Goal: Task Accomplishment & Management: Manage account settings

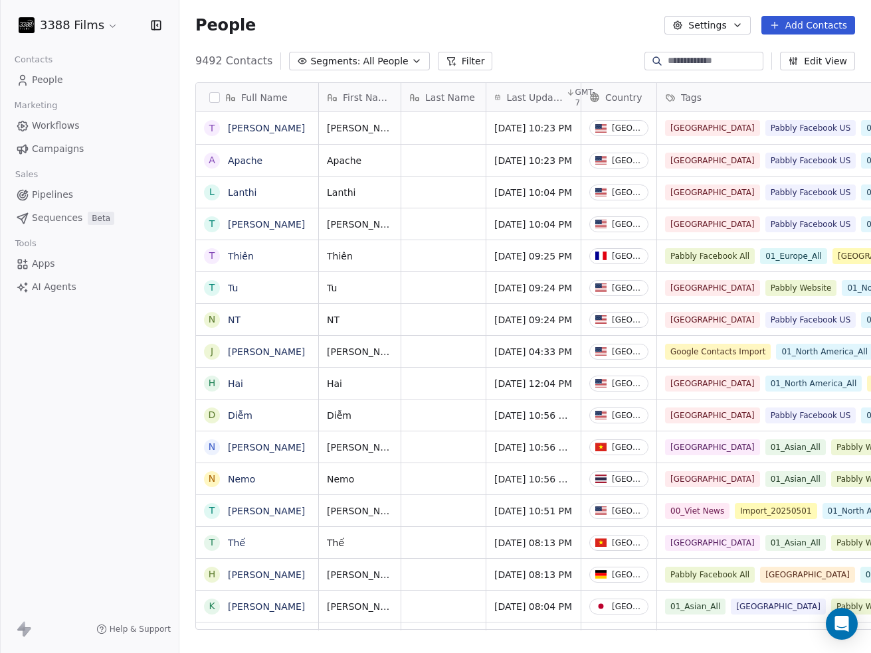
scroll to position [575, 691]
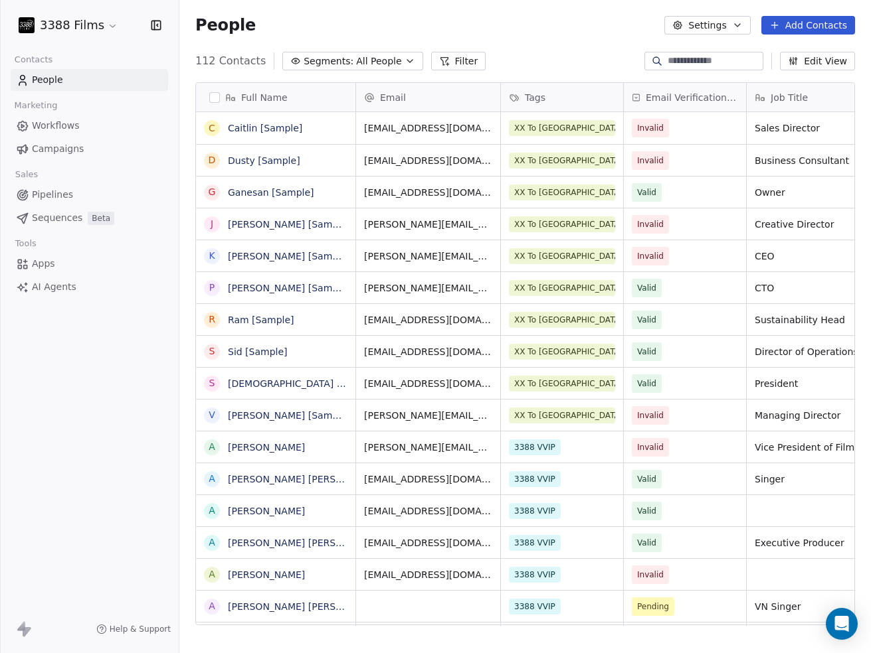
scroll to position [575, 691]
click at [70, 32] on html "3388 Films Contacts People Marketing Workflows Campaigns Sales Pipelines Sequen…" at bounding box center [435, 326] width 871 height 653
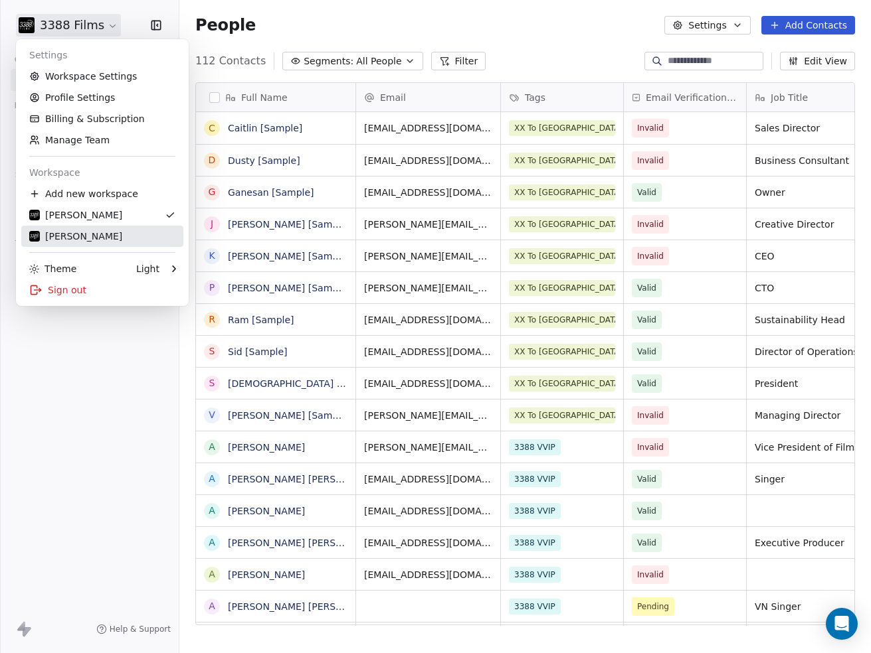
click at [74, 235] on div "Linda Gomez" at bounding box center [75, 236] width 93 height 13
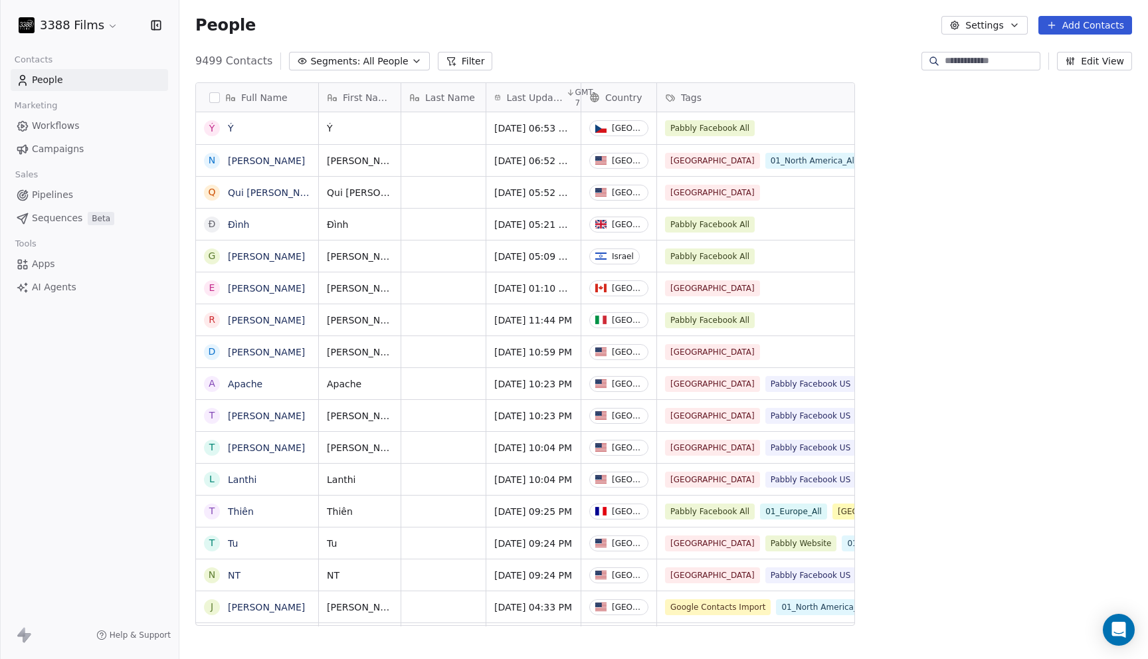
scroll to position [580, 968]
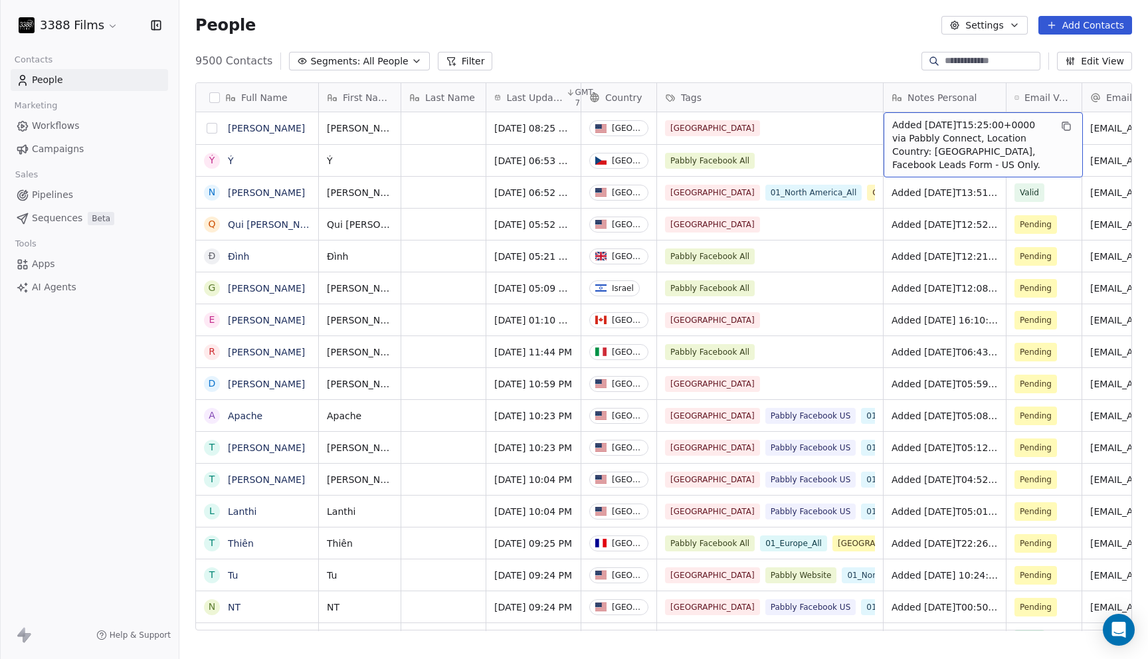
click at [213, 125] on button "grid" at bounding box center [212, 128] width 11 height 11
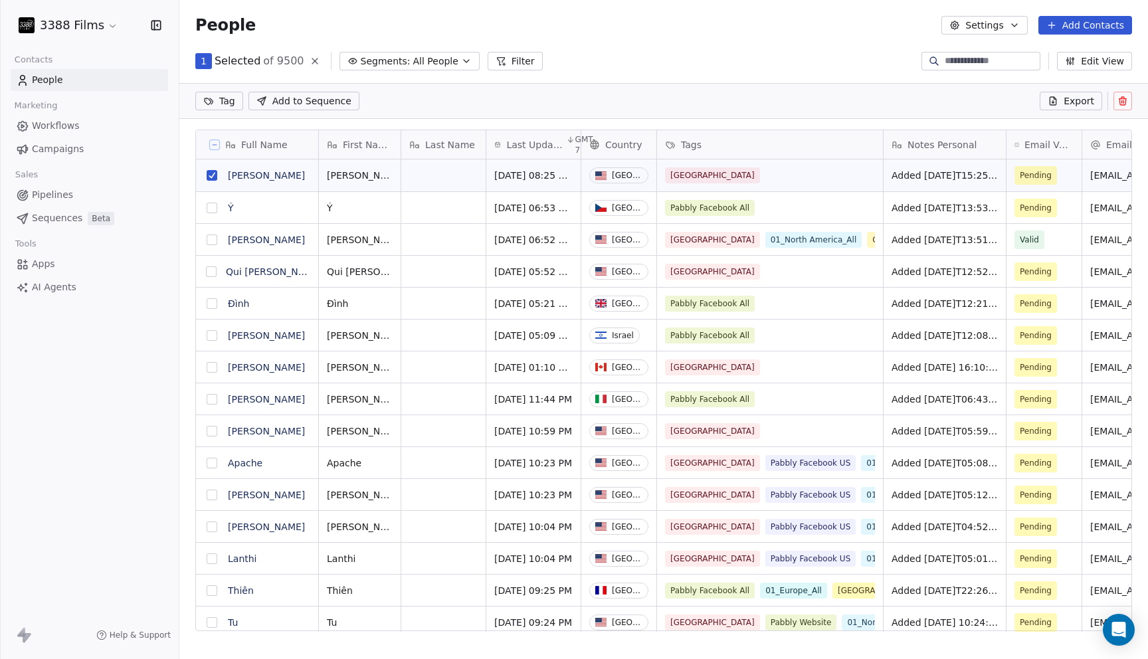
scroll to position [533, 968]
click at [213, 432] on button "grid" at bounding box center [212, 431] width 11 height 11
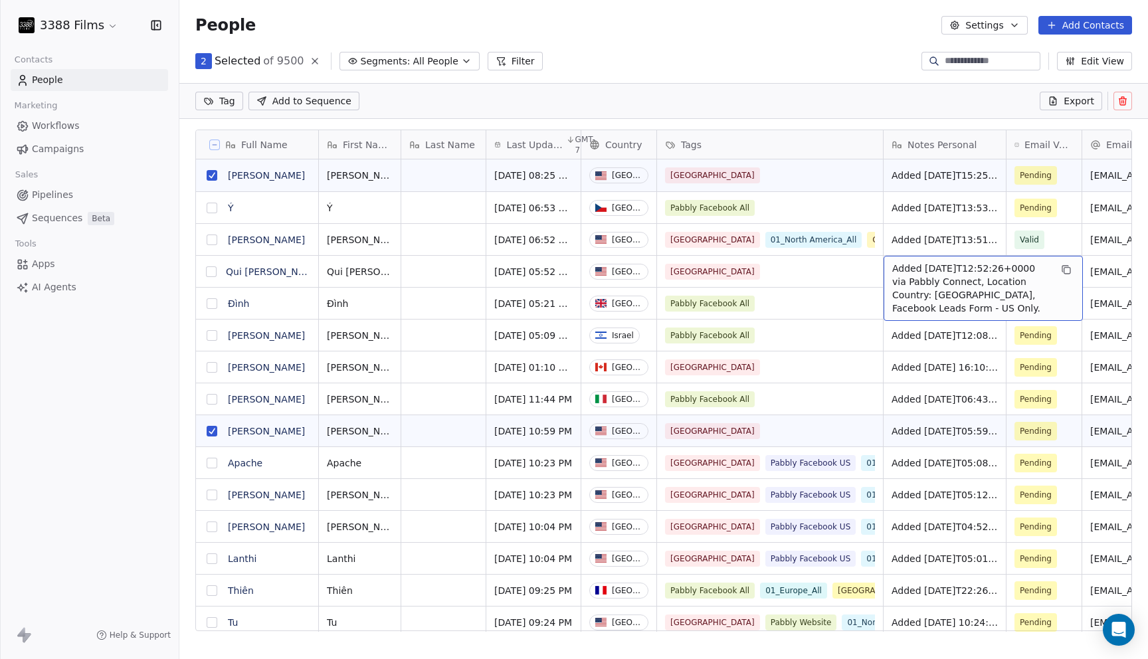
click at [209, 268] on button "grid" at bounding box center [211, 271] width 11 height 11
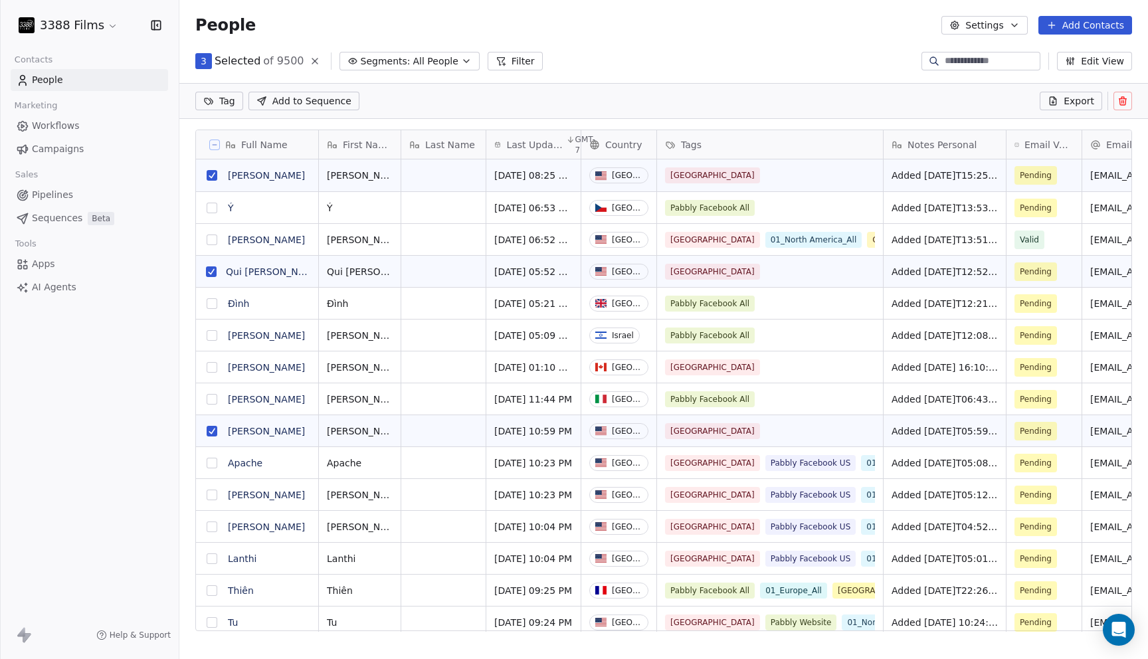
click at [232, 97] on html "3388 Films Contacts People Marketing Workflows Campaigns Sales Pipelines Sequen…" at bounding box center [574, 329] width 1148 height 659
type input "**"
click at [263, 171] on div "Pabbly Facebook US" at bounding box center [268, 168] width 80 height 12
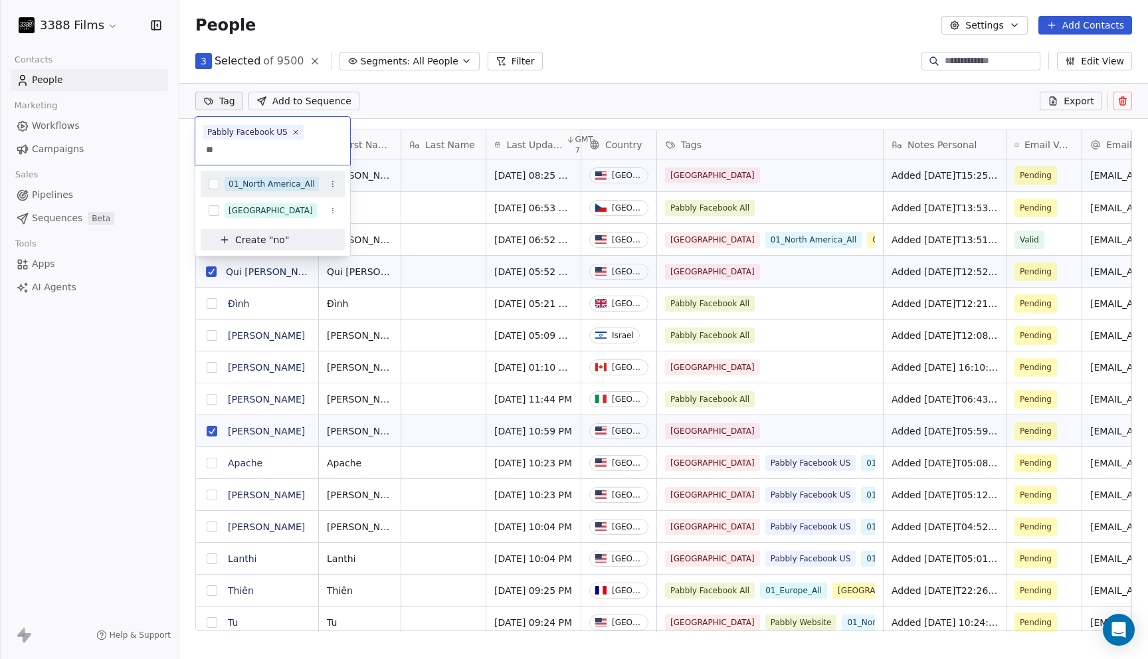
type input "**"
click at [266, 185] on div "01_North America_All" at bounding box center [271, 184] width 86 height 12
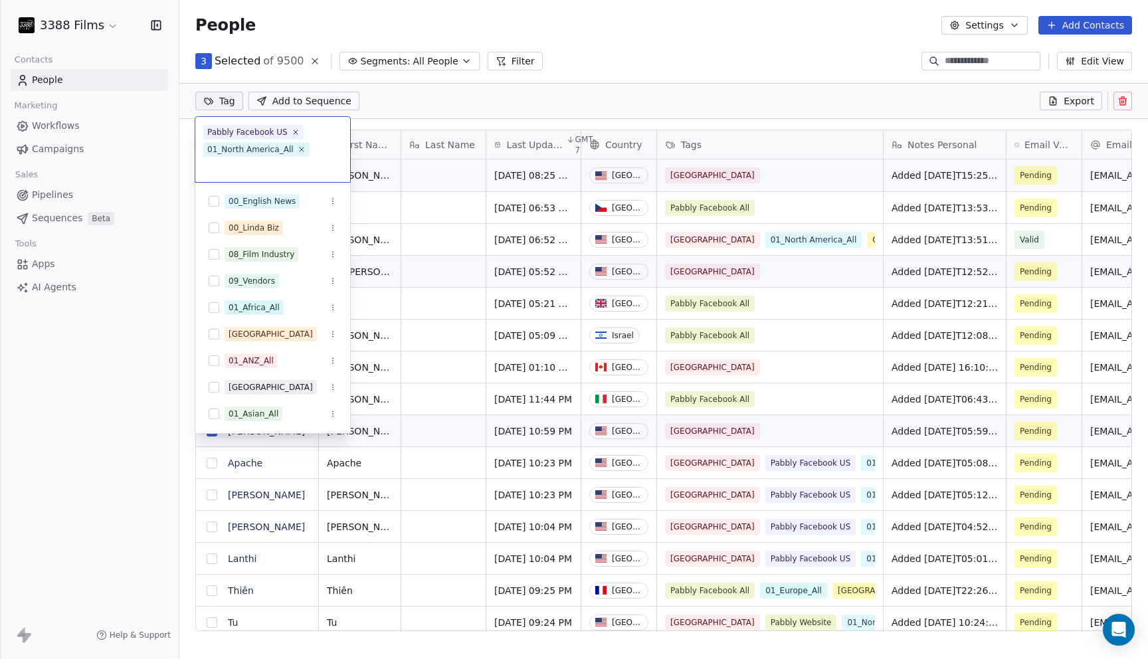
click at [720, 72] on html "3388 Films Contacts People Marketing Workflows Campaigns Sales Pipelines Sequen…" at bounding box center [574, 329] width 1148 height 659
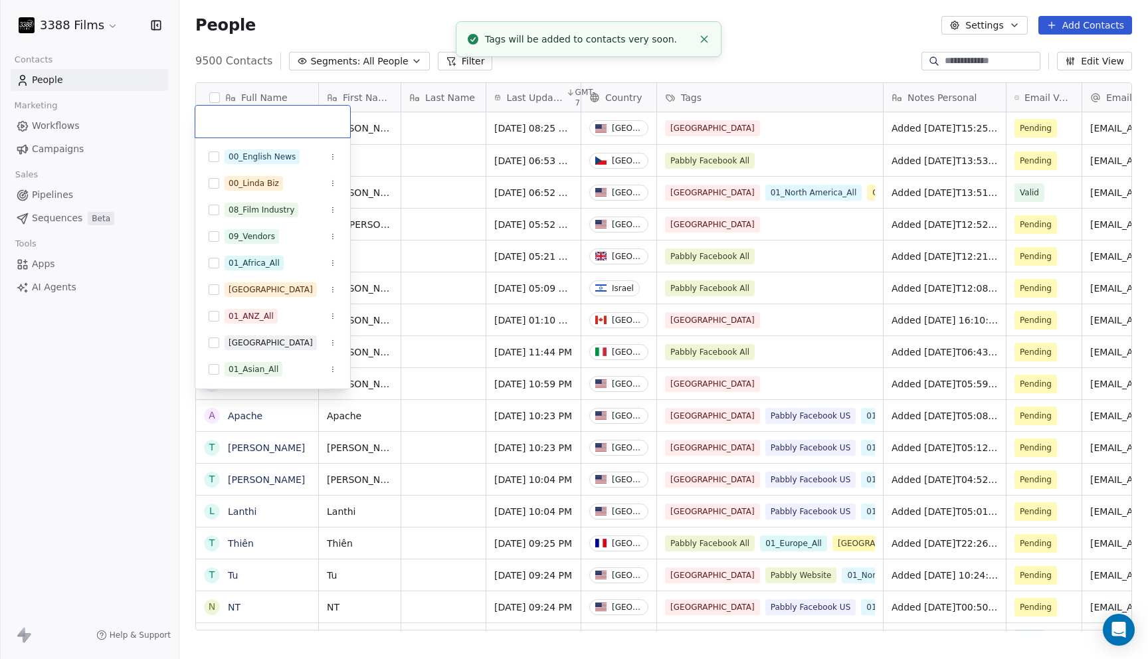
scroll to position [9, 0]
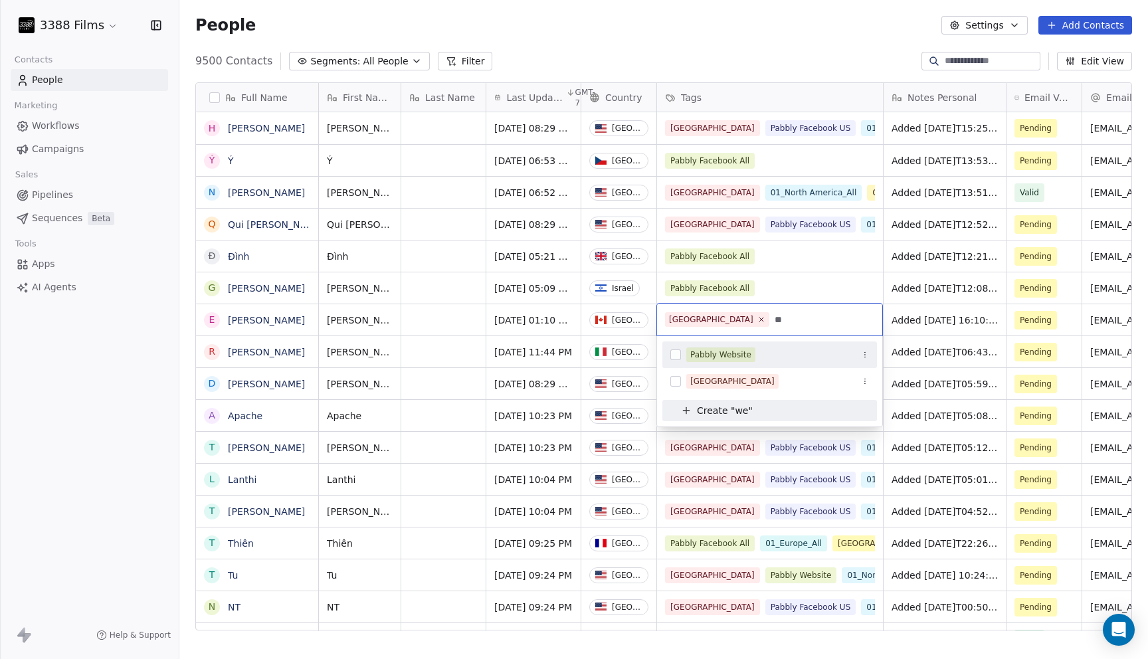
type input "**"
click at [732, 351] on div "Pabbly Website" at bounding box center [720, 355] width 61 height 12
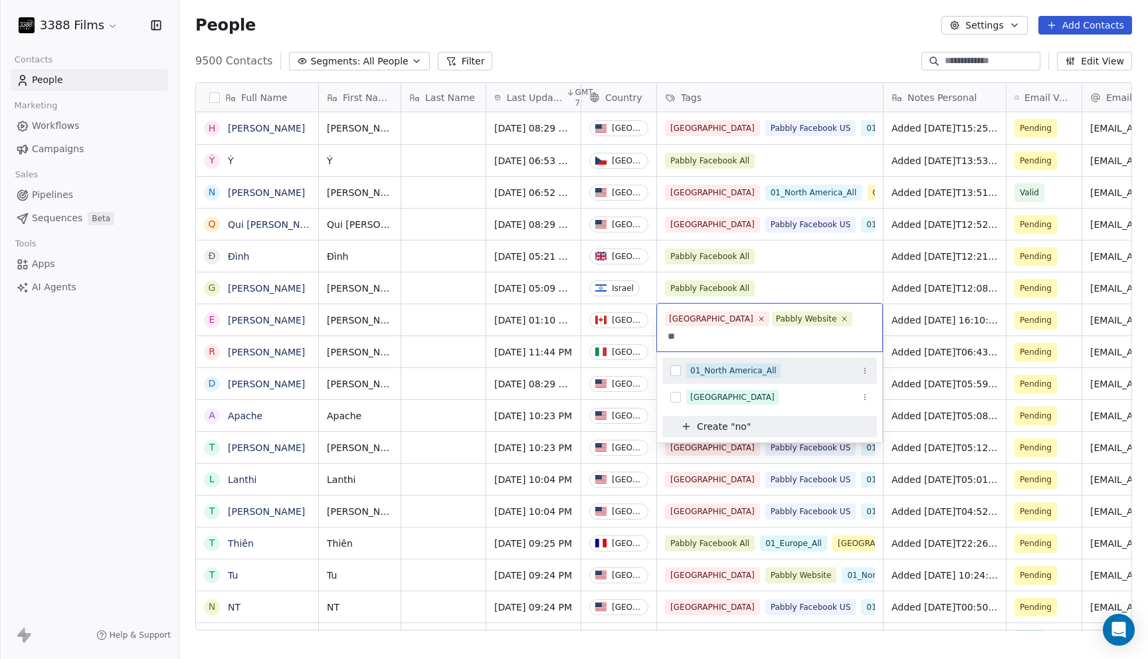
type input "**"
click at [714, 365] on div "01_North America_All" at bounding box center [733, 371] width 86 height 12
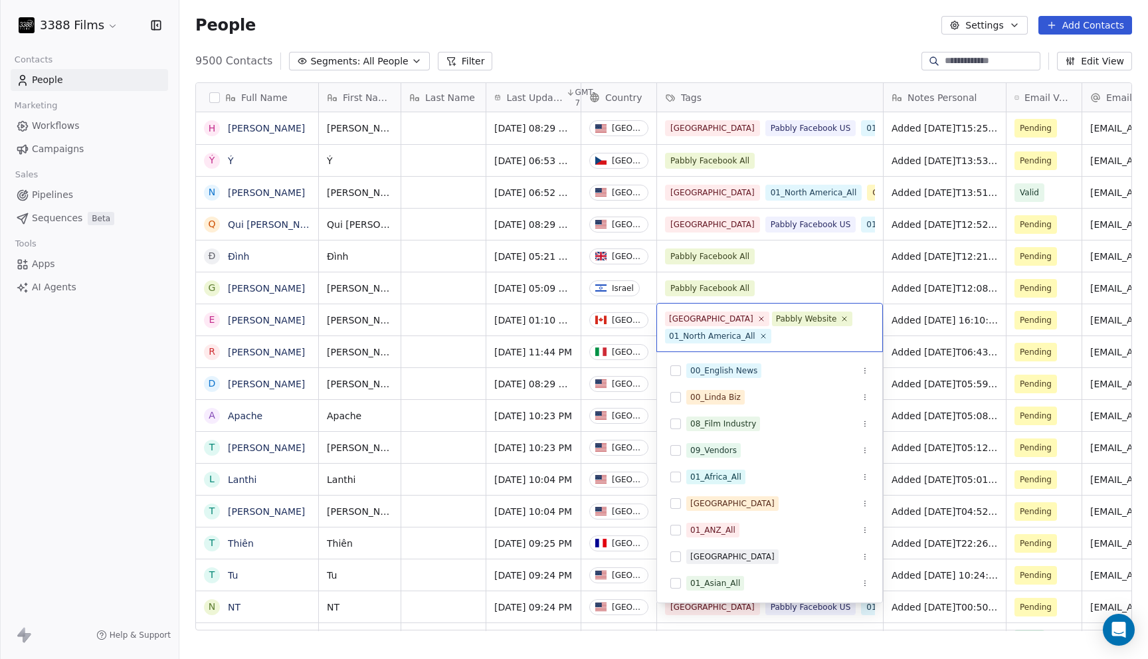
click at [763, 9] on html "3388 Films Contacts People Marketing Workflows Campaigns Sales Pipelines Sequen…" at bounding box center [574, 329] width 1148 height 659
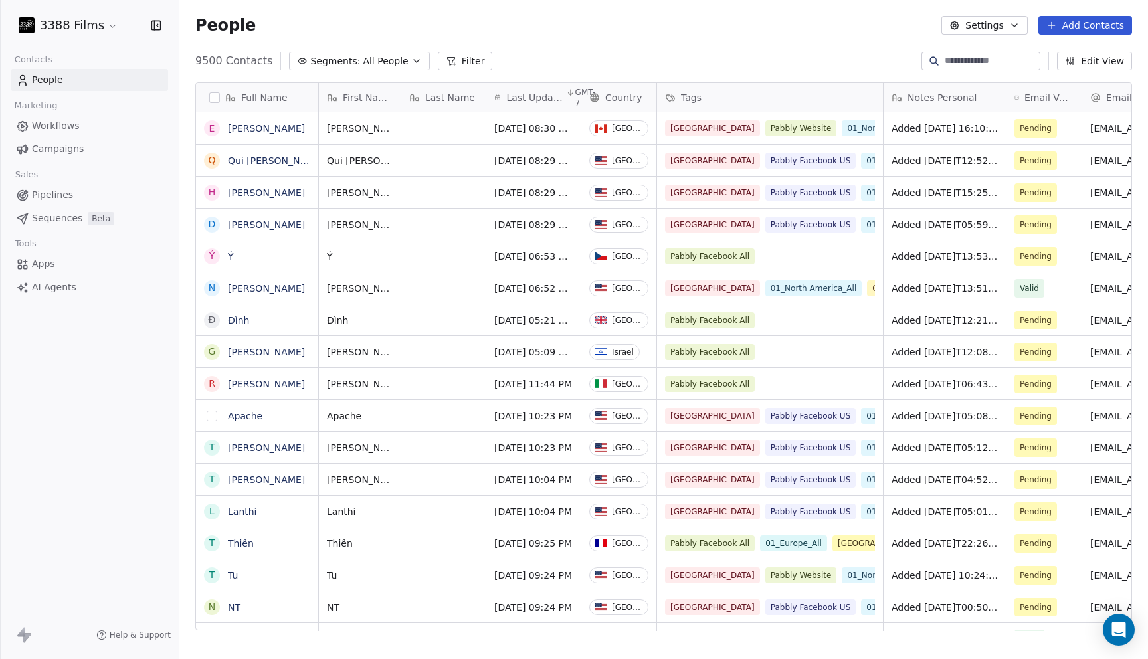
click at [211, 415] on button "grid" at bounding box center [212, 415] width 11 height 11
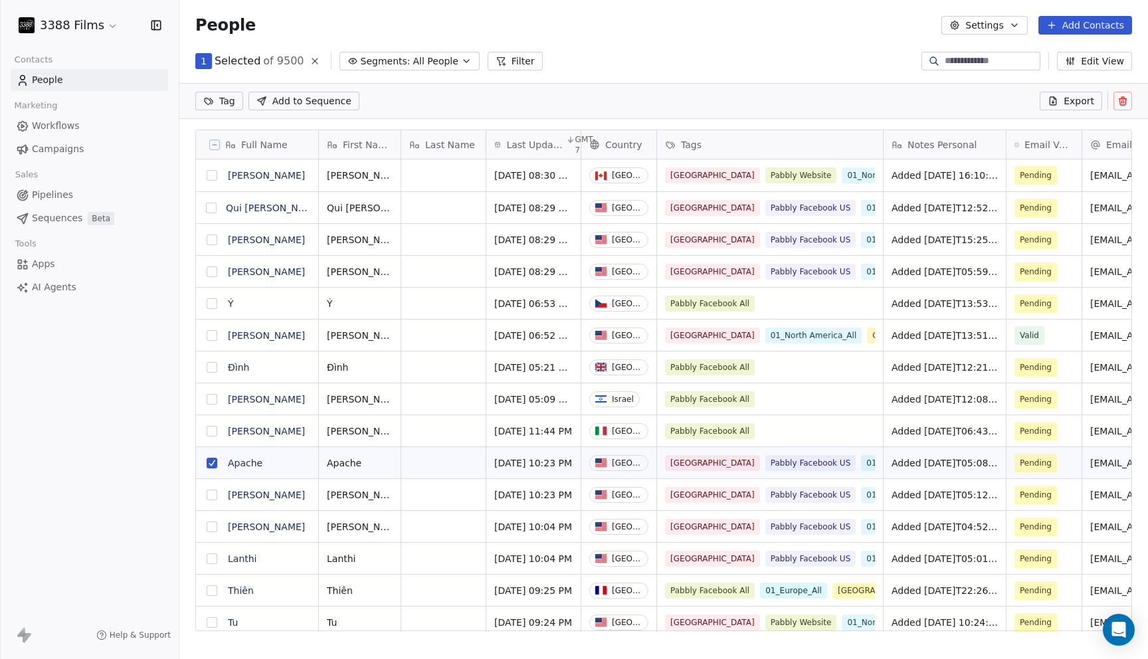
scroll to position [0, 0]
click at [215, 460] on button "grid" at bounding box center [212, 463] width 11 height 11
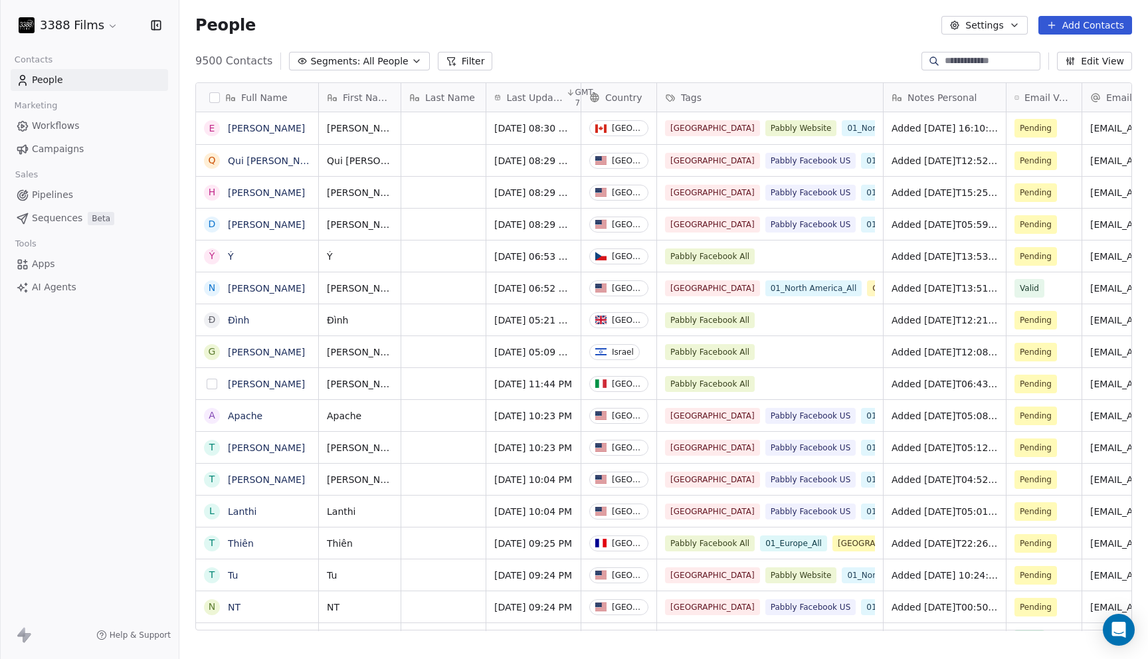
click at [214, 382] on button "grid" at bounding box center [212, 384] width 11 height 11
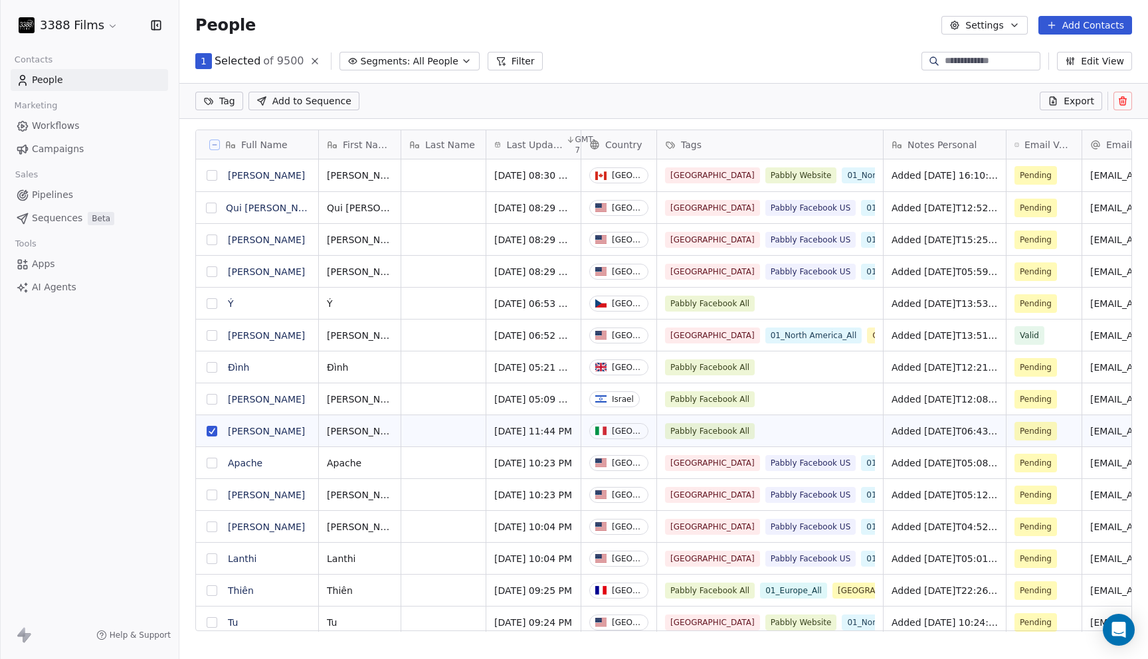
click at [209, 400] on button "grid" at bounding box center [212, 399] width 11 height 11
click at [212, 367] on button "grid" at bounding box center [212, 367] width 11 height 11
click at [213, 397] on button "grid" at bounding box center [212, 399] width 11 height 11
click at [230, 99] on html "3388 Films Contacts People Marketing Workflows Campaigns Sales Pipelines Sequen…" at bounding box center [574, 329] width 1148 height 659
type input "**"
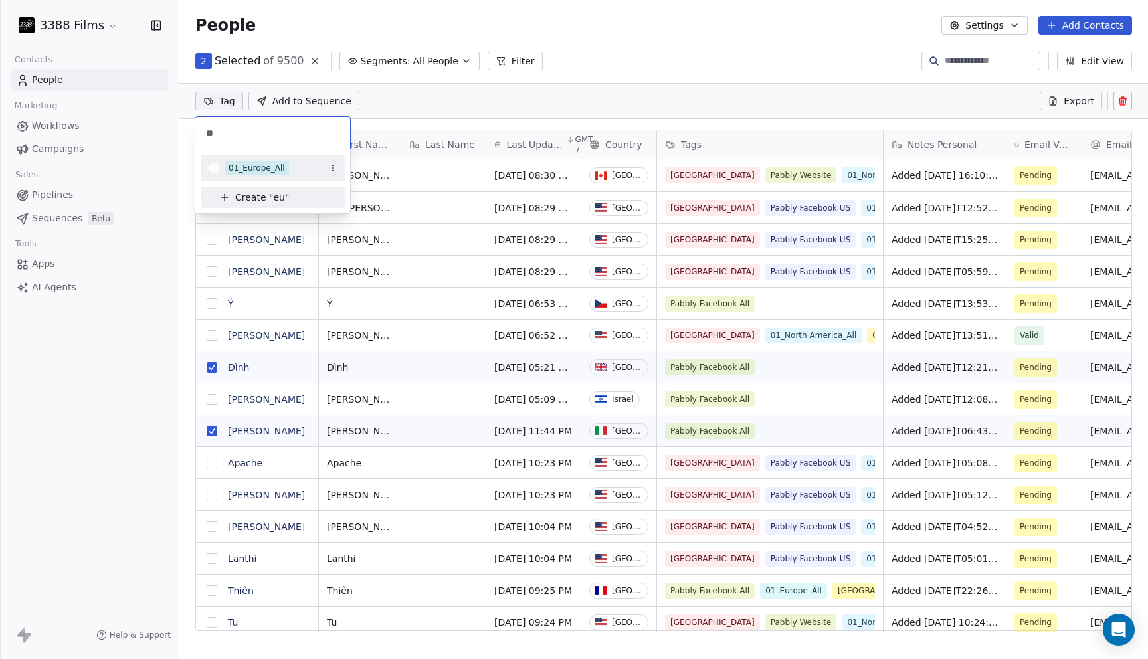
click at [254, 159] on div "01_Europe_All" at bounding box center [273, 167] width 144 height 21
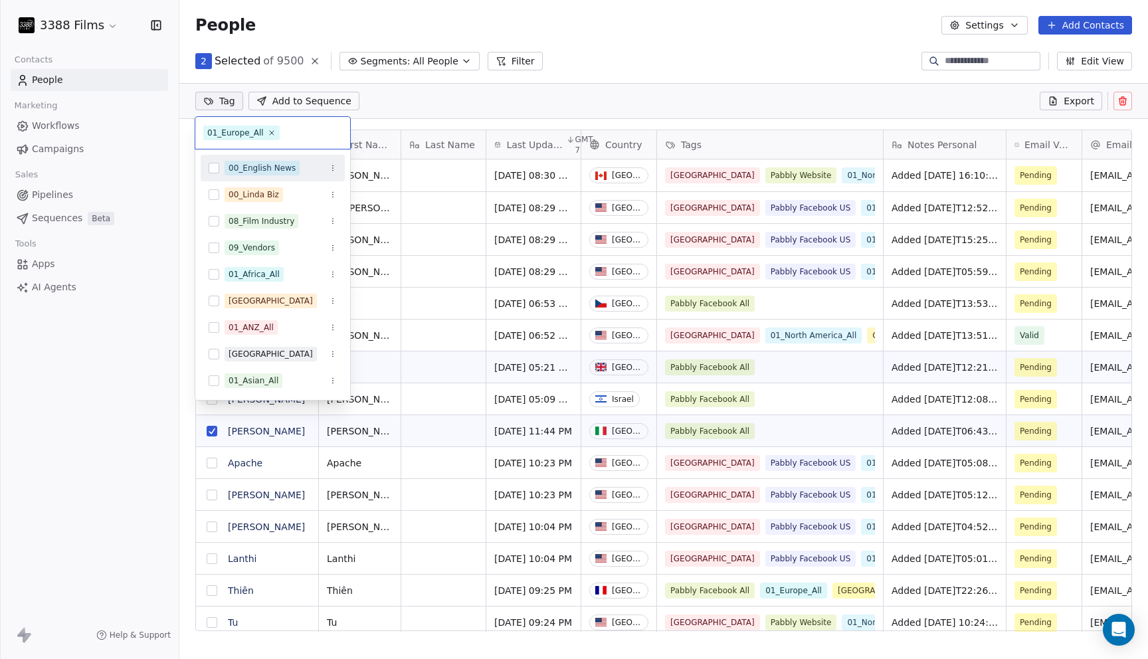
click at [659, 44] on html "3388 Films Contacts People Marketing Workflows Campaigns Sales Pipelines Sequen…" at bounding box center [574, 329] width 1148 height 659
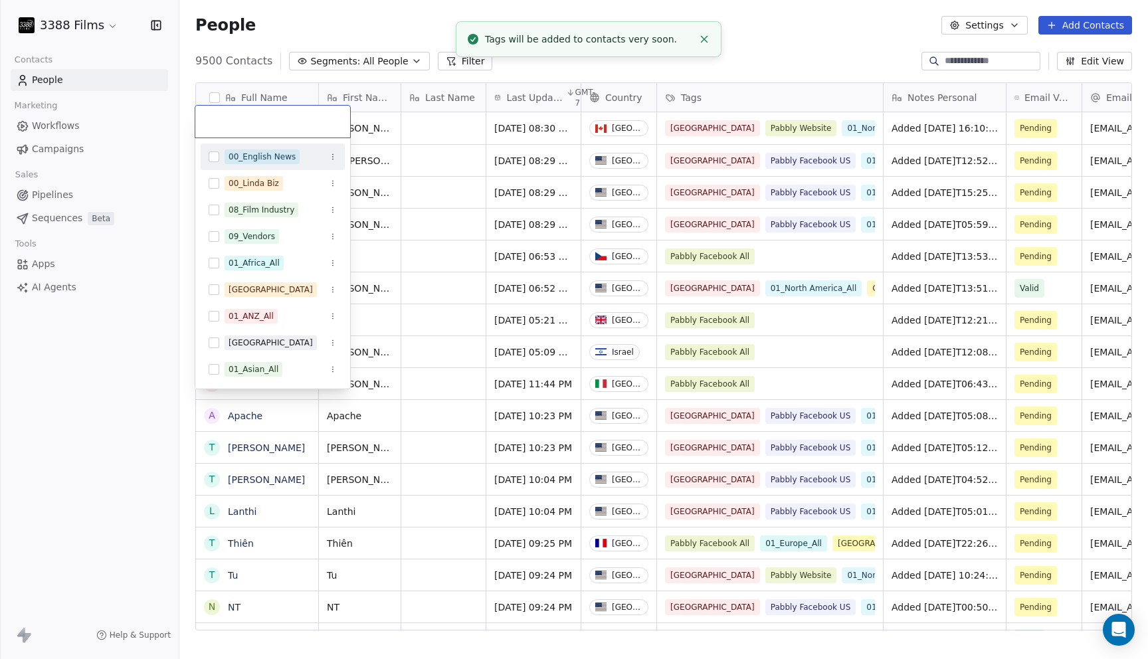
scroll to position [9, 0]
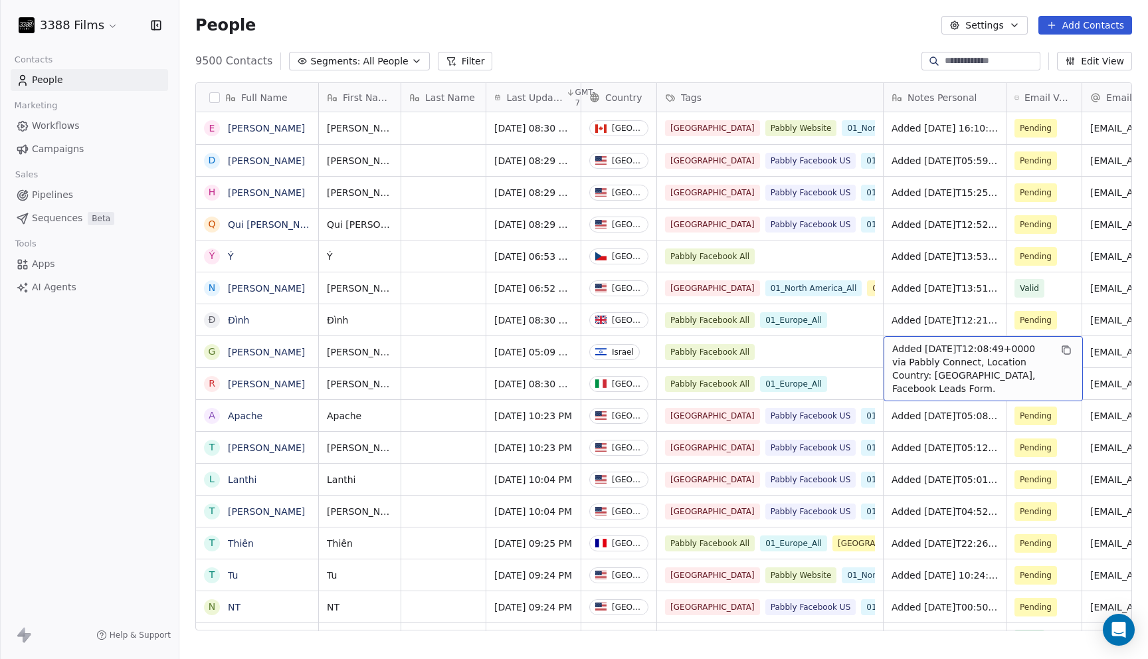
click at [775, 54] on div "9500 Contacts Segments: All People Filter Edit View" at bounding box center [663, 60] width 968 height 21
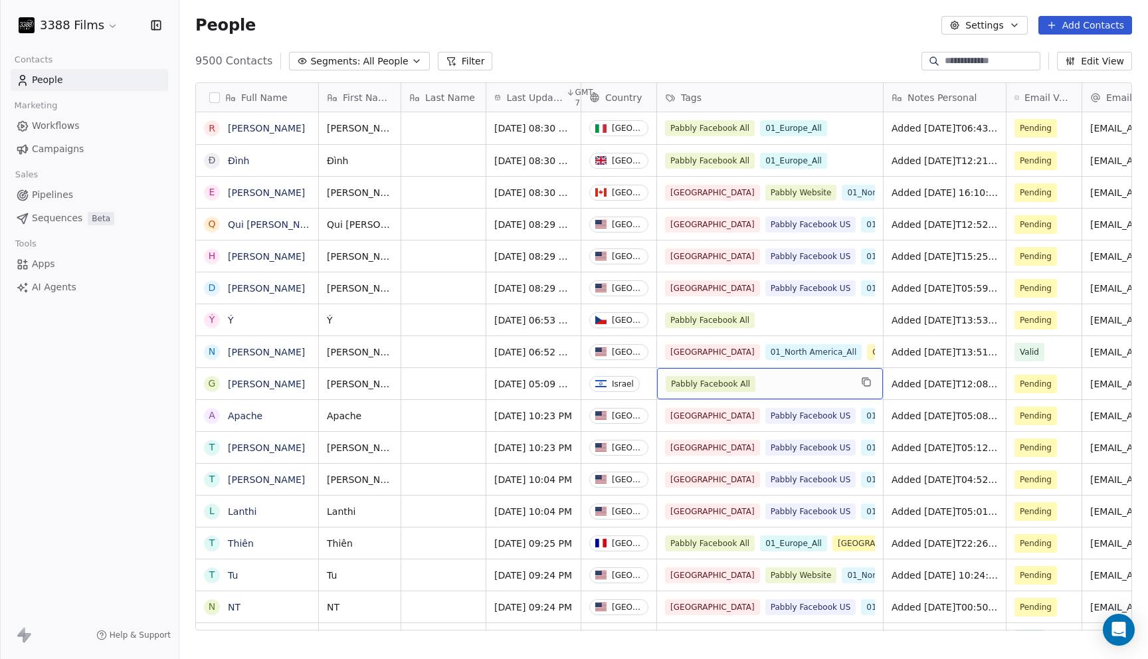
click at [809, 385] on div "Pabbly Facebook All" at bounding box center [757, 384] width 185 height 16
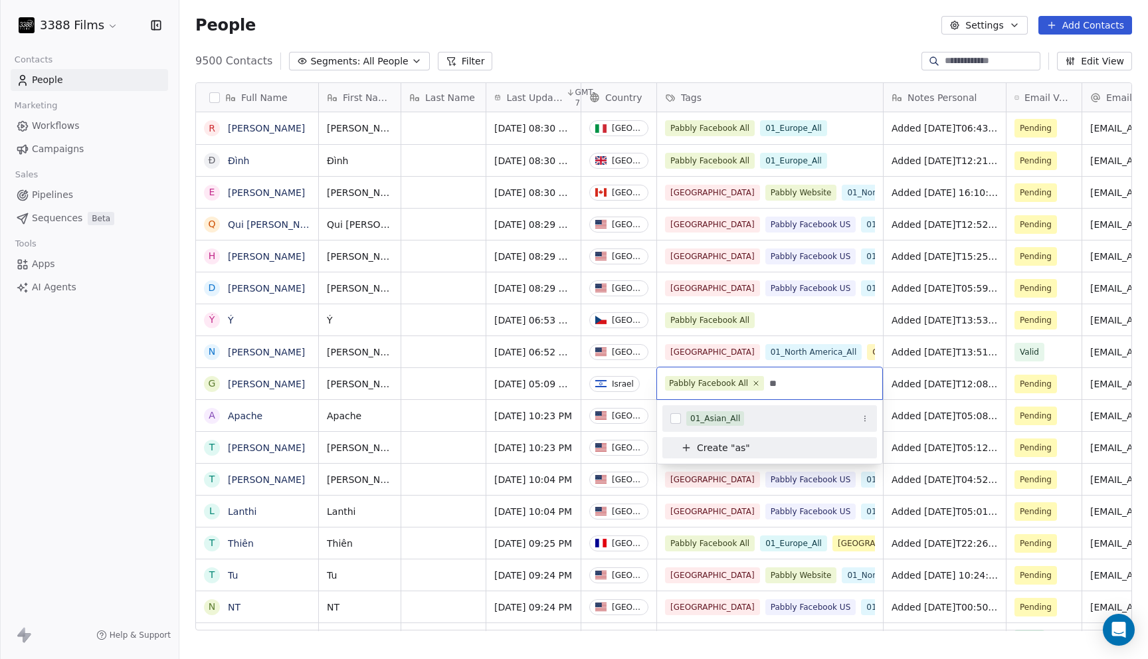
type input "**"
click at [724, 419] on div "01_Asian_All" at bounding box center [715, 418] width 50 height 12
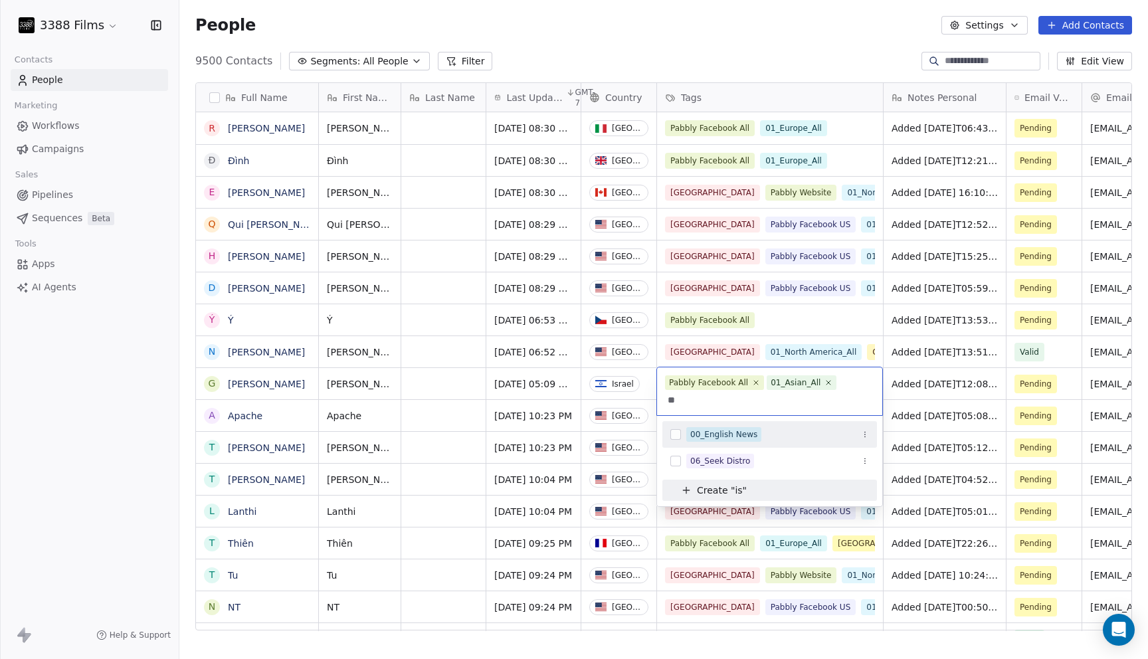
type input "*"
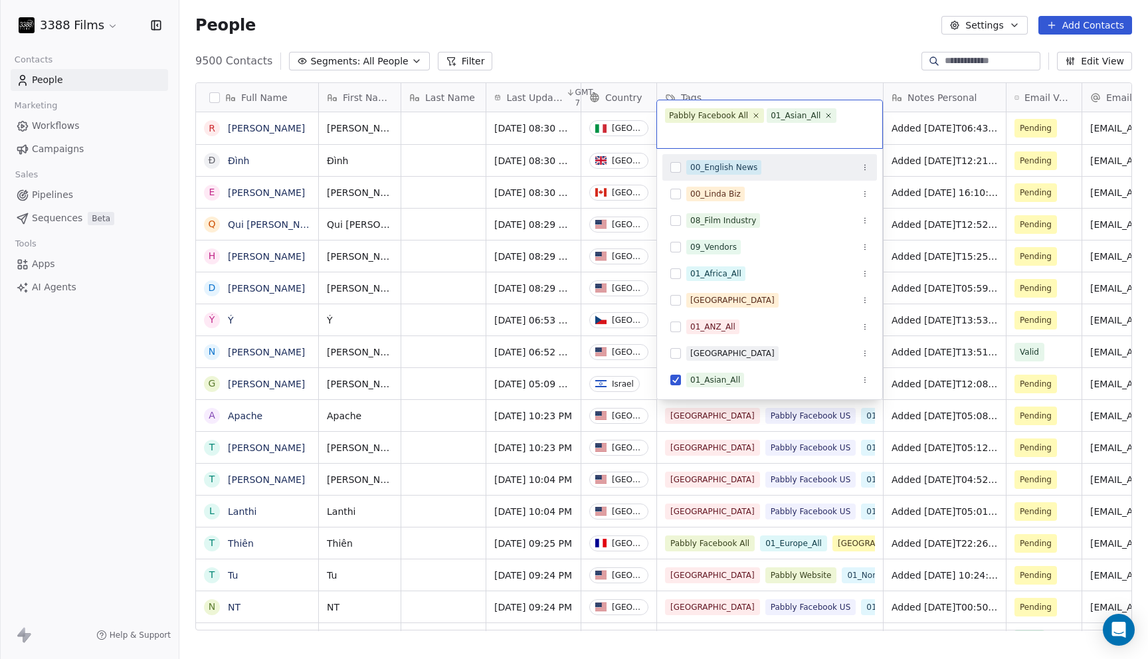
click at [806, 21] on html "3388 Films Contacts People Marketing Workflows Campaigns Sales Pipelines Sequen…" at bounding box center [574, 329] width 1148 height 659
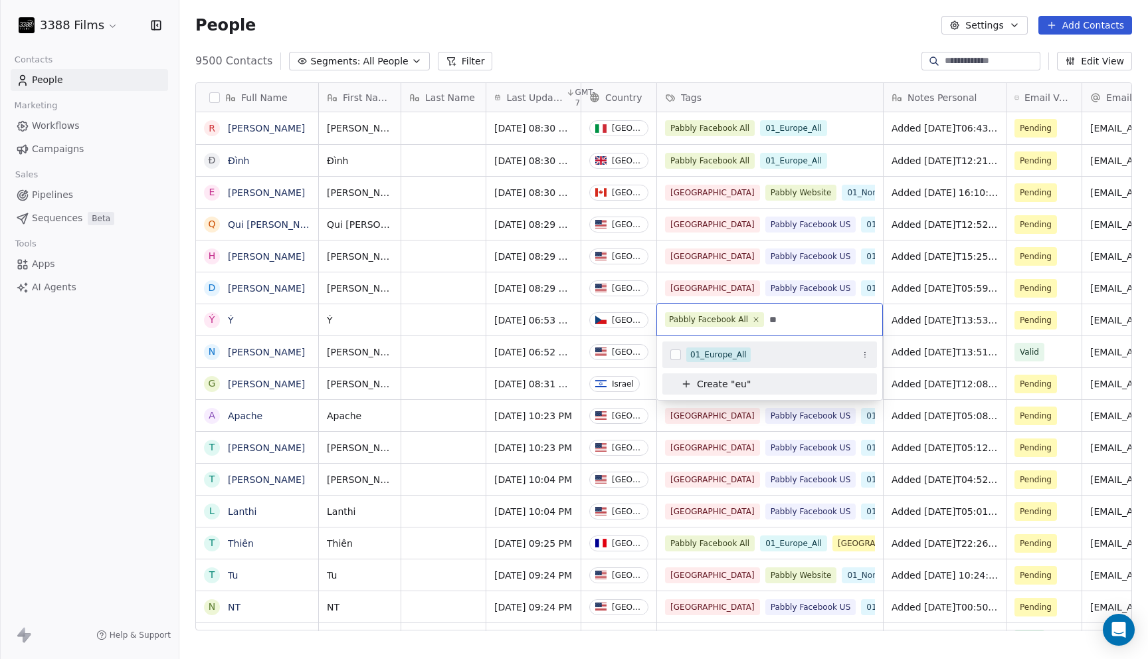
type input "**"
click at [742, 353] on div "01_Europe_All" at bounding box center [718, 355] width 56 height 12
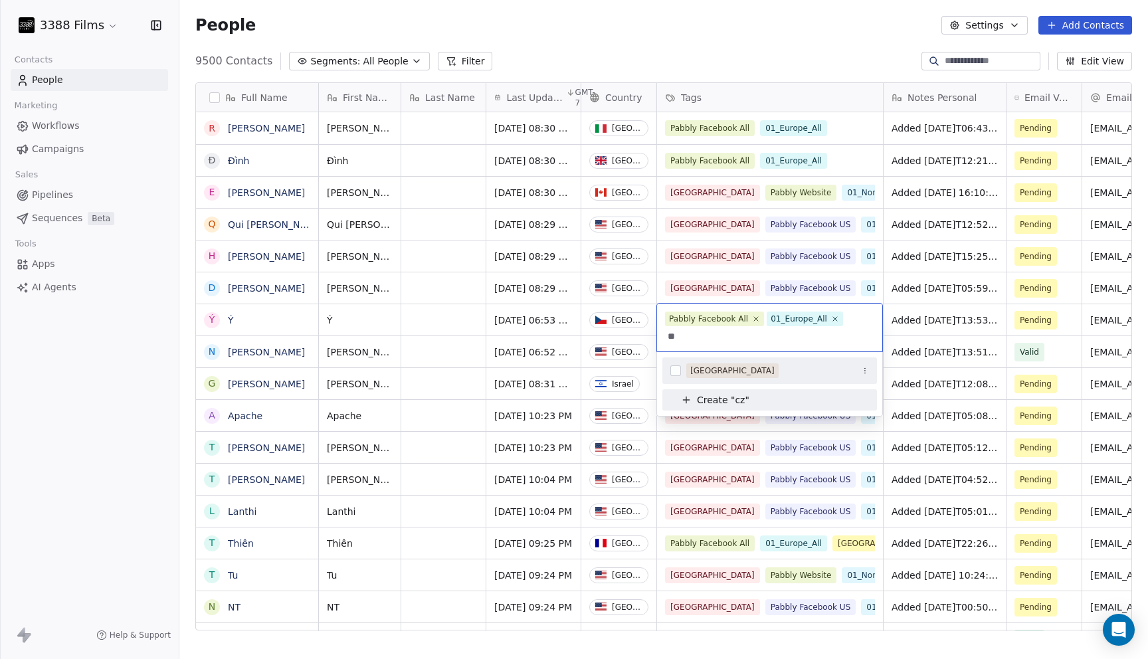
type input "**"
click at [736, 365] on div "[GEOGRAPHIC_DATA]" at bounding box center [732, 371] width 84 height 12
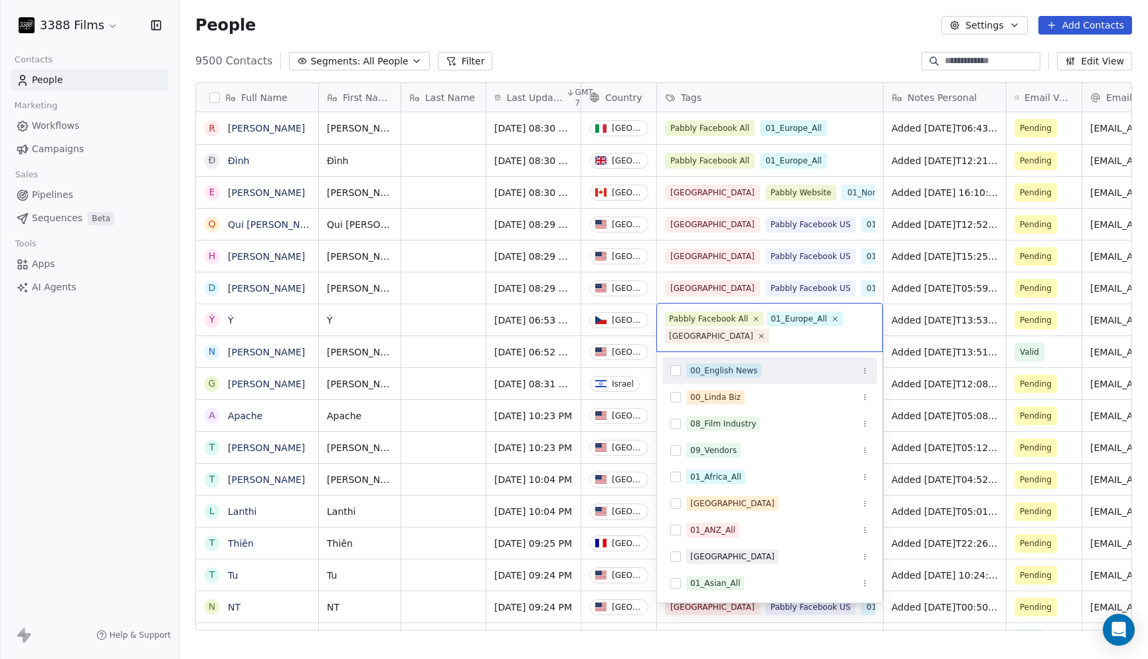
click at [802, 33] on html "3388 Films Contacts People Marketing Workflows Campaigns Sales Pipelines Sequen…" at bounding box center [574, 329] width 1148 height 659
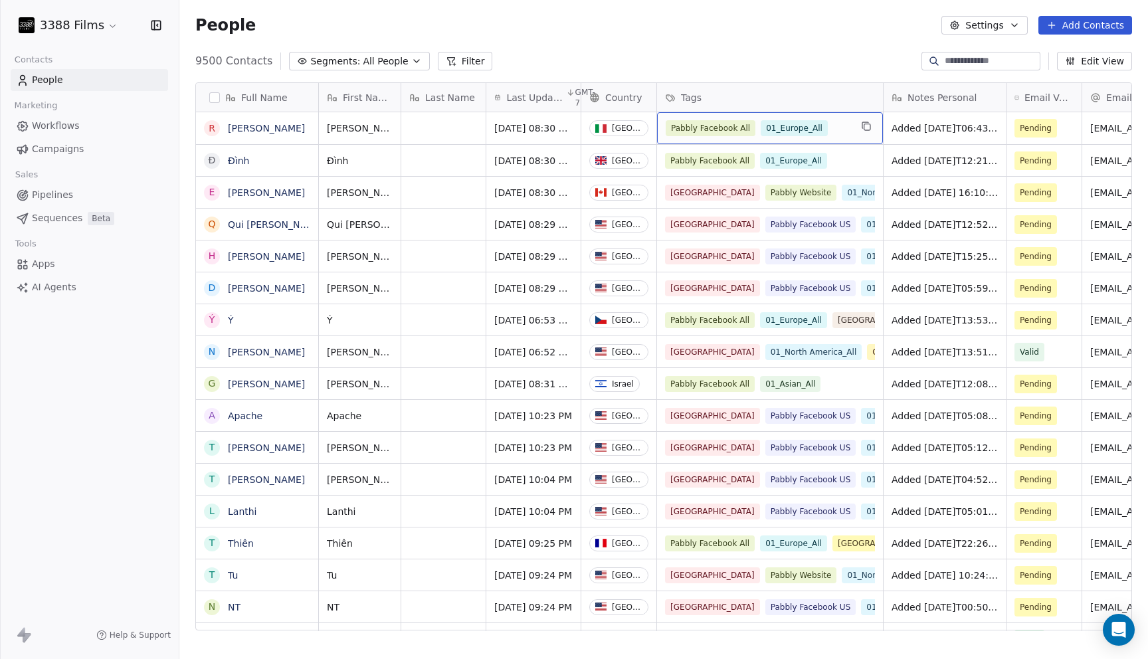
click at [851, 126] on div "Pabbly Facebook All 01_Europe_All" at bounding box center [770, 128] width 226 height 32
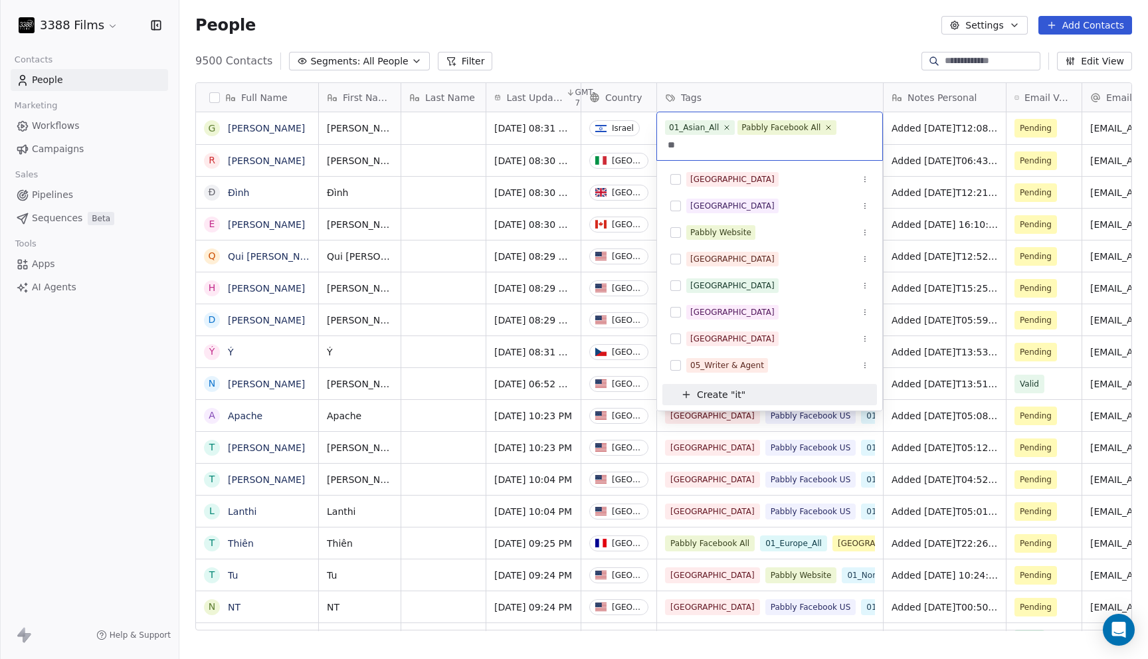
click at [800, 0] on html "3388 Films Contacts People Marketing Workflows Campaigns Sales Pipelines Sequen…" at bounding box center [574, 329] width 1148 height 659
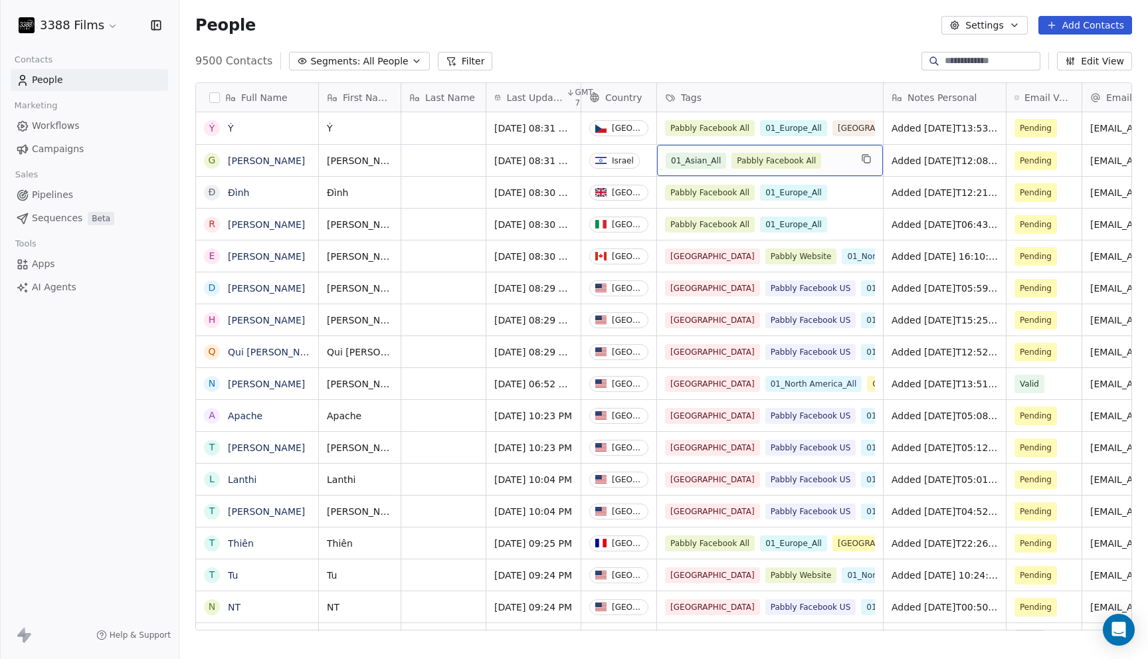
click at [845, 161] on div "01_Asian_All Pabbly Facebook All" at bounding box center [757, 161] width 185 height 16
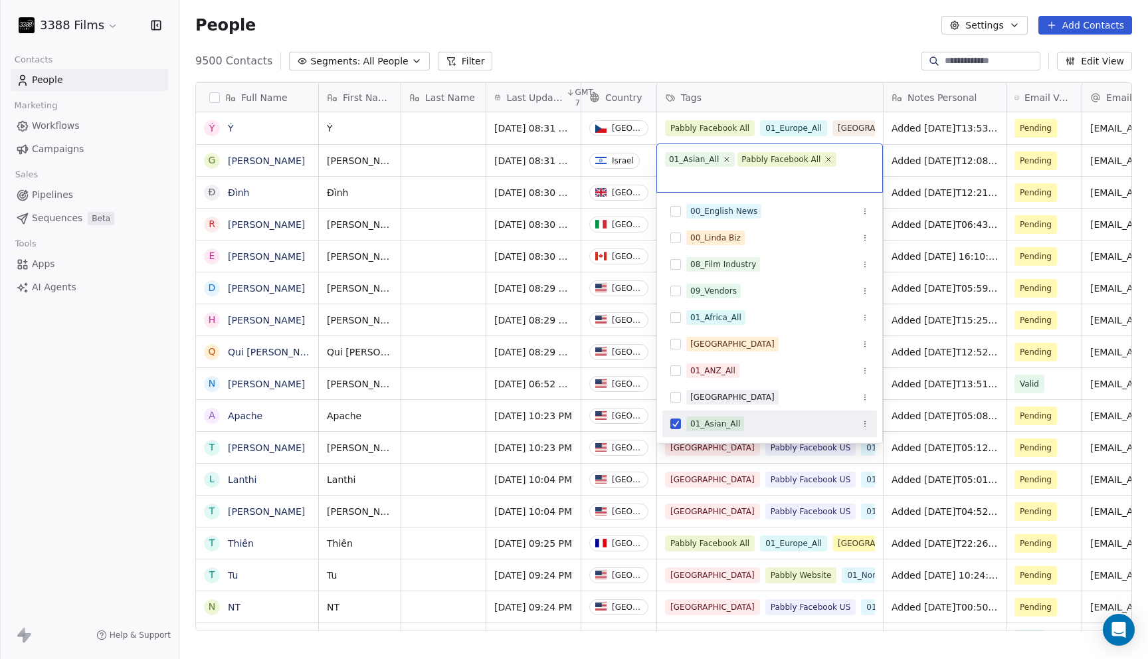
click at [827, 72] on html "3388 Films Contacts People Marketing Workflows Campaigns Sales Pipelines Sequen…" at bounding box center [574, 329] width 1148 height 659
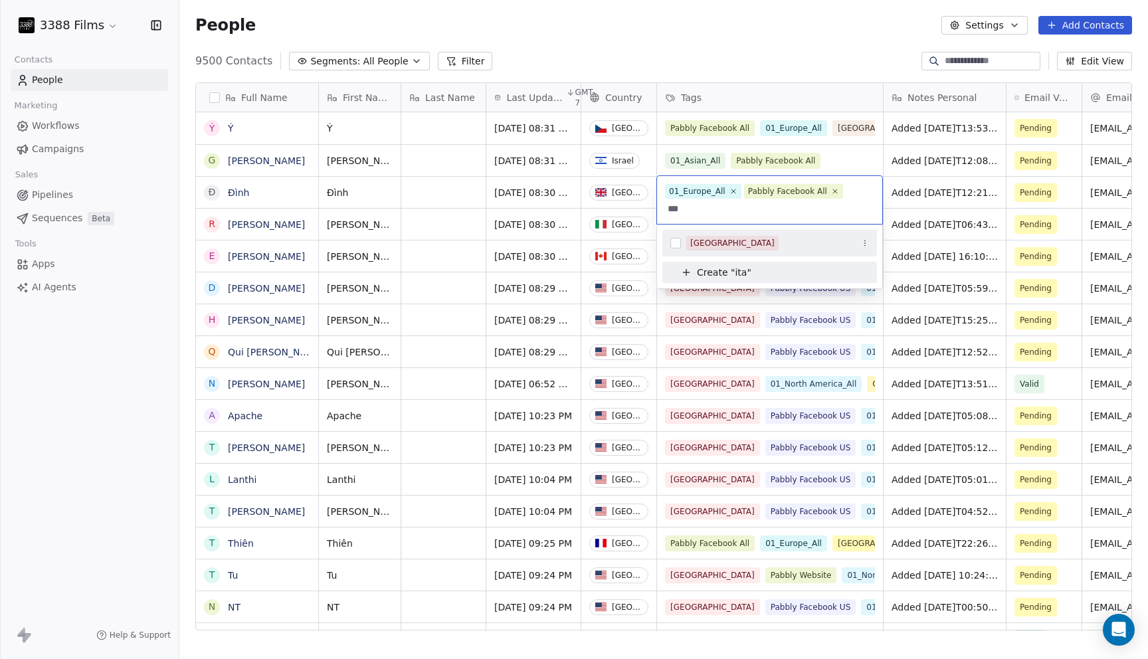
type input "***"
click at [743, 239] on div "Italy" at bounding box center [777, 243] width 183 height 15
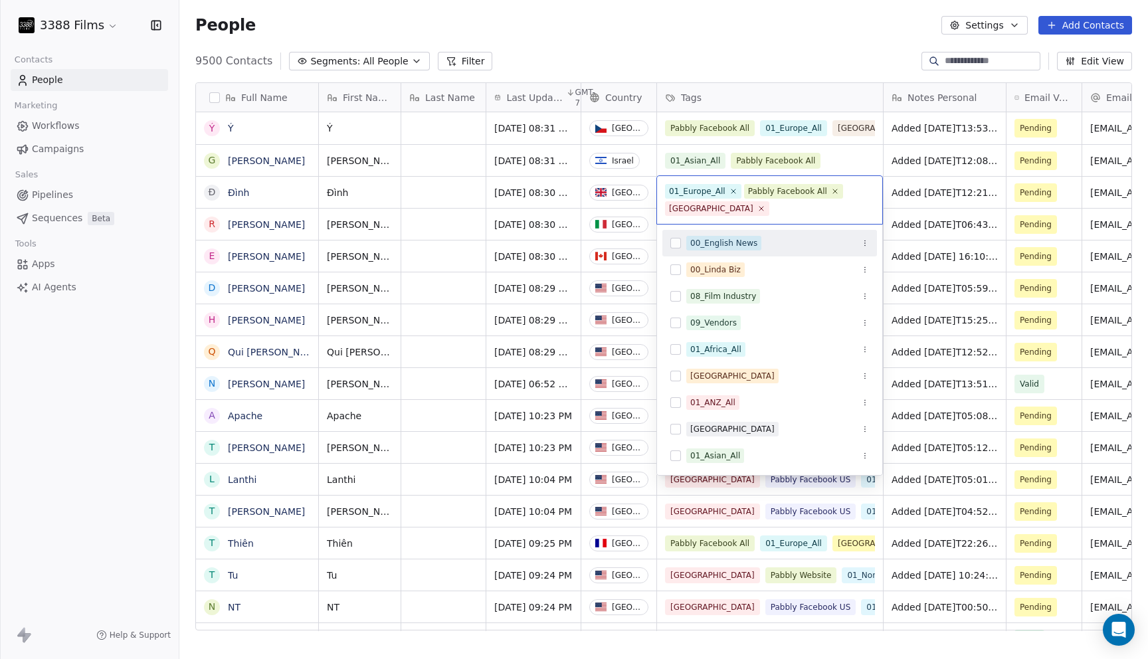
click at [767, 53] on html "3388 Films Contacts People Marketing Workflows Campaigns Sales Pipelines Sequen…" at bounding box center [574, 329] width 1148 height 659
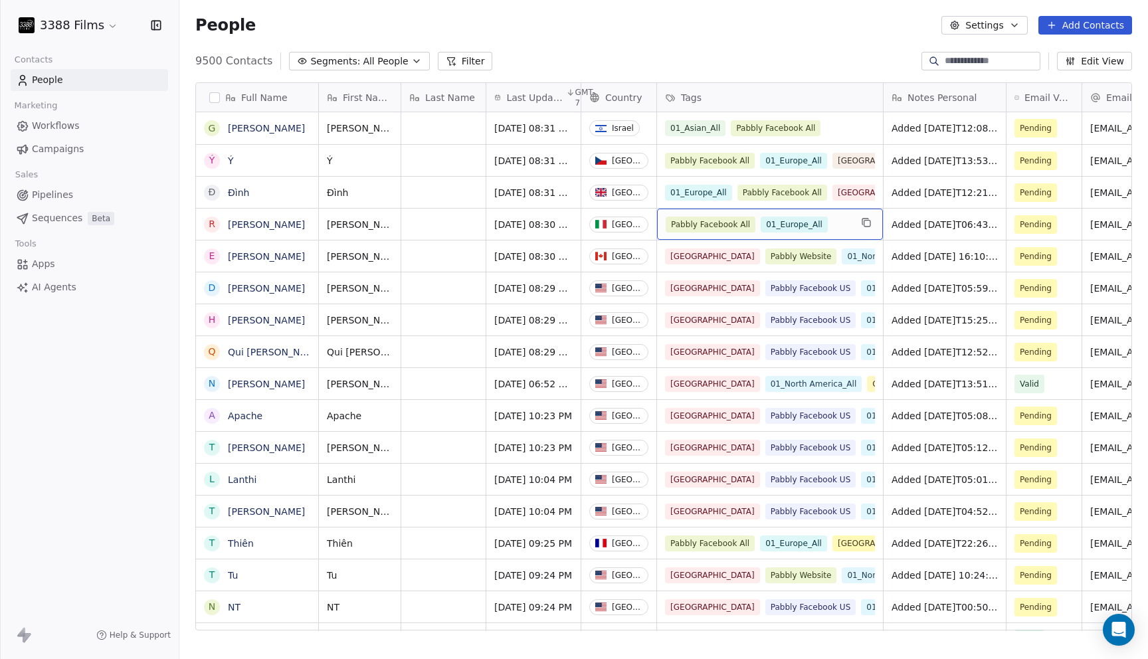
click at [847, 226] on div "Pabbly Facebook All 01_Europe_All" at bounding box center [757, 224] width 185 height 16
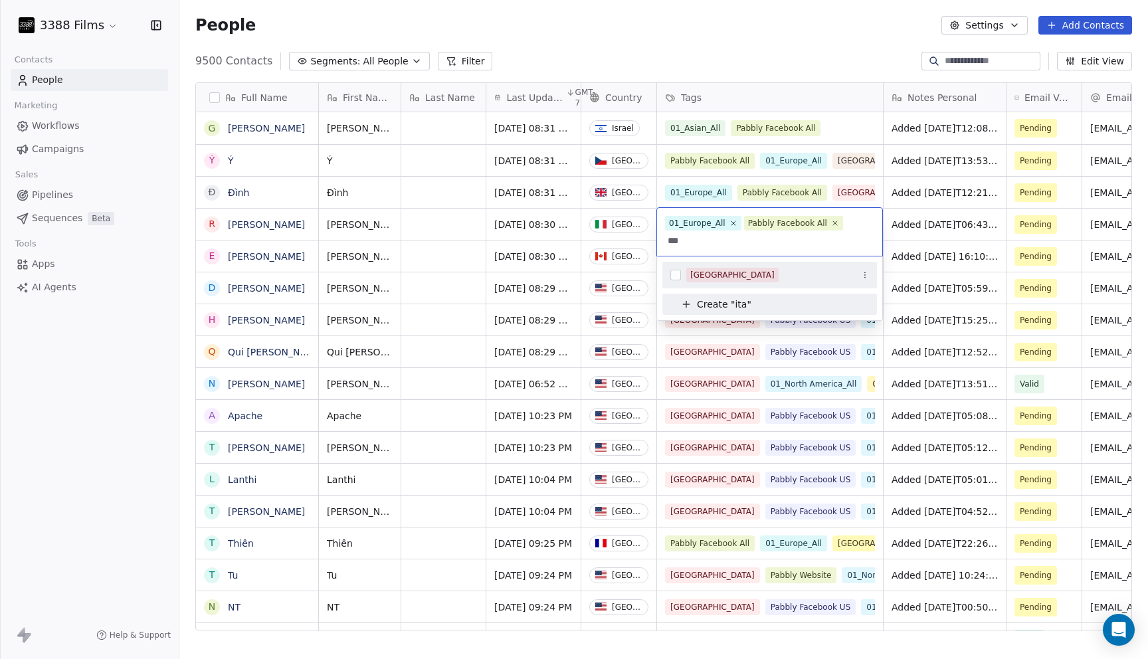
type input "***"
click at [712, 278] on div "Italy" at bounding box center [777, 275] width 183 height 15
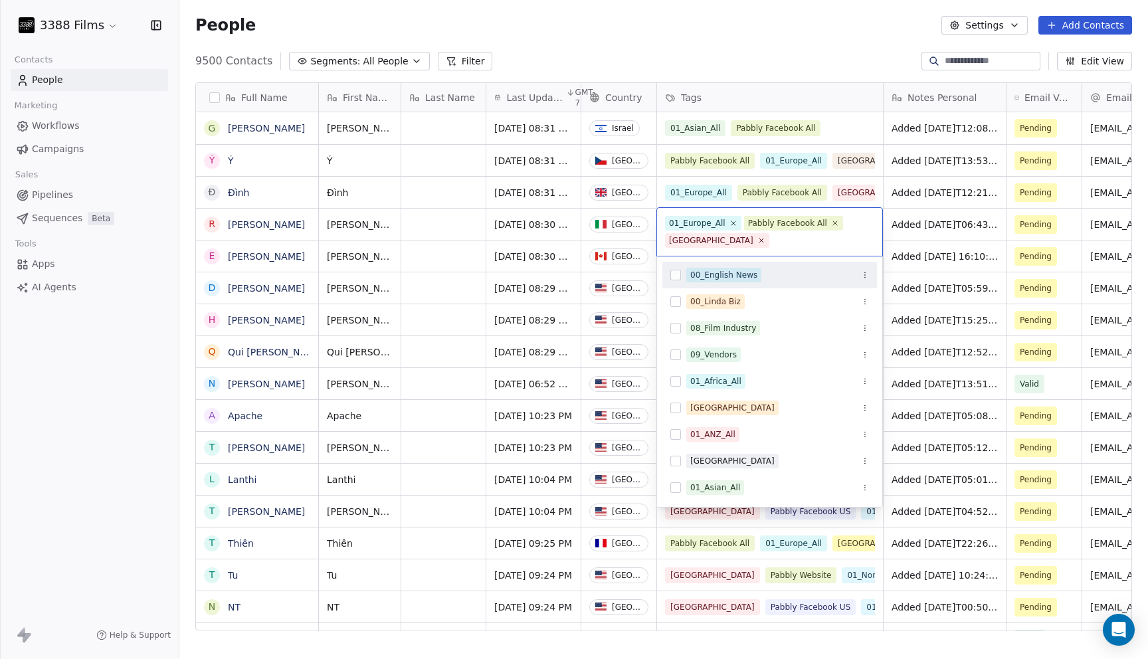
click at [810, 27] on html "3388 Films Contacts People Marketing Workflows Campaigns Sales Pipelines Sequen…" at bounding box center [574, 329] width 1148 height 659
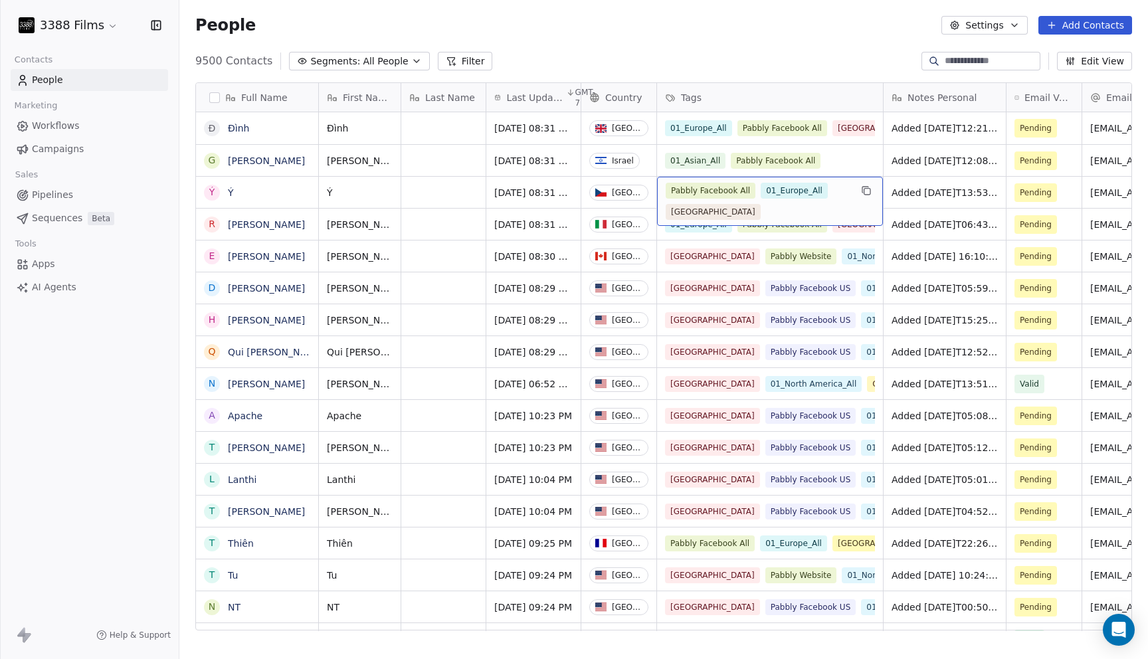
click at [801, 66] on div "9500 Contacts Segments: All People Filter Edit View" at bounding box center [663, 60] width 968 height 21
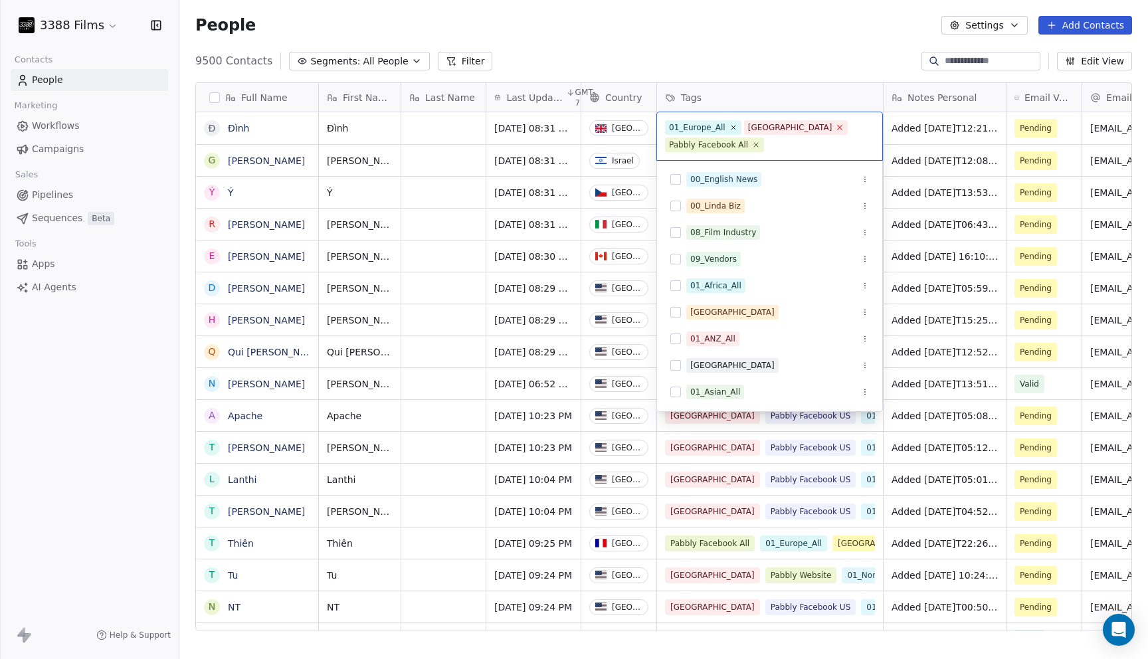
click at [835, 128] on icon at bounding box center [839, 127] width 9 height 9
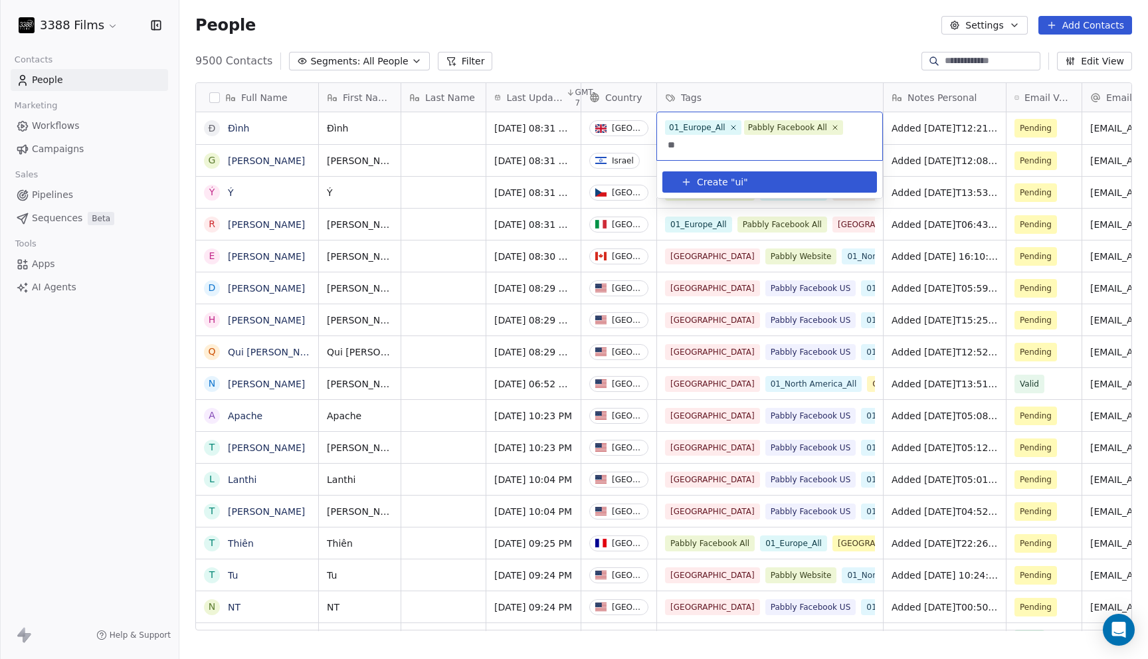
type input "*"
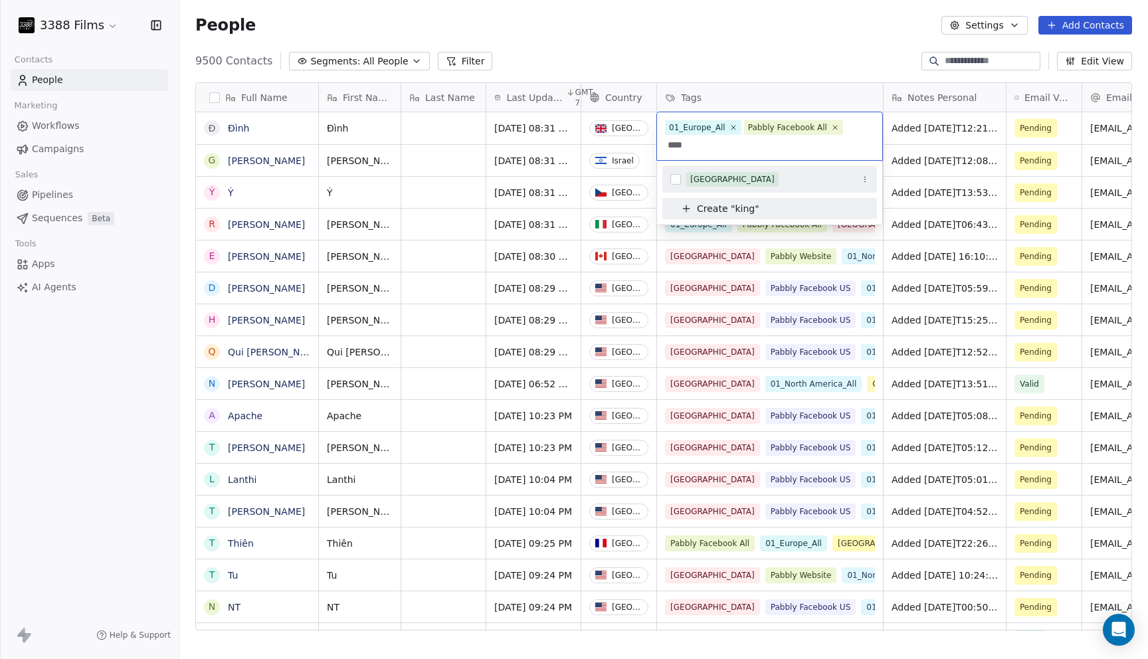
type input "****"
click at [743, 179] on div "[GEOGRAPHIC_DATA]" at bounding box center [732, 179] width 84 height 12
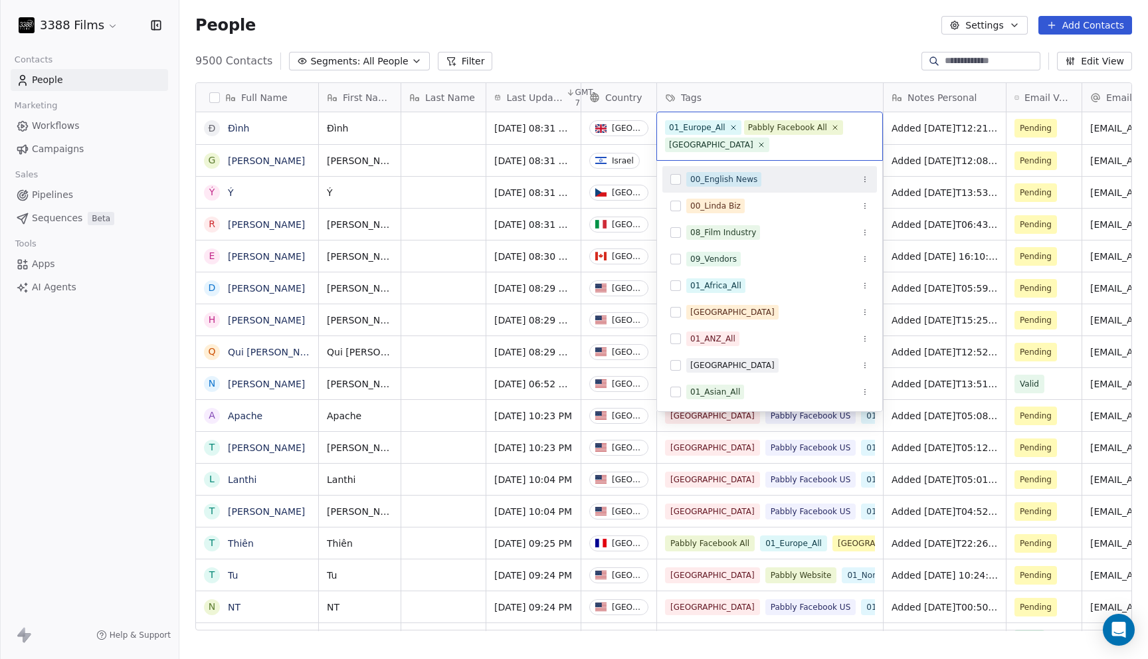
click at [772, 31] on html "3388 Films Contacts People Marketing Workflows Campaigns Sales Pipelines Sequen…" at bounding box center [574, 329] width 1148 height 659
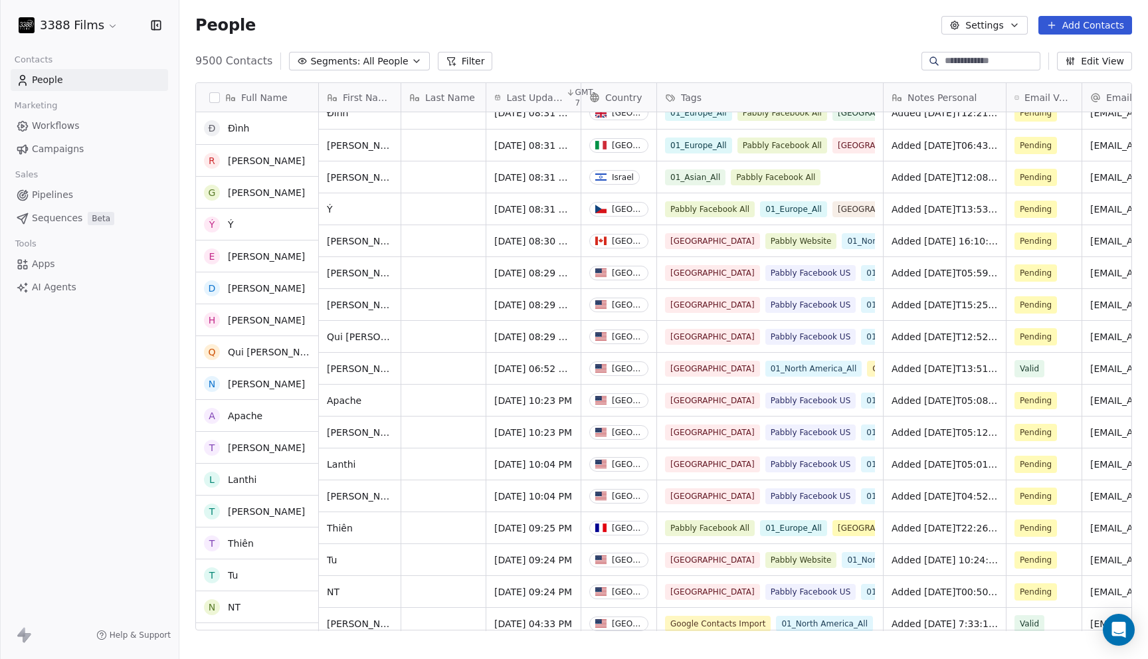
scroll to position [0, 0]
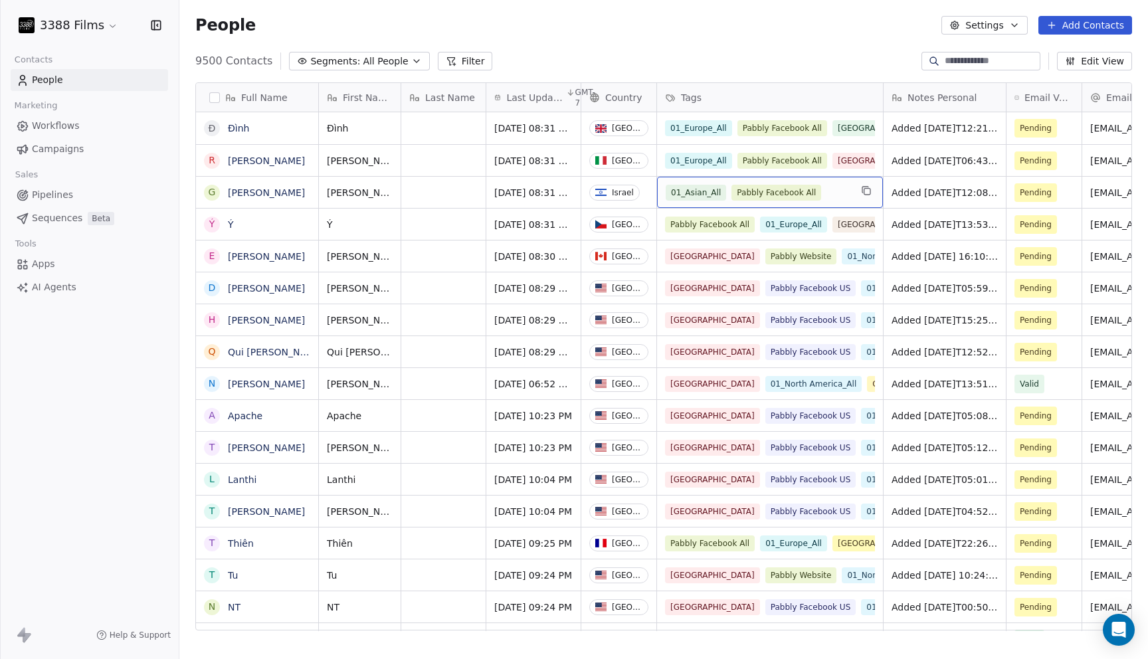
click at [764, 34] on div "People Settings Add Contacts" at bounding box center [663, 25] width 936 height 19
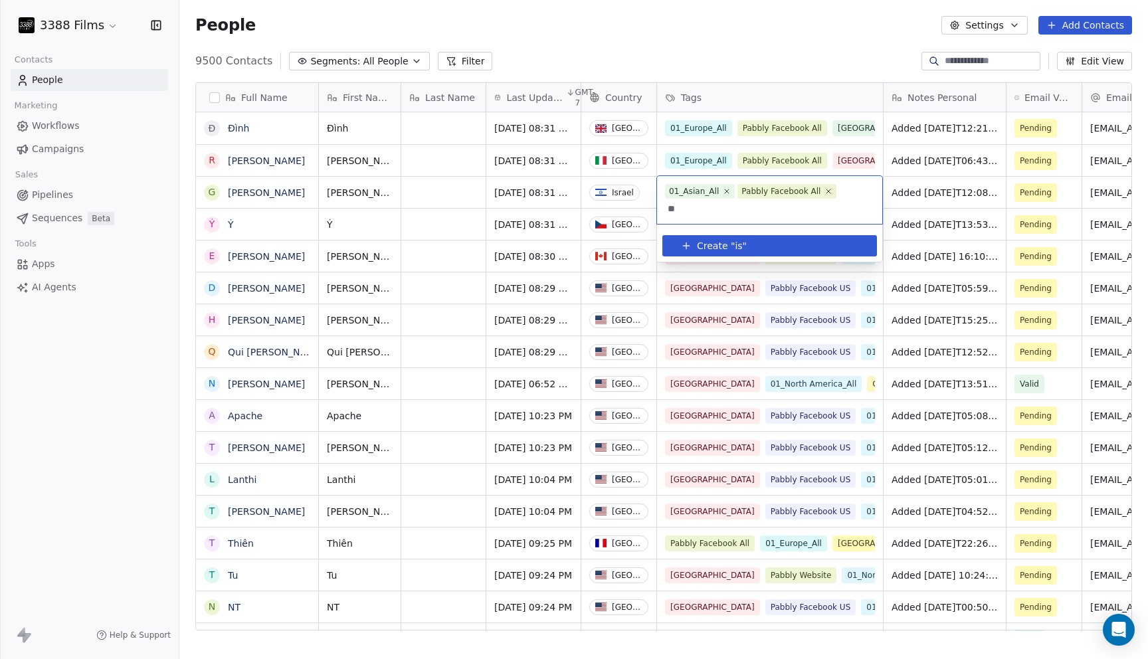
type input "*"
type input "*******"
click at [775, 242] on button "Create " Isareal "" at bounding box center [769, 245] width 199 height 21
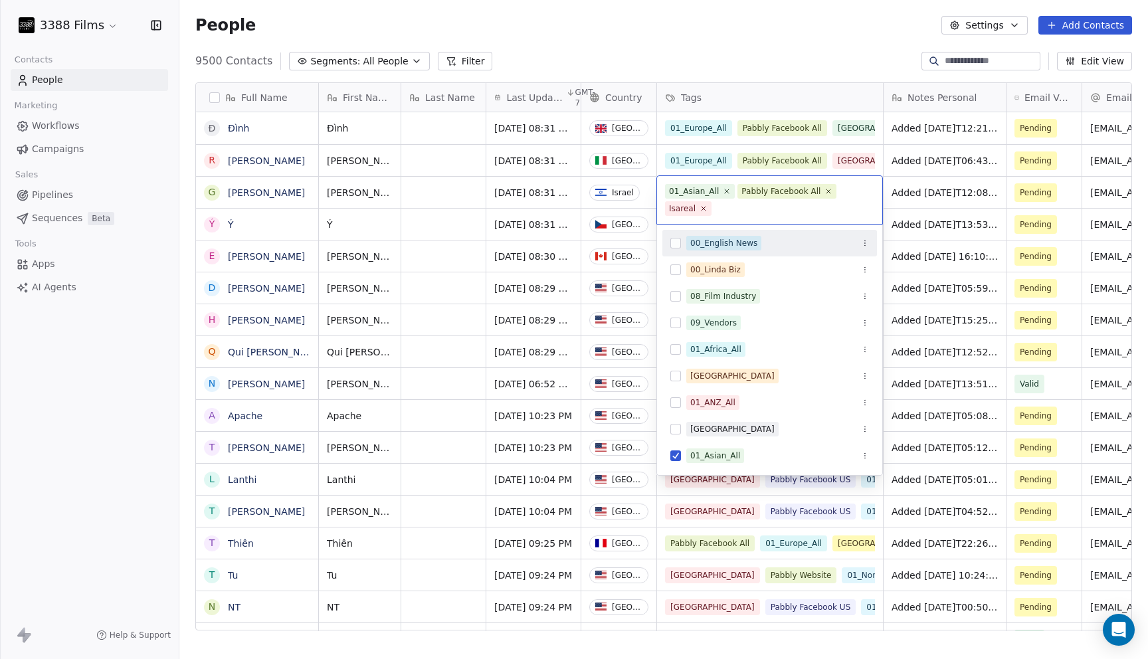
click at [800, 24] on html "3388 Films Contacts People Marketing Workflows Campaigns Sales Pipelines Sequen…" at bounding box center [574, 329] width 1148 height 659
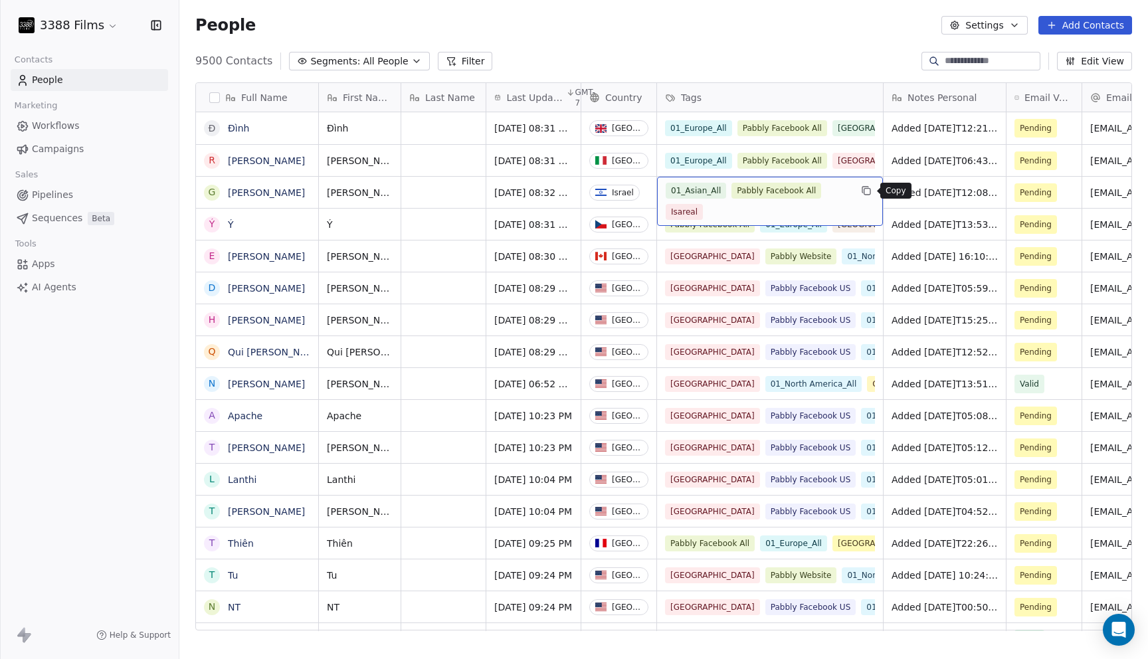
click at [861, 194] on icon "grid" at bounding box center [866, 190] width 11 height 11
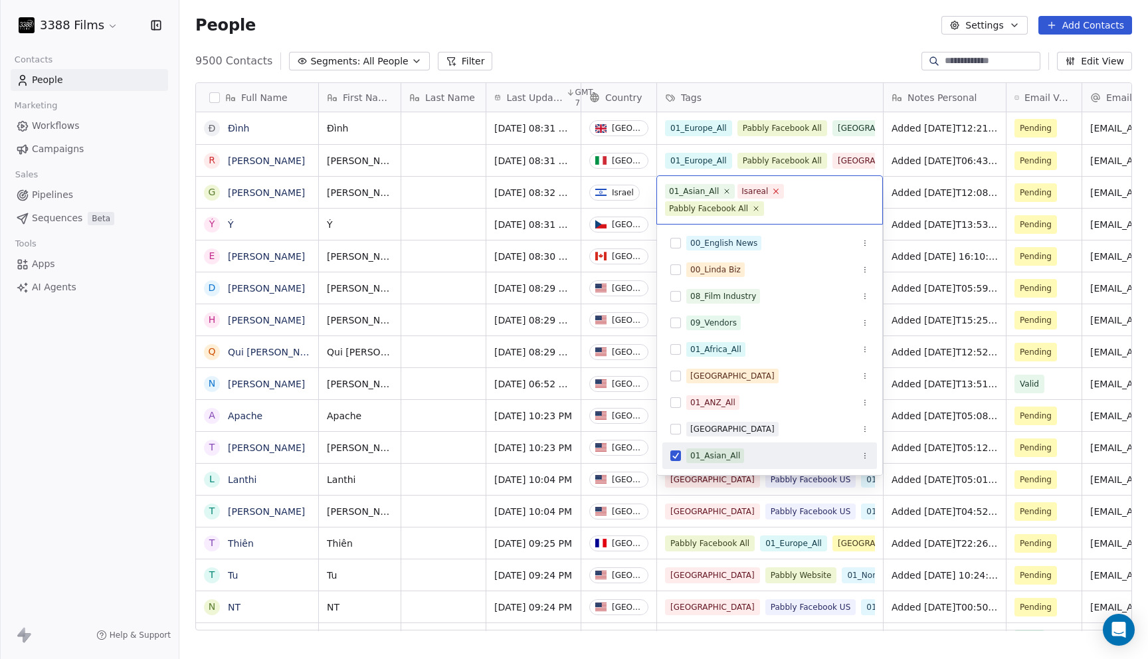
click at [777, 191] on icon at bounding box center [776, 191] width 9 height 9
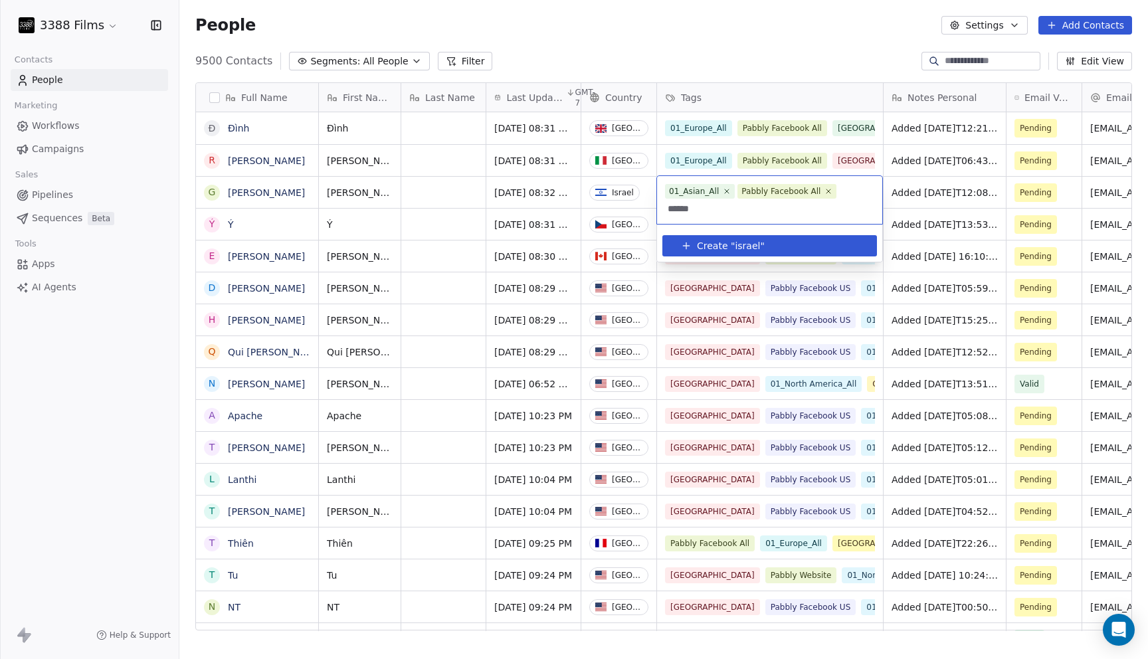
type input "******"
click at [778, 243] on button "Create " israel "" at bounding box center [769, 245] width 199 height 21
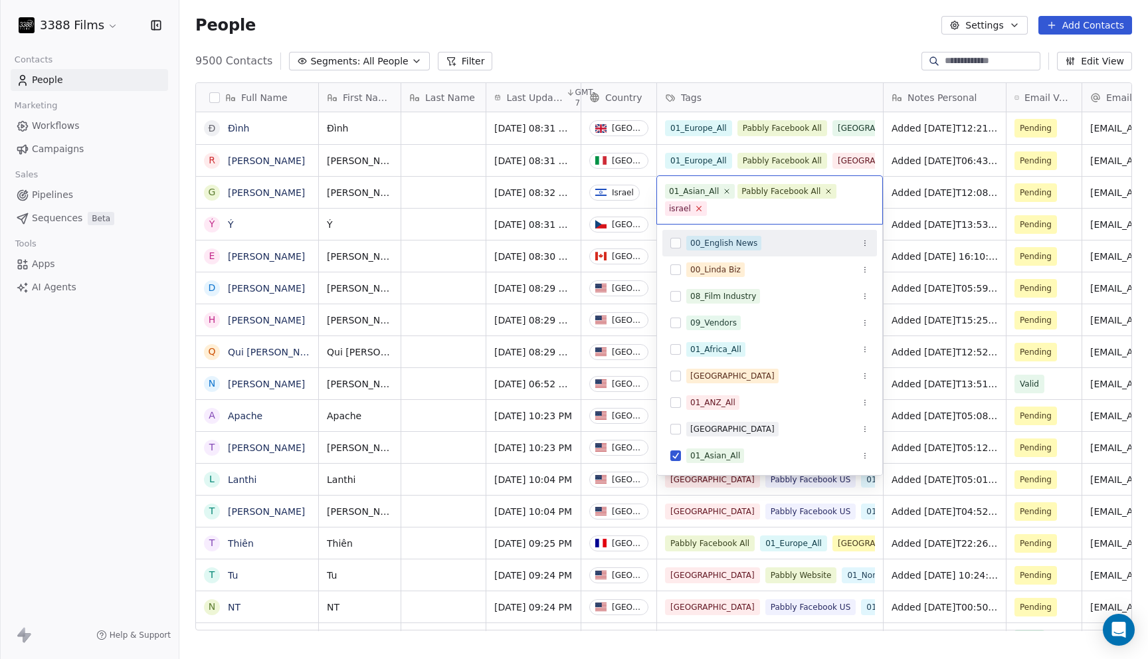
click at [699, 209] on icon at bounding box center [698, 208] width 9 height 9
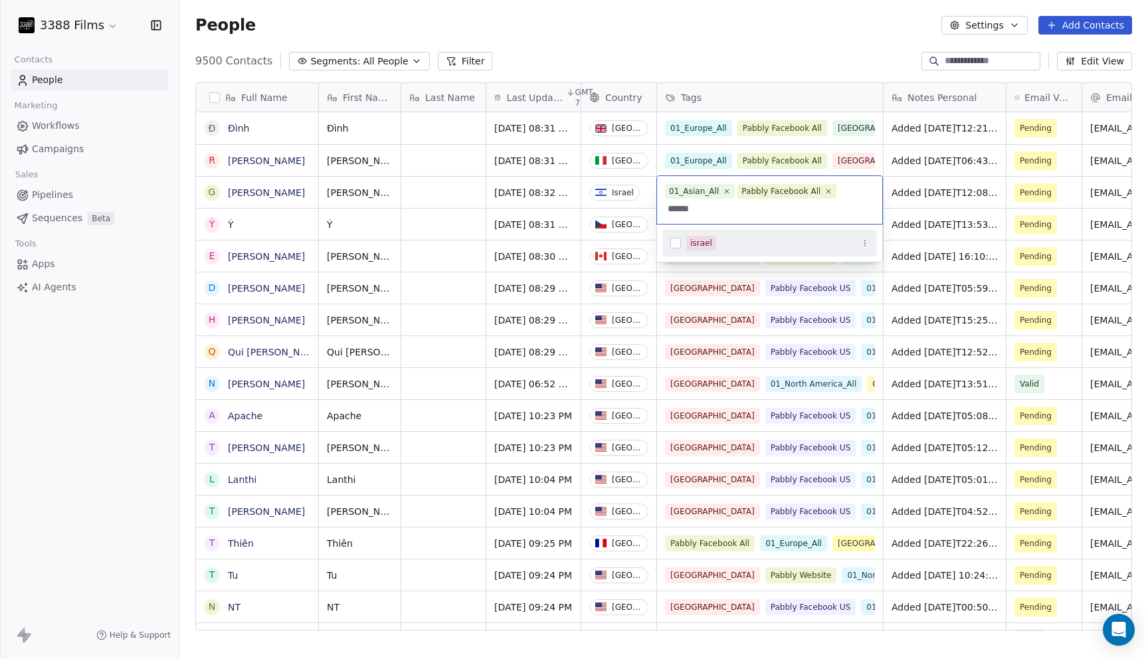
type input "******"
click at [865, 238] on button "Suggestions" at bounding box center [864, 242] width 13 height 13
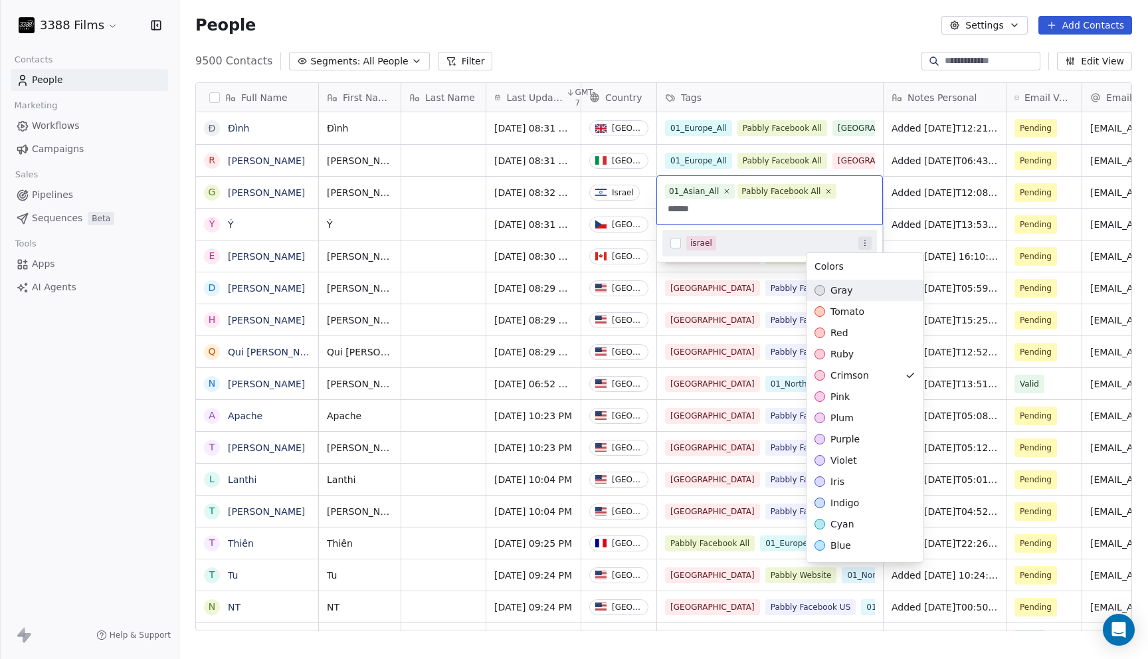
click at [825, 25] on html "3388 Films Contacts People Marketing Workflows Campaigns Sales Pipelines Sequen…" at bounding box center [574, 329] width 1148 height 659
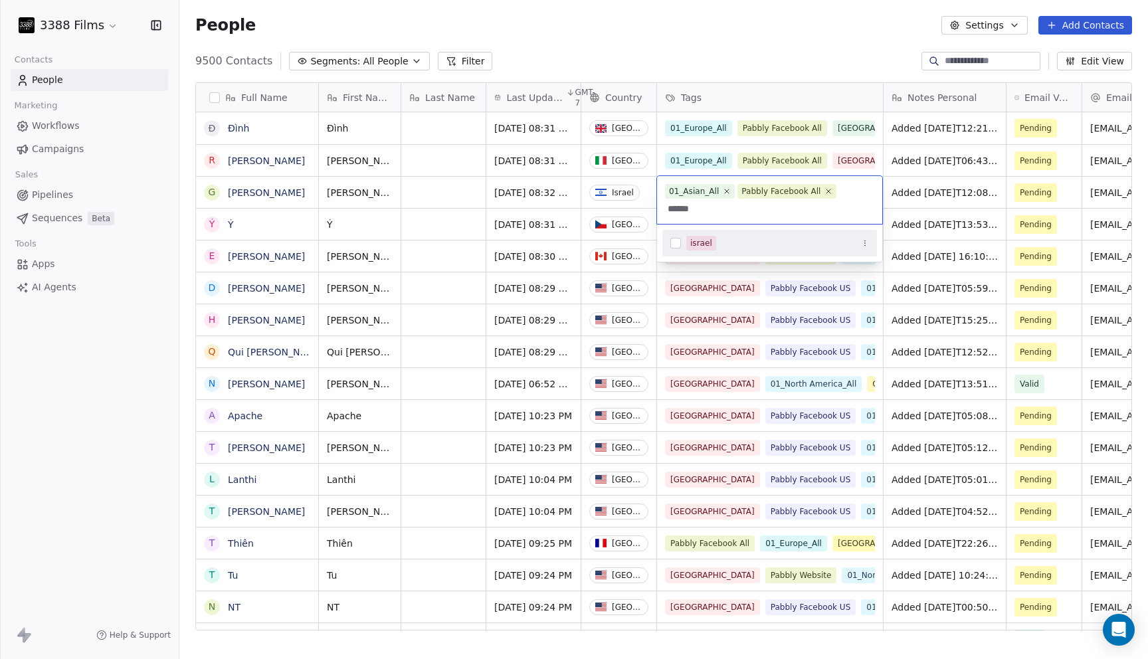
click at [698, 239] on div "israel" at bounding box center [701, 243] width 22 height 12
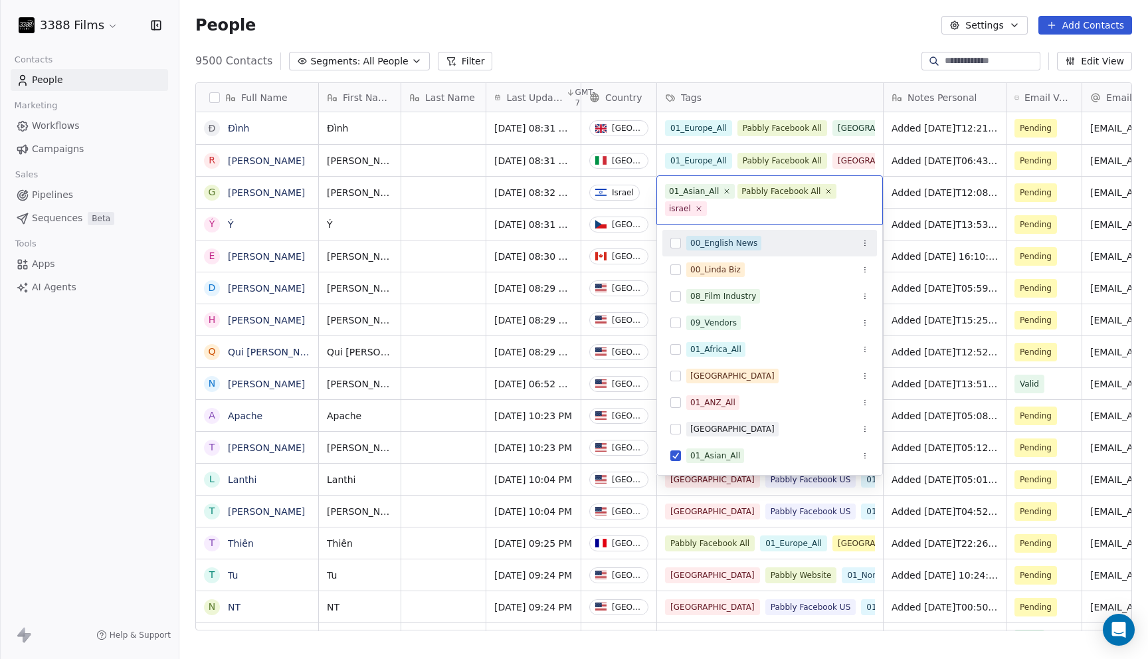
click at [752, 33] on html "3388 Films Contacts People Marketing Workflows Campaigns Sales Pipelines Sequen…" at bounding box center [574, 329] width 1148 height 659
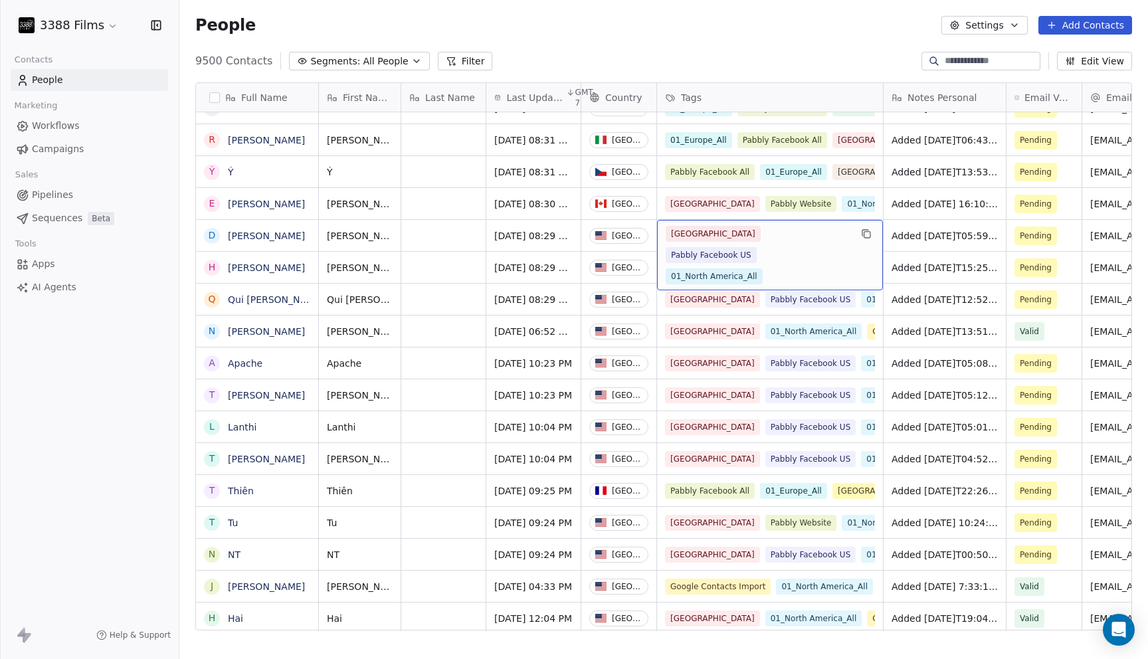
click at [817, 37] on div "People Settings Add Contacts" at bounding box center [663, 25] width 968 height 50
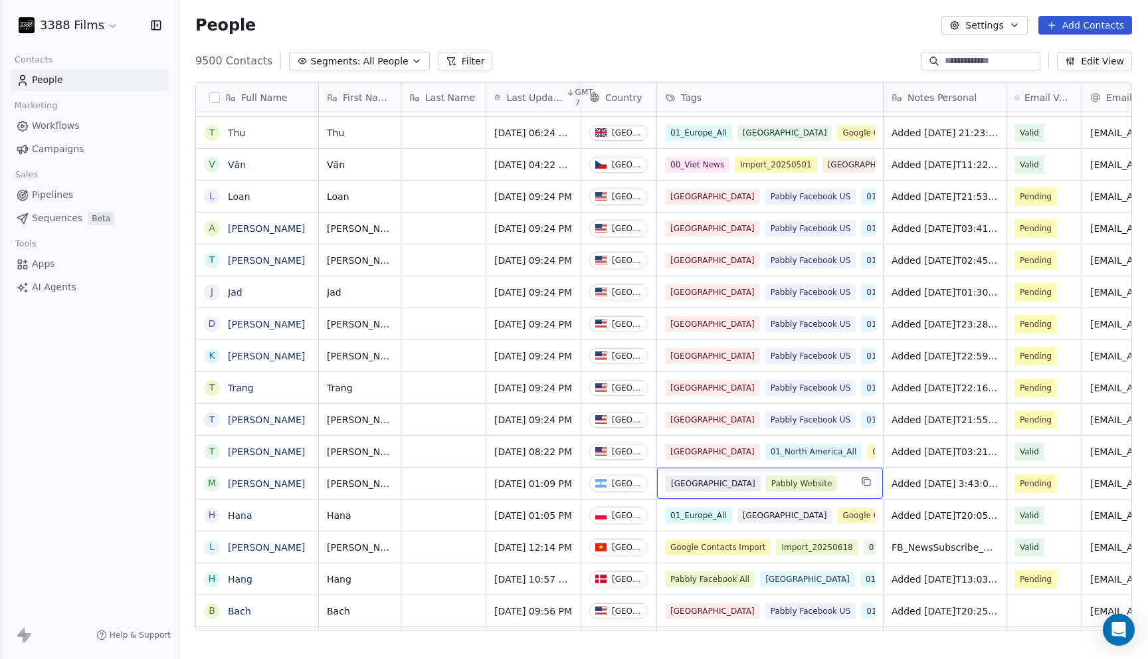
click at [837, 486] on div "Argentina Pabbly Website" at bounding box center [757, 483] width 185 height 16
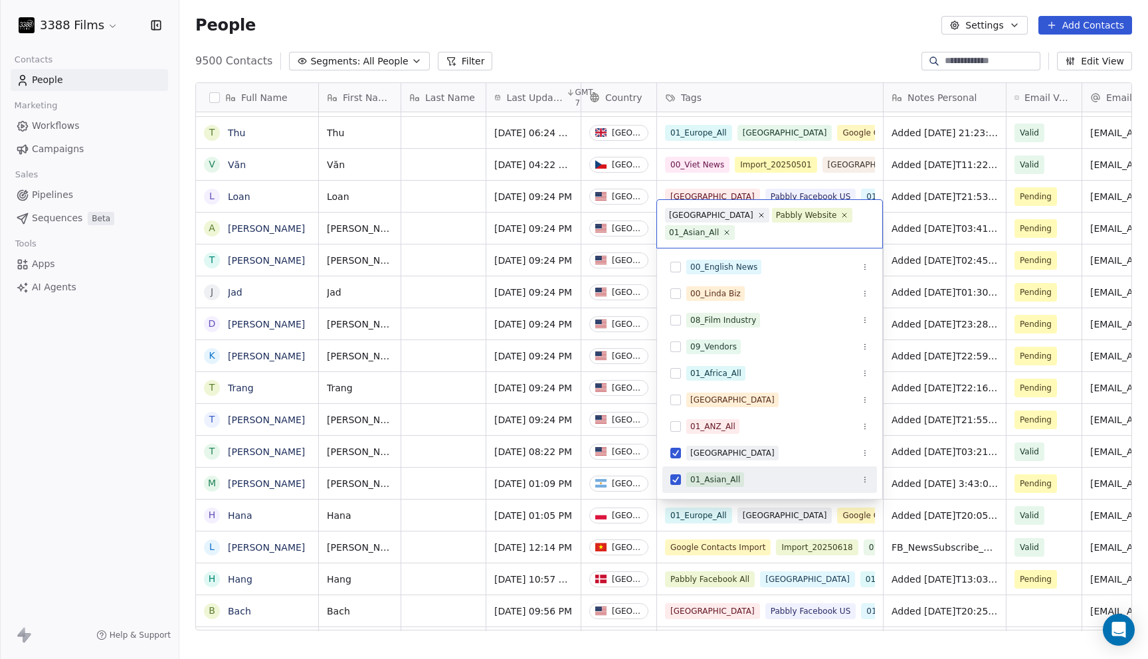
click at [837, 486] on div "01_Asian_All" at bounding box center [777, 479] width 183 height 15
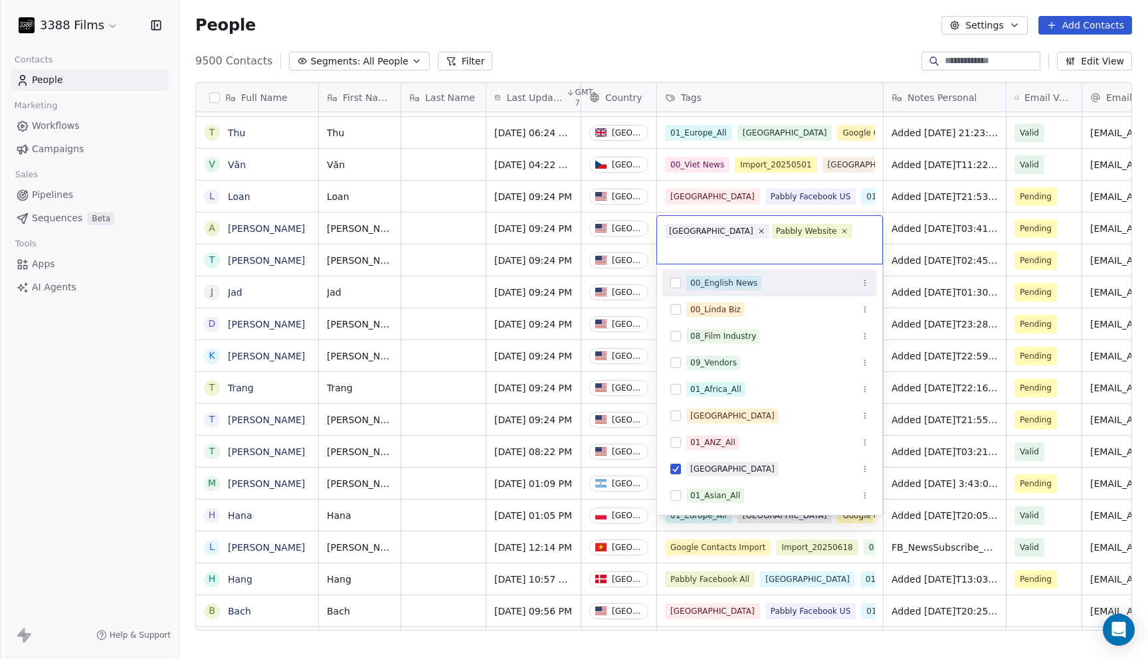
click at [837, 241] on input "text" at bounding box center [769, 248] width 209 height 15
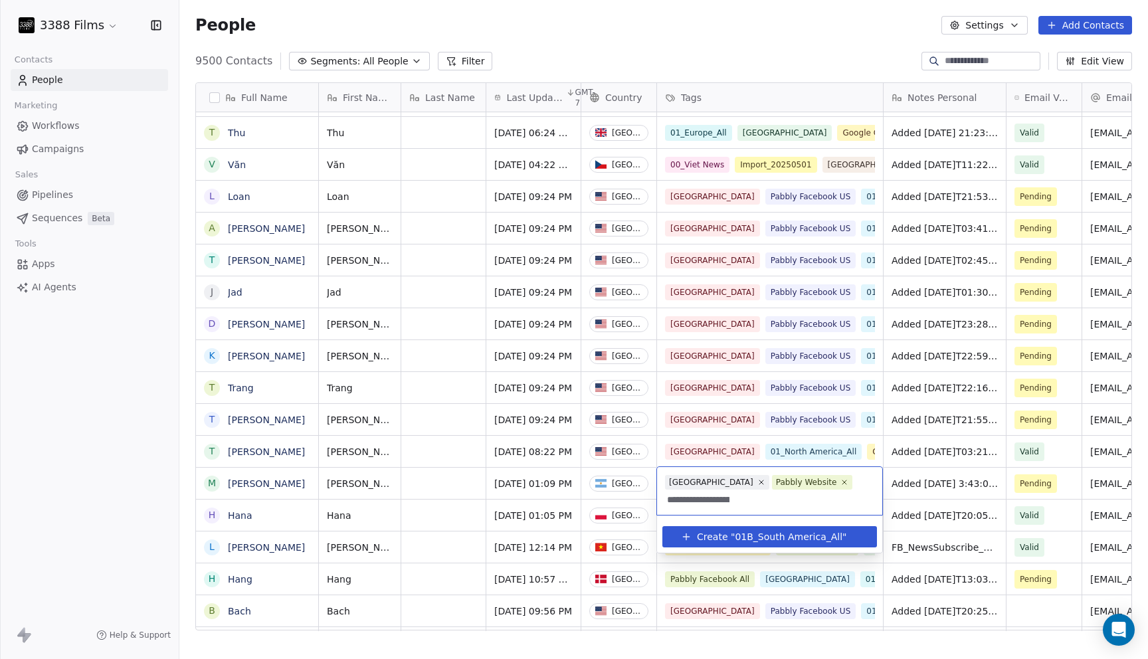
type input "**********"
click at [806, 530] on span "01B_South America_All" at bounding box center [788, 537] width 108 height 14
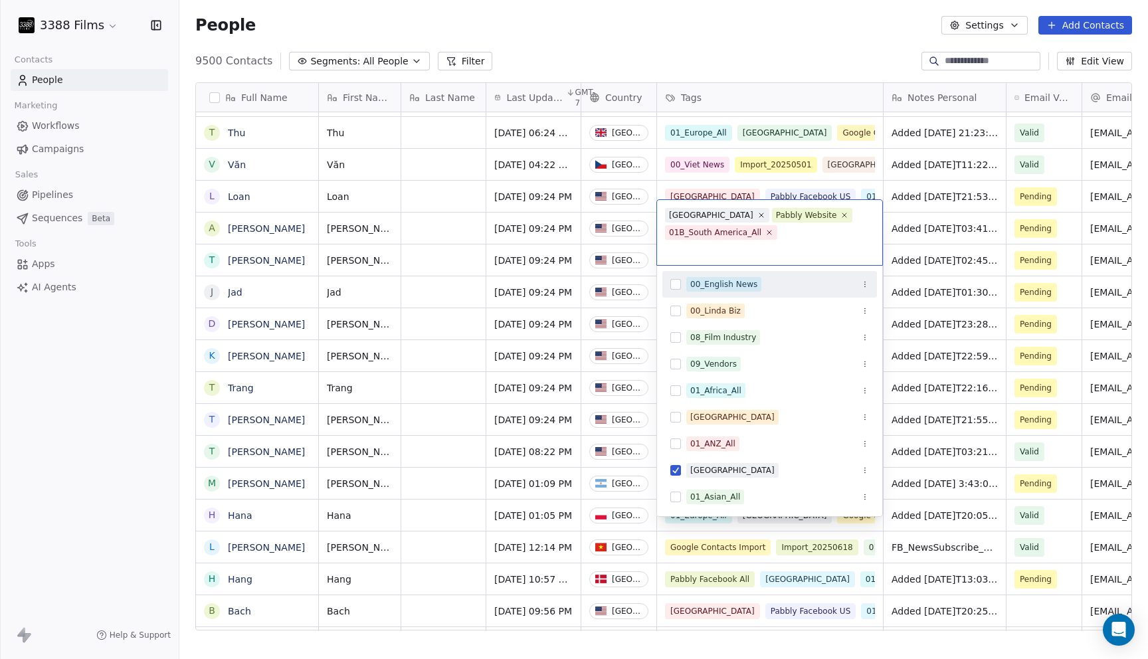
click at [827, 46] on html "3388 Films Contacts People Marketing Workflows Campaigns Sales Pipelines Sequen…" at bounding box center [574, 329] width 1148 height 659
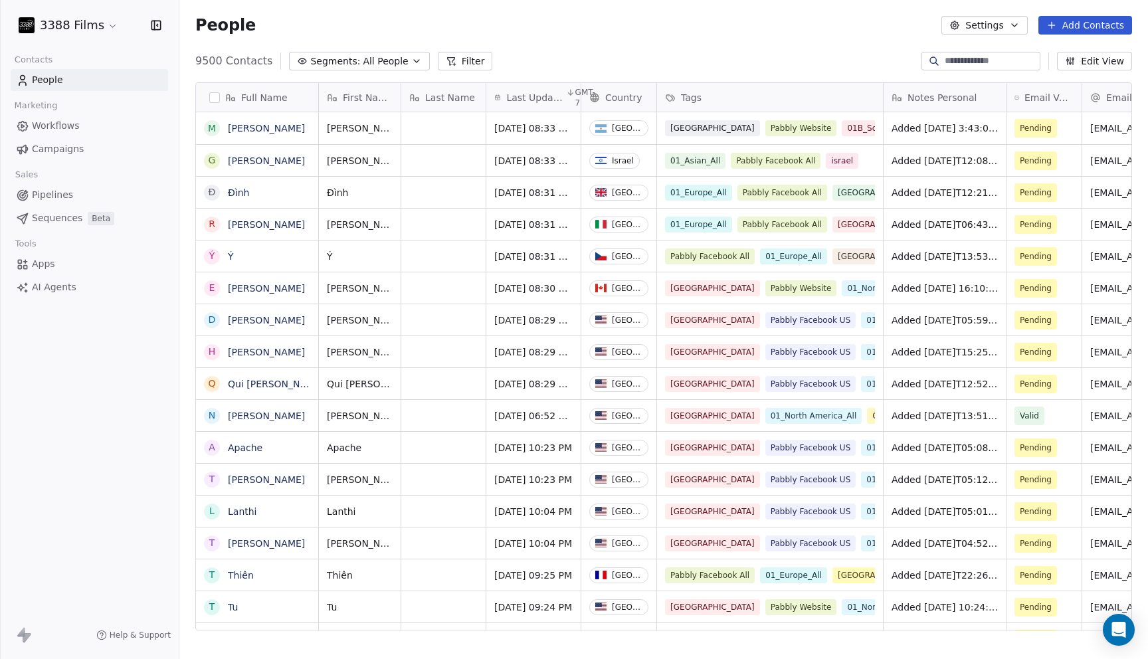
click at [715, 37] on div "People Settings Add Contacts" at bounding box center [663, 25] width 968 height 50
click at [94, 31] on html "3388 Films Contacts People Marketing Workflows Campaigns Sales Pipelines Sequen…" at bounding box center [574, 329] width 1148 height 659
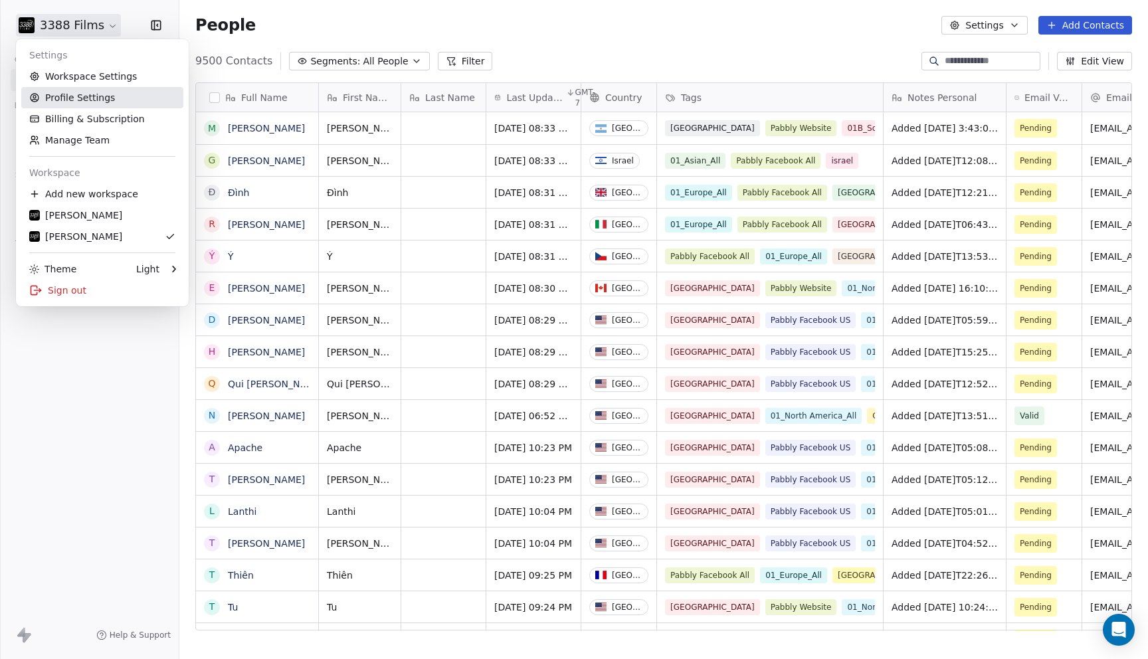
click at [98, 100] on link "Profile Settings" at bounding box center [102, 97] width 162 height 21
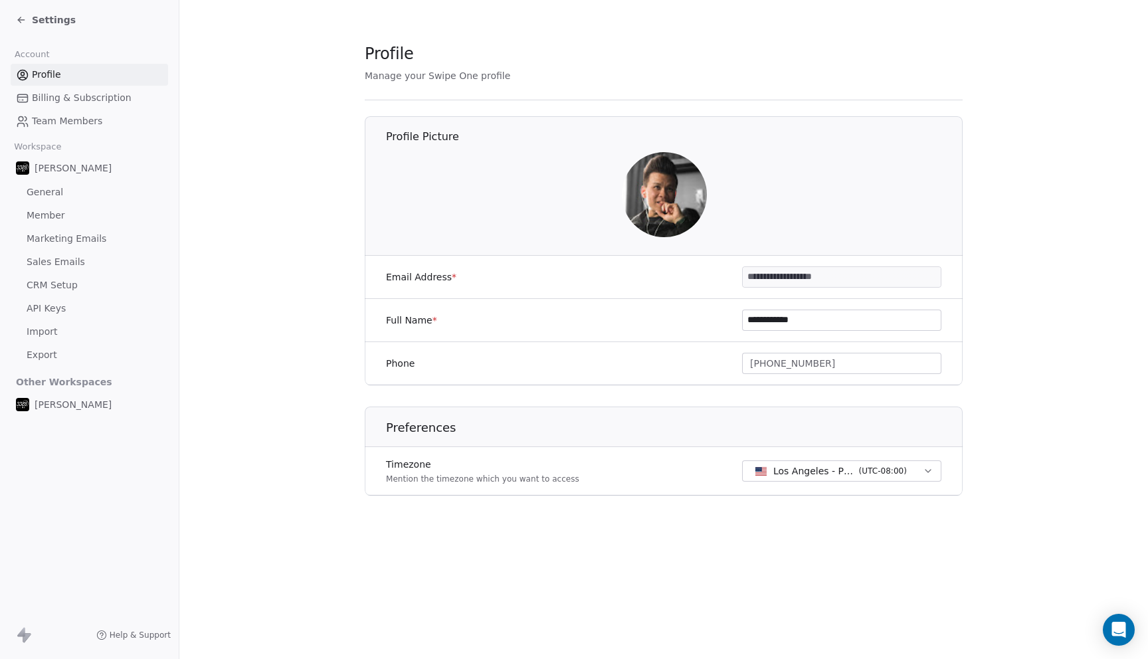
click at [60, 23] on span "Settings" at bounding box center [54, 19] width 44 height 13
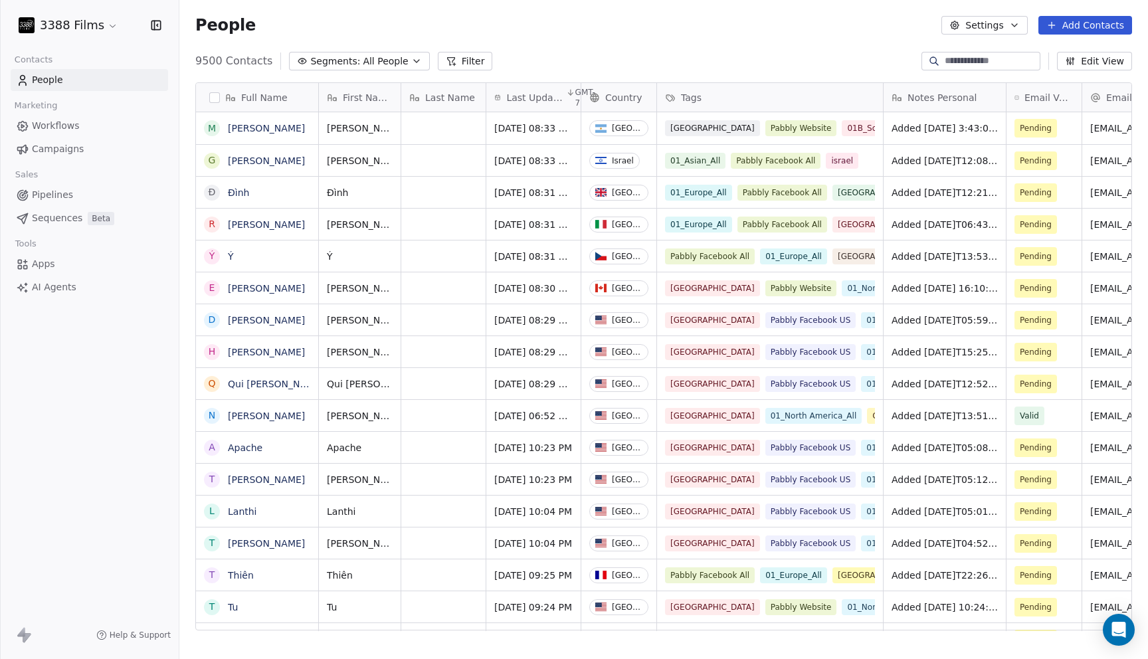
click at [90, 21] on html "3388 Films Contacts People Marketing Workflows Campaigns Sales Pipelines Sequen…" at bounding box center [574, 329] width 1148 height 659
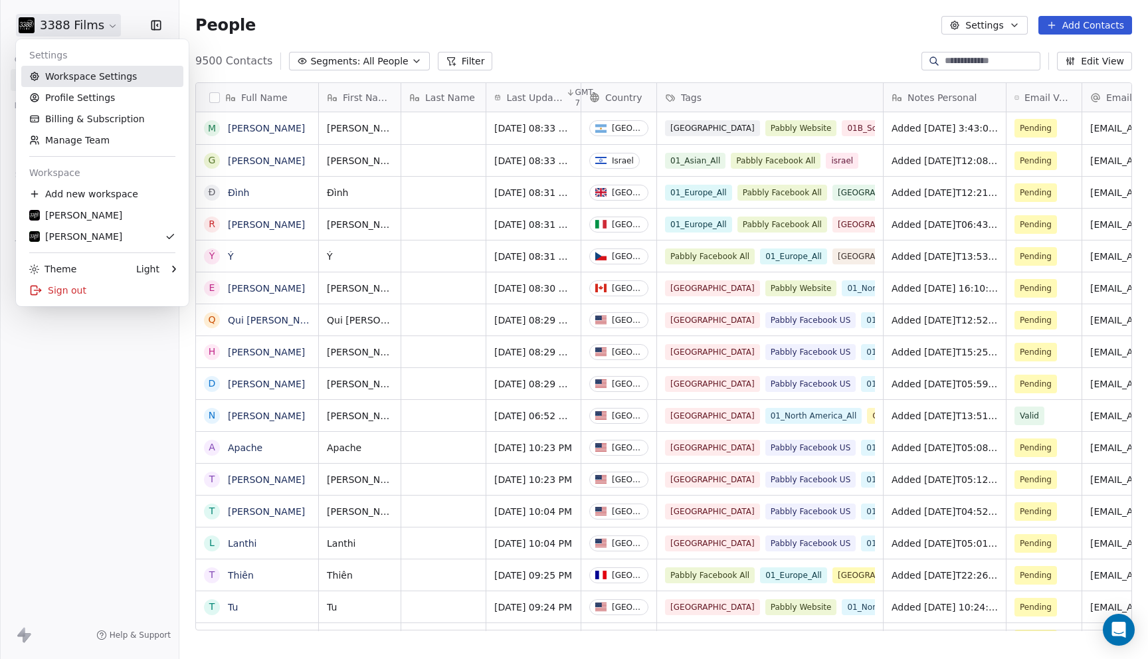
click at [98, 74] on link "Workspace Settings" at bounding box center [102, 76] width 162 height 21
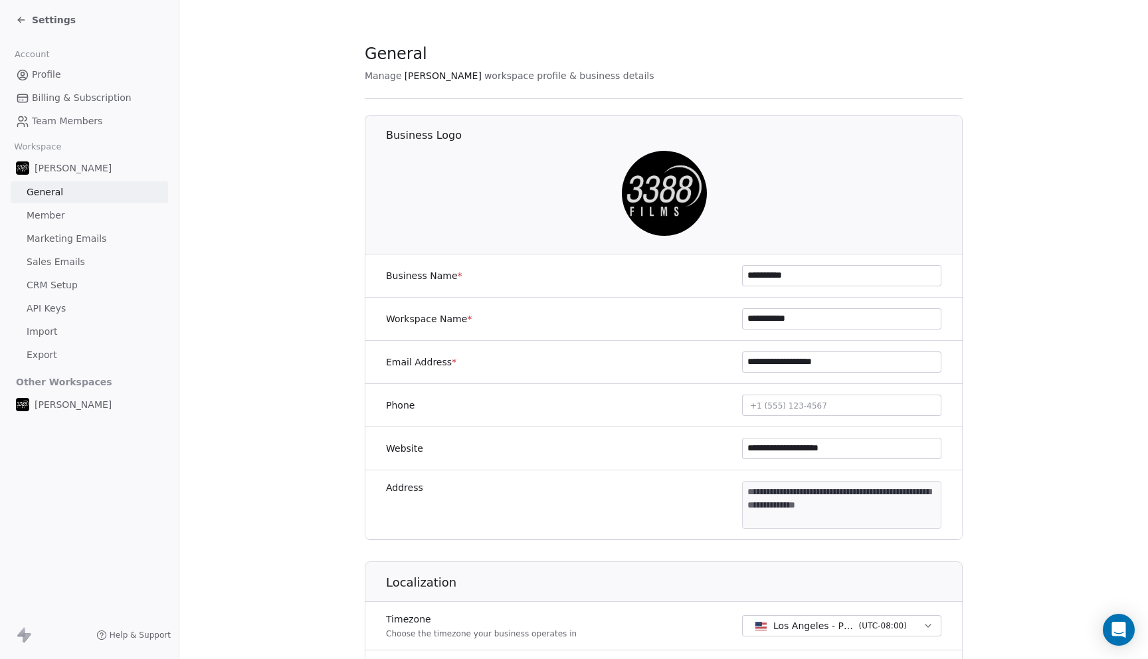
click at [25, 21] on icon at bounding box center [21, 20] width 11 height 11
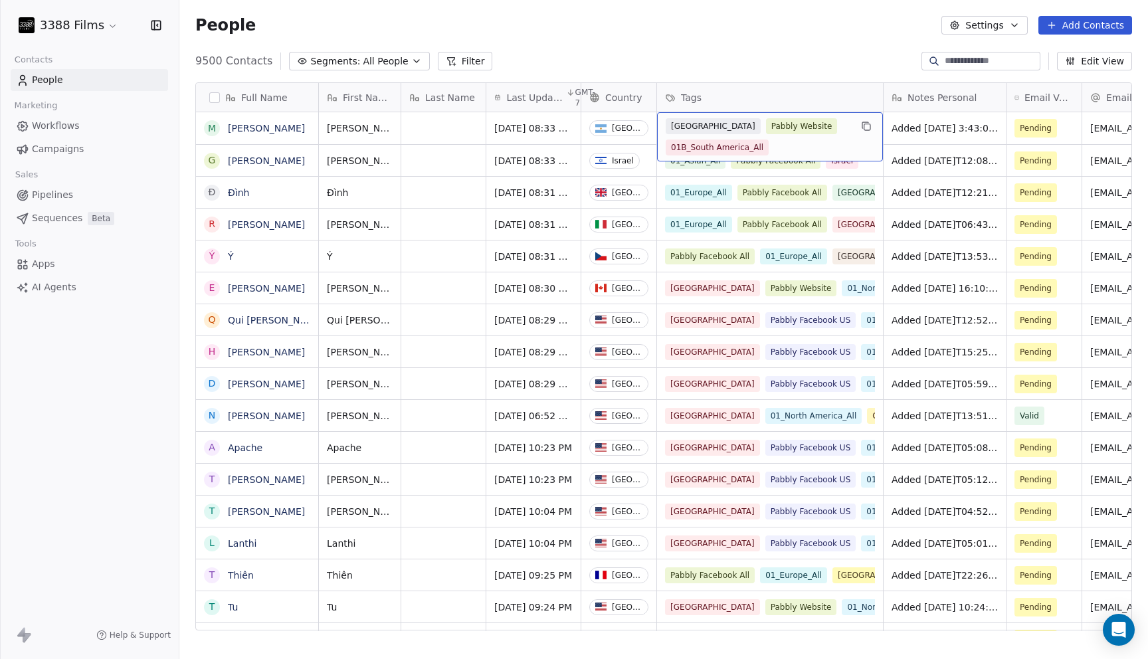
click at [788, 74] on div "Full Name M Matias G Giuseppe Đ Đình R Romano Ý Ý E Emily Q Qui Nhon H Huong D …" at bounding box center [663, 362] width 968 height 580
click at [102, 31] on html "3388 Films Contacts People Marketing Workflows Campaigns Sales Pipelines Sequen…" at bounding box center [574, 329] width 1148 height 659
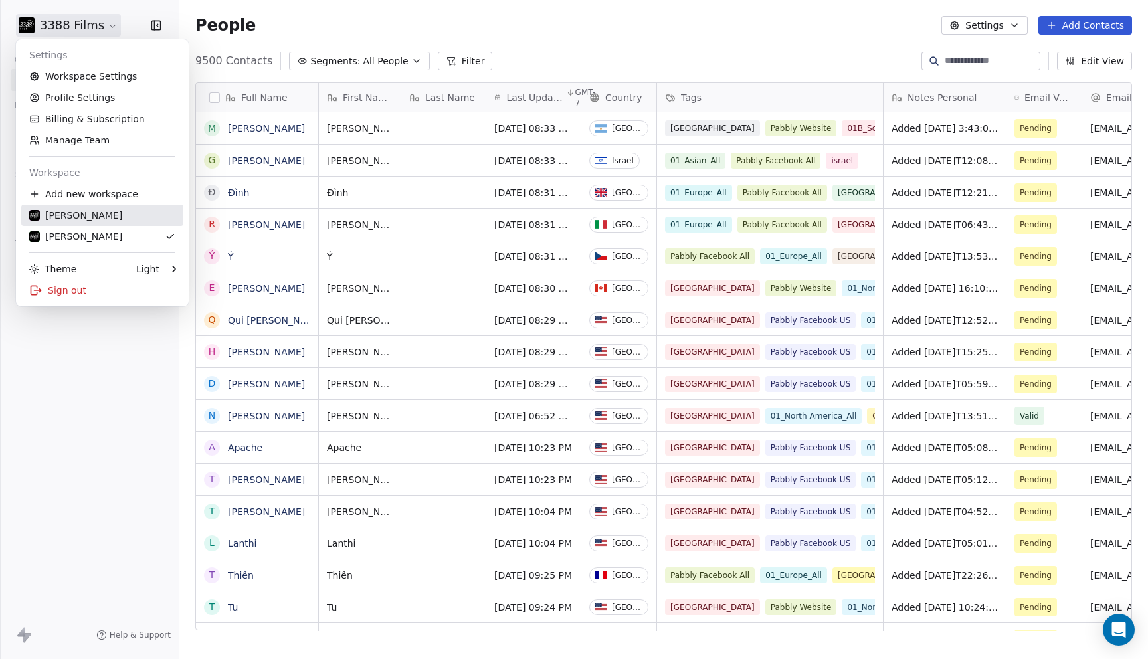
click at [102, 217] on div "Thien A Pham" at bounding box center [75, 215] width 93 height 13
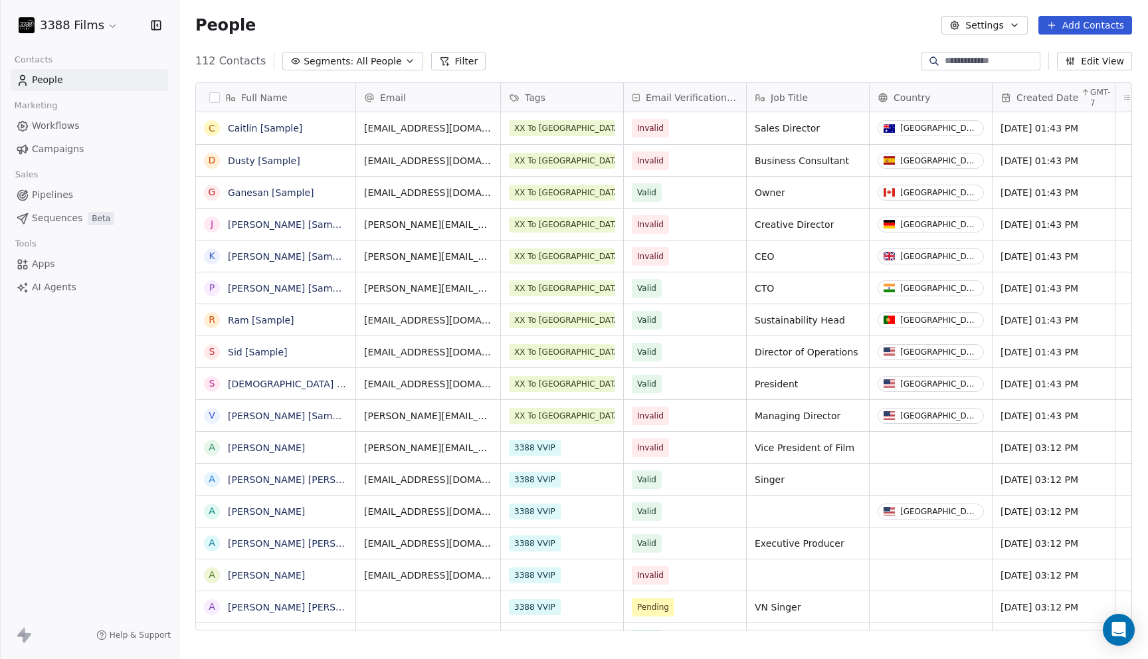
scroll to position [580, 968]
click at [94, 19] on html "3388 Films Contacts People Marketing Workflows Campaigns Sales Pipelines Sequen…" at bounding box center [574, 329] width 1148 height 659
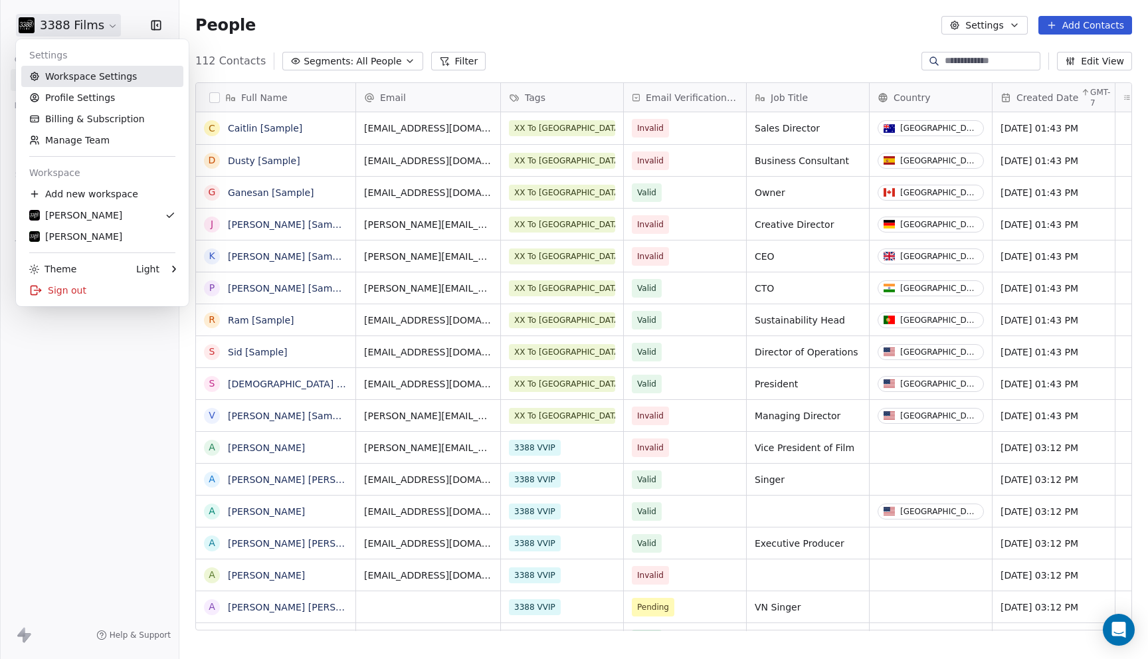
click at [98, 78] on link "Workspace Settings" at bounding box center [102, 76] width 162 height 21
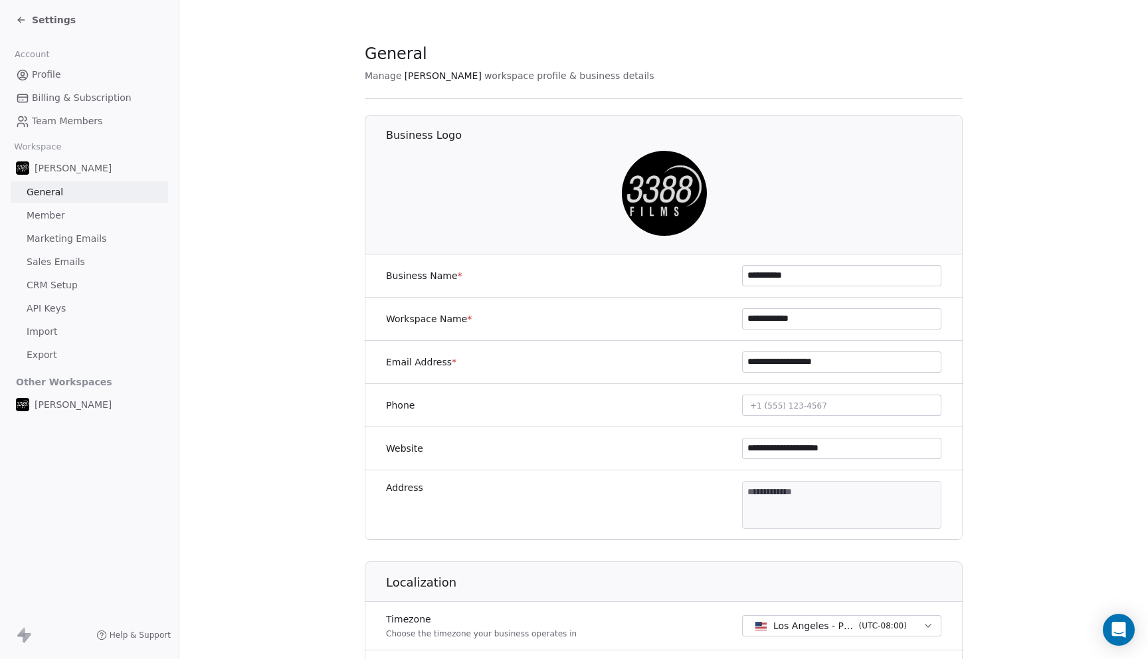
click at [91, 232] on span "Marketing Emails" at bounding box center [67, 239] width 80 height 14
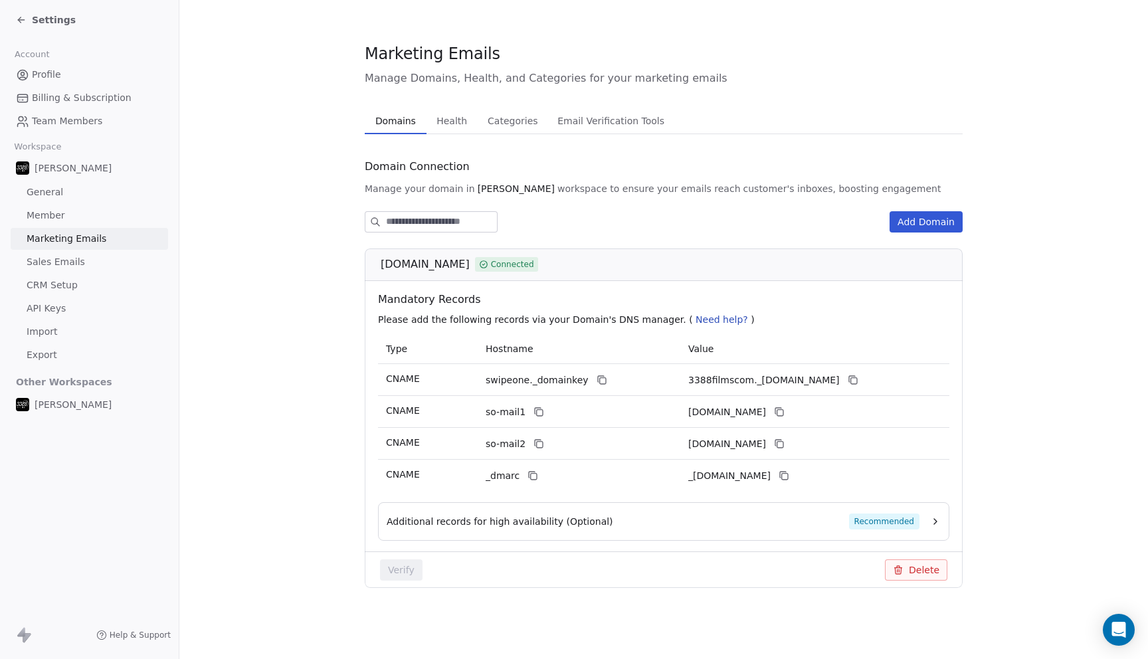
click at [95, 212] on link "Member" at bounding box center [89, 216] width 157 height 22
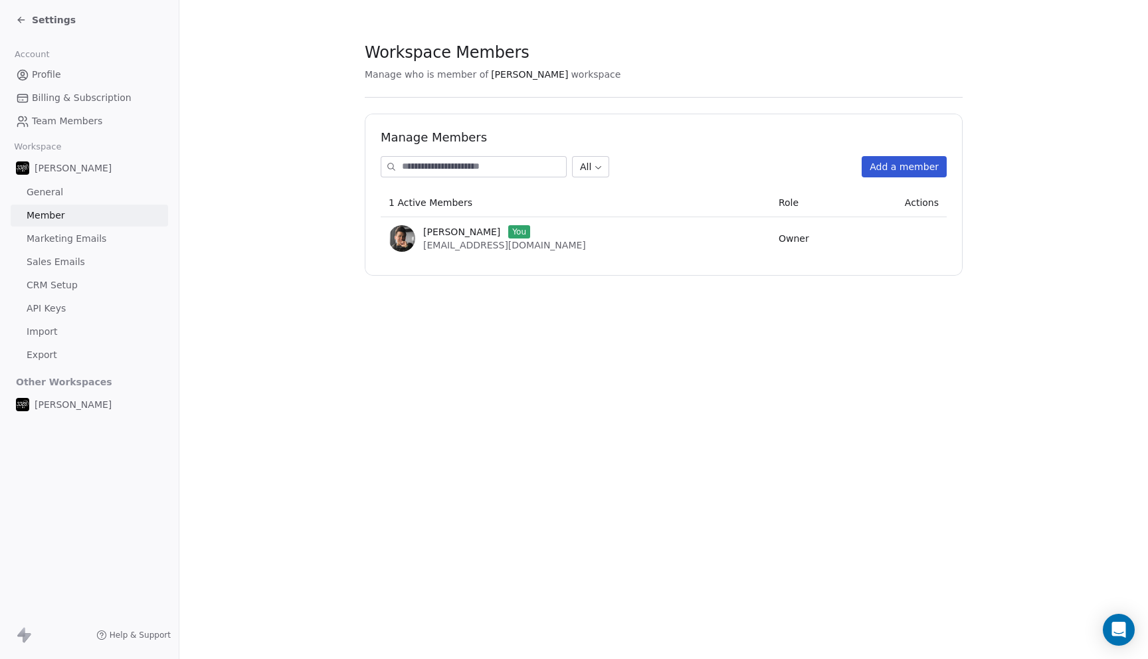
click at [92, 233] on span "Marketing Emails" at bounding box center [67, 239] width 80 height 14
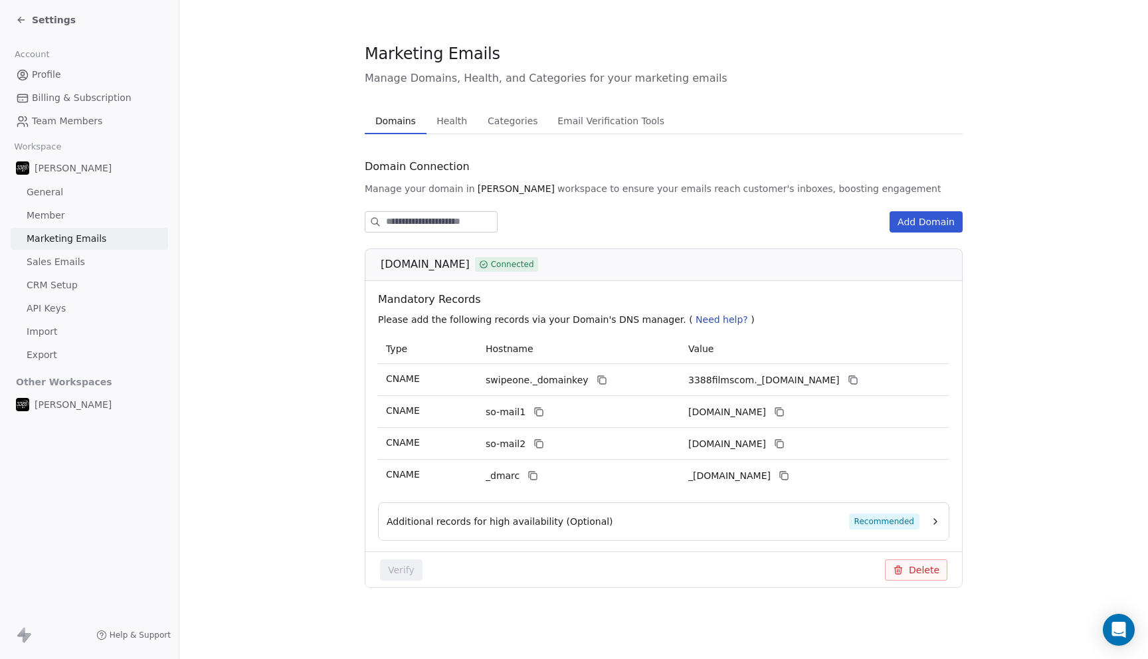
click at [92, 263] on link "Sales Emails" at bounding box center [89, 262] width 157 height 22
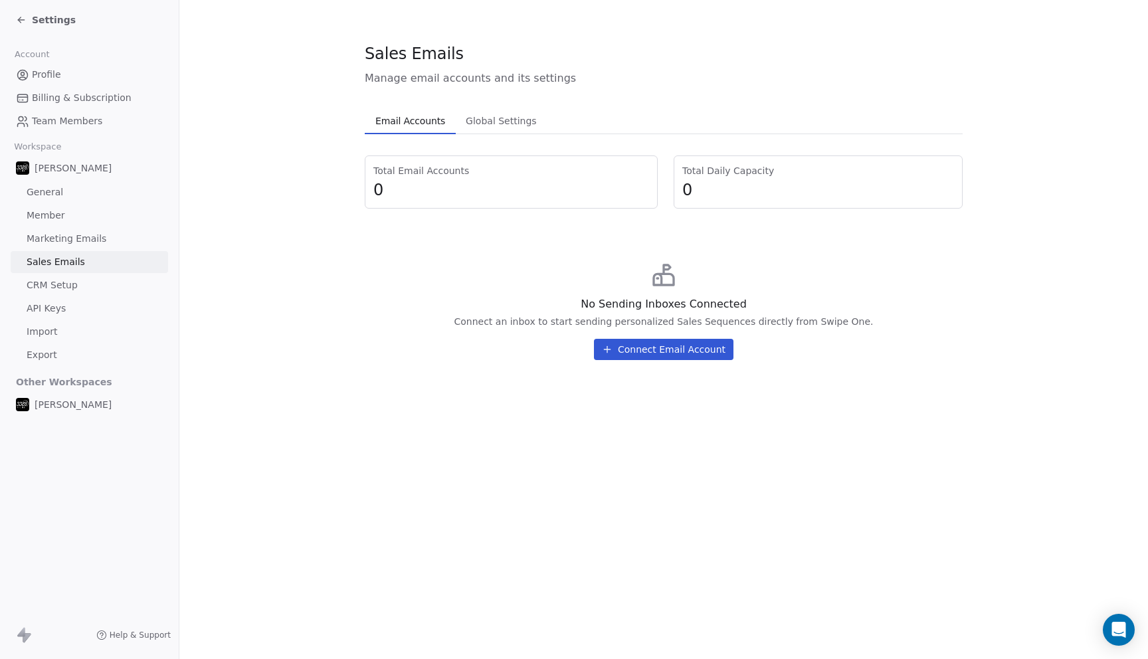
click at [90, 288] on link "CRM Setup" at bounding box center [89, 285] width 157 height 22
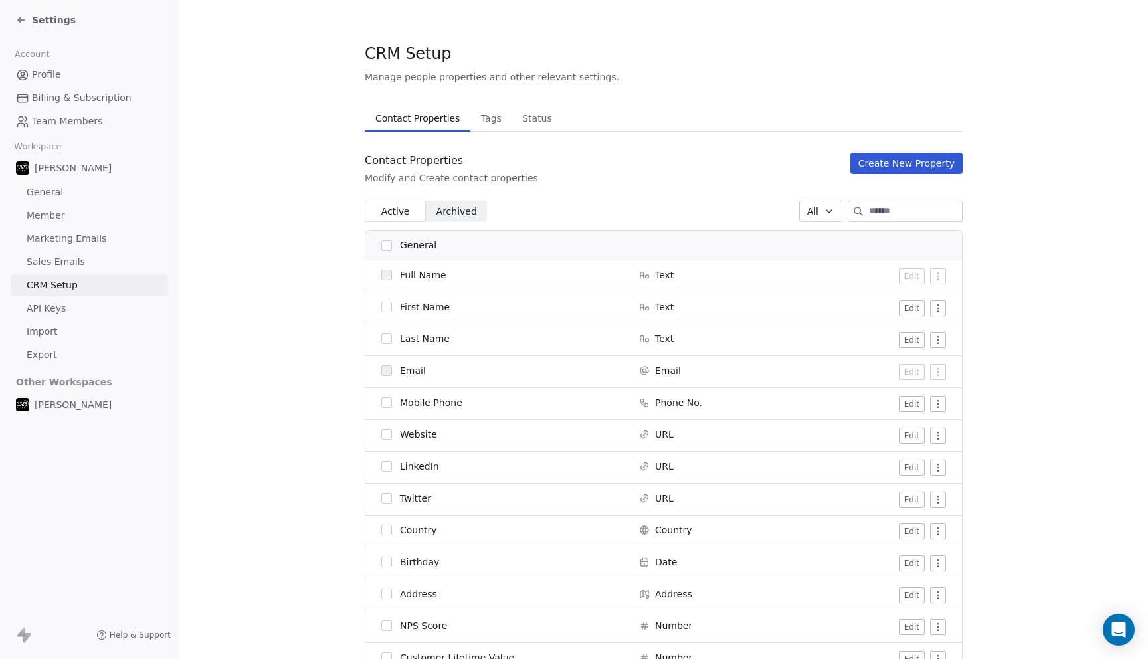
click at [497, 116] on span "Tags" at bounding box center [490, 118] width 31 height 19
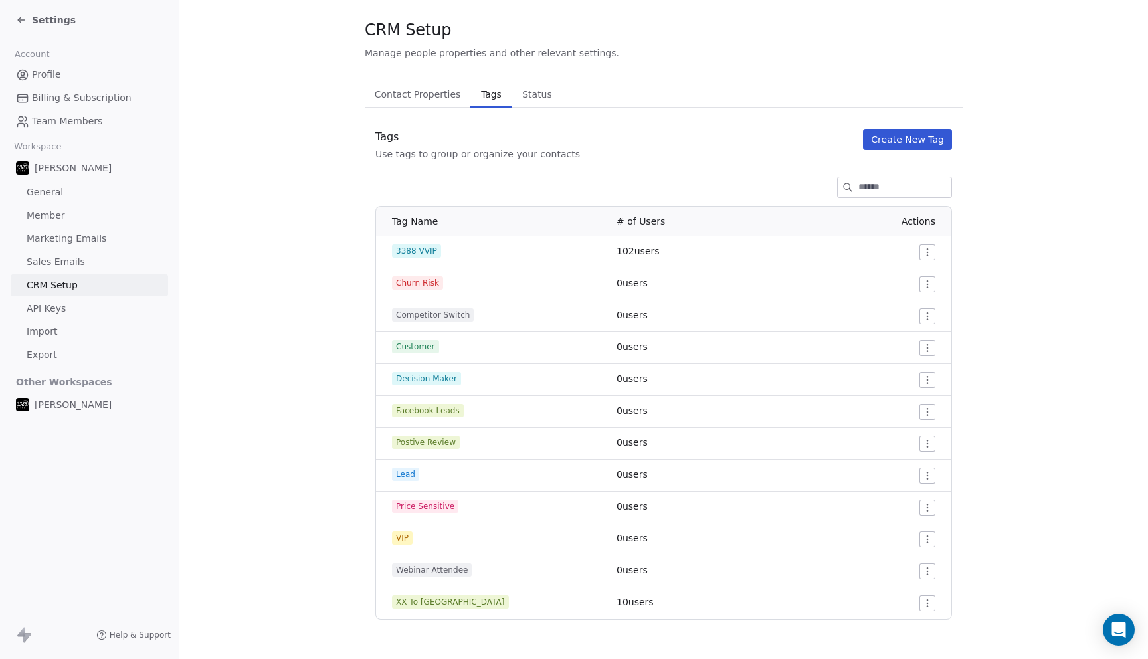
scroll to position [27, 0]
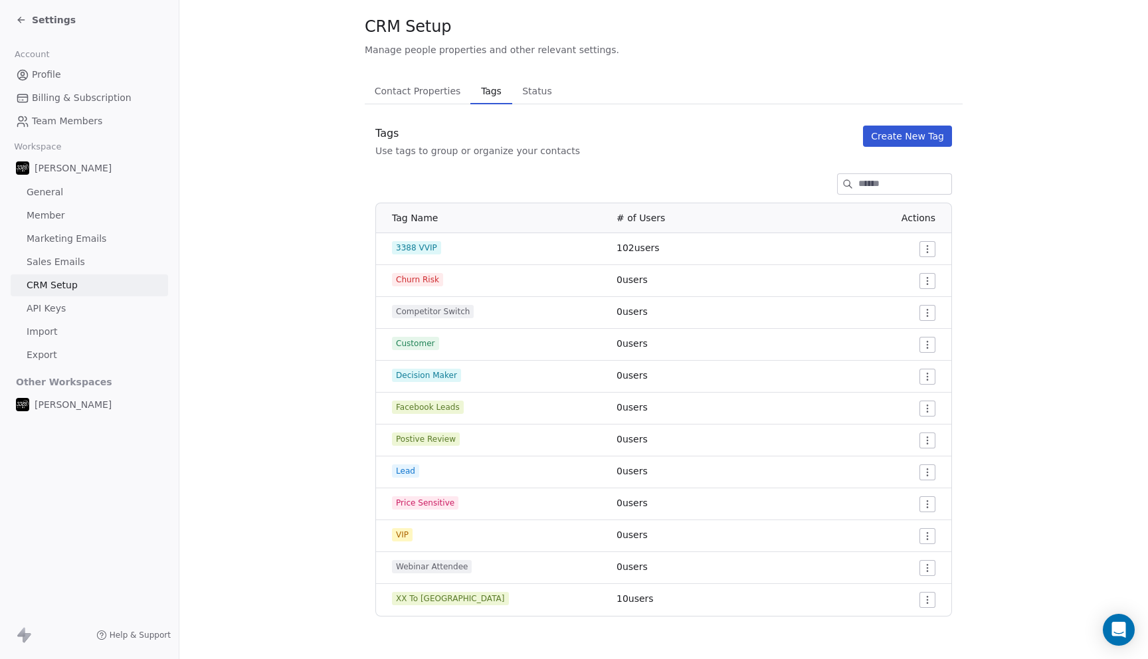
click at [96, 402] on div "Linda Gomez" at bounding box center [89, 404] width 157 height 24
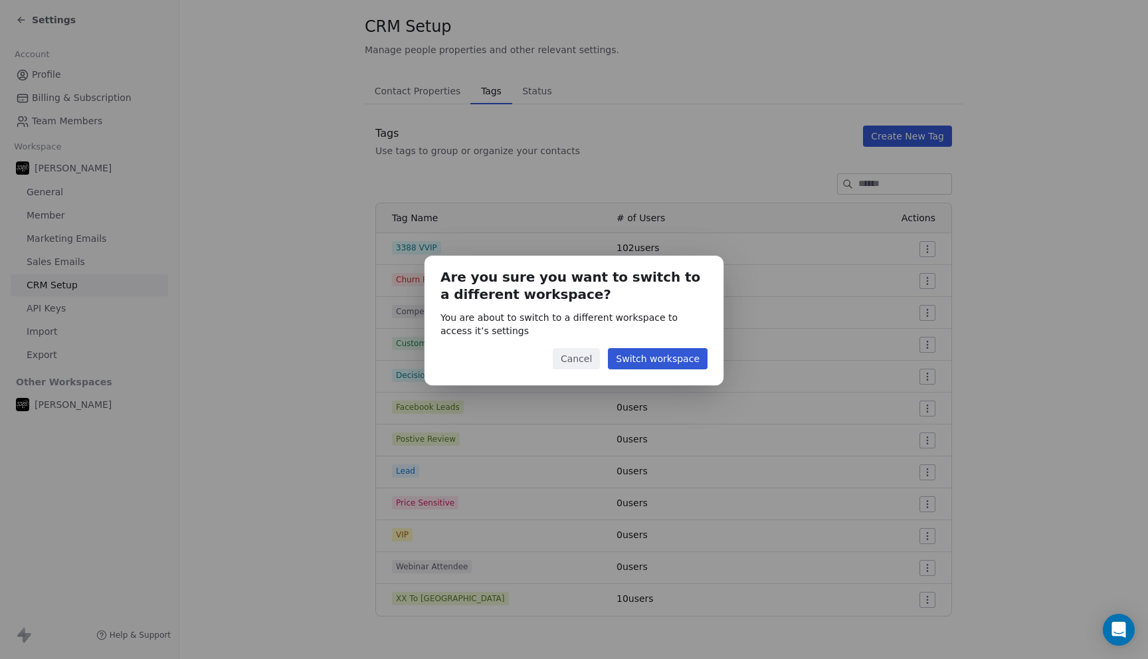
click at [653, 352] on button "Switch workspace" at bounding box center [658, 358] width 100 height 21
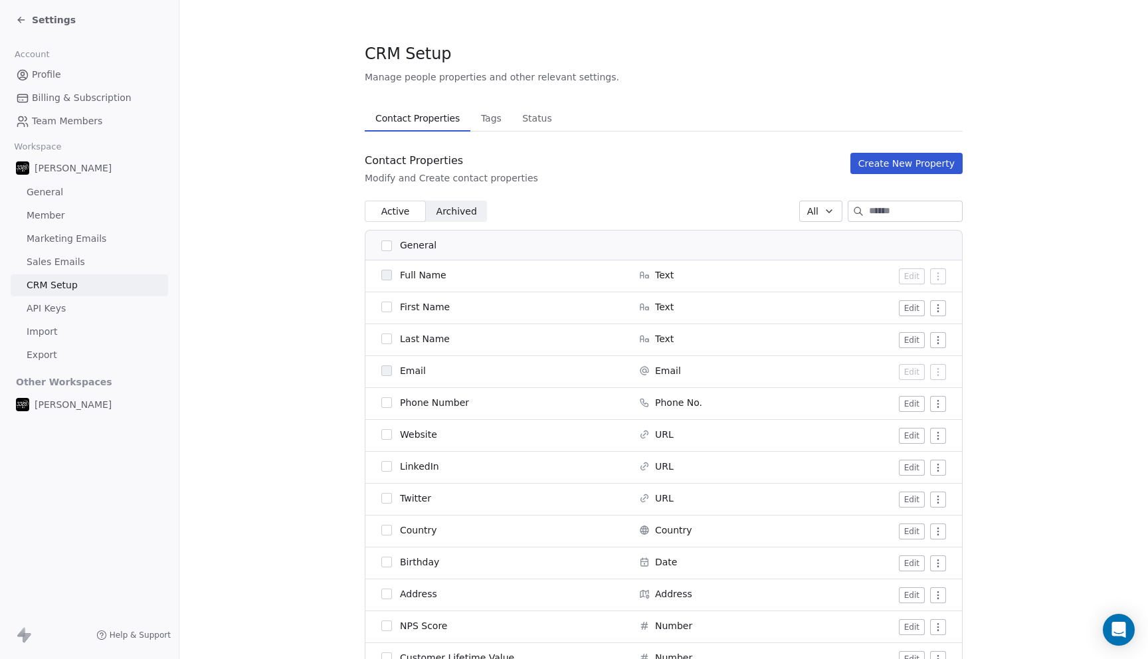
scroll to position [6, 0]
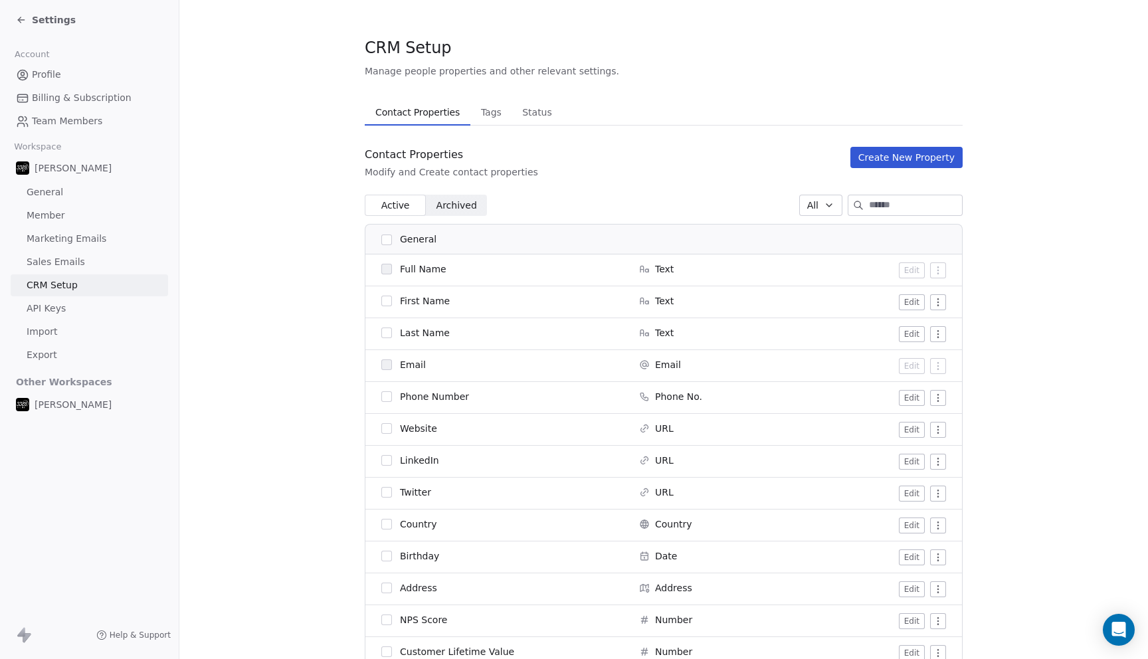
click at [487, 108] on span "Tags" at bounding box center [490, 112] width 31 height 19
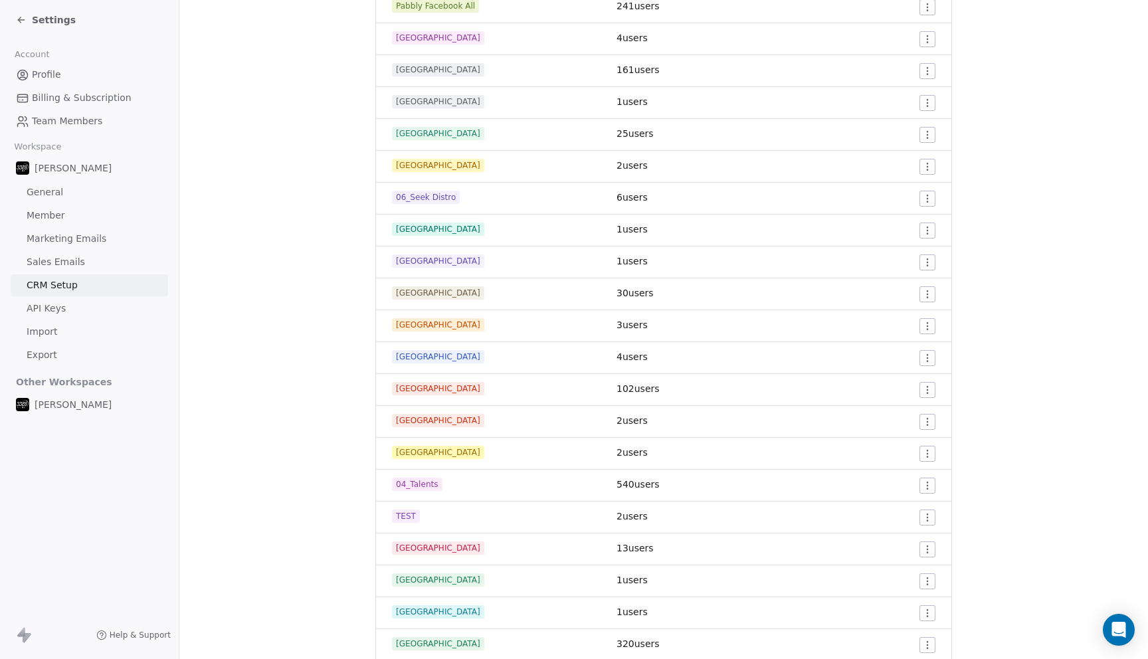
scroll to position [2322, 0]
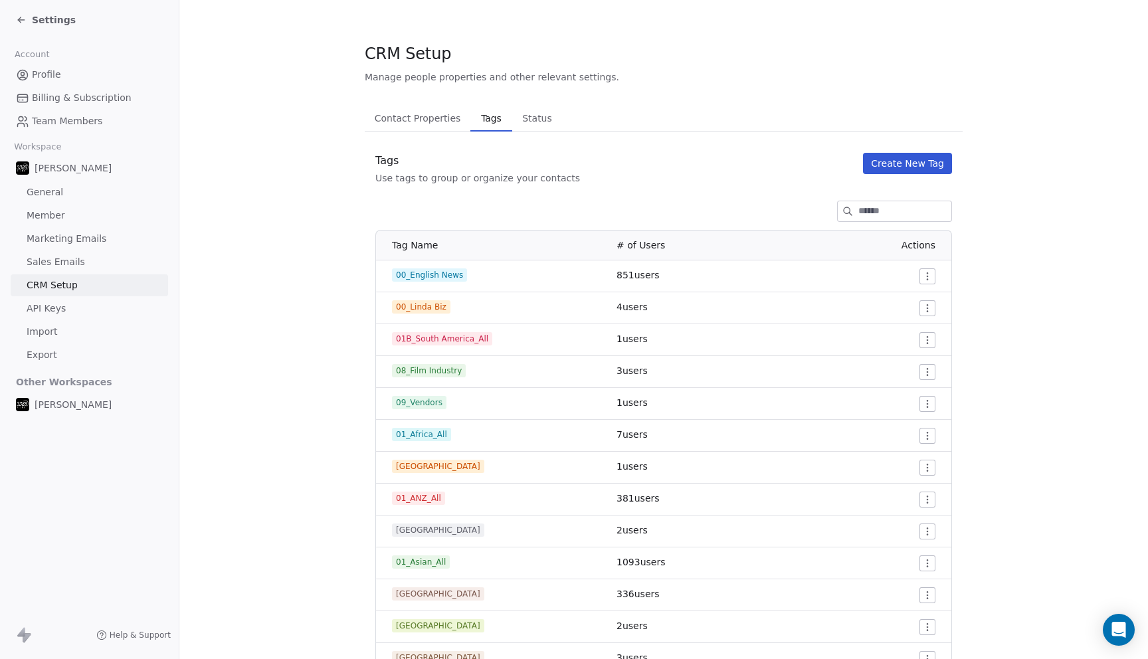
scroll to position [1125, 0]
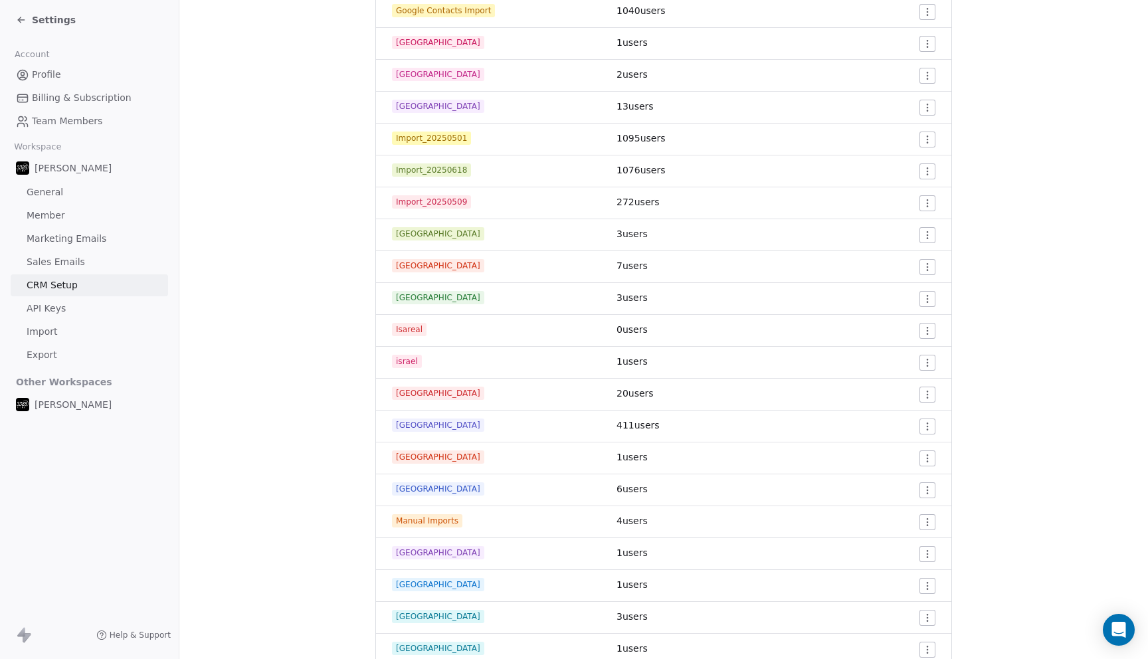
click at [870, 335] on html "Settings Account Profile Billing & Subscription Team Members Workspace Linda Go…" at bounding box center [574, 329] width 1148 height 659
click at [870, 376] on span "Delete" at bounding box center [909, 378] width 31 height 13
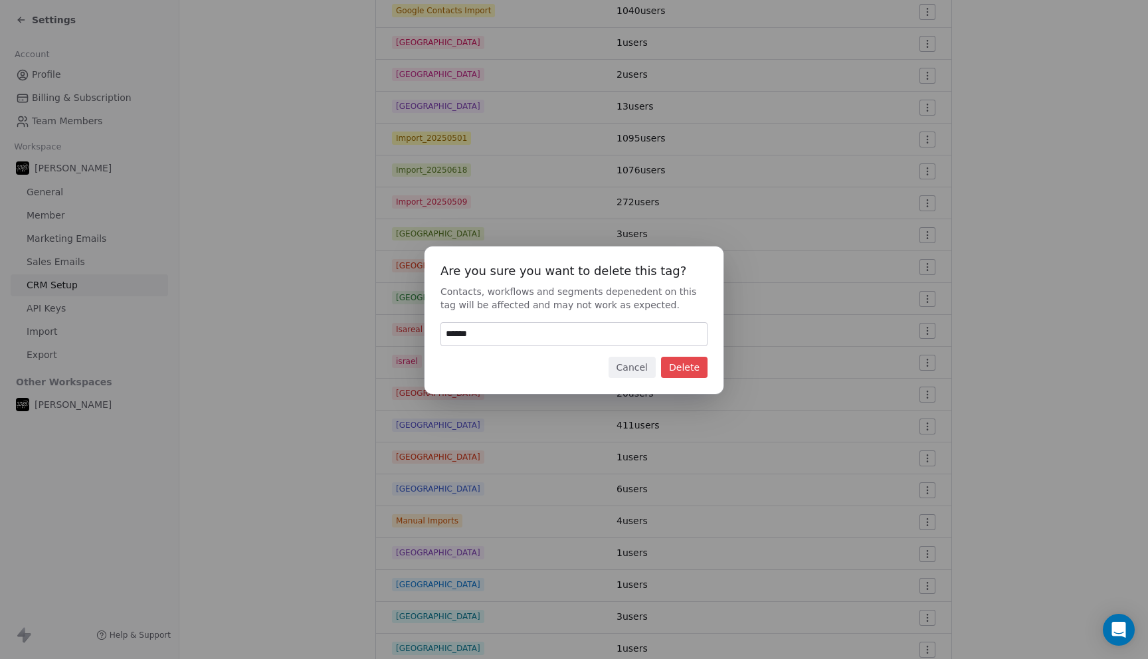
type input "******"
click at [675, 364] on button "Delete" at bounding box center [684, 367] width 46 height 21
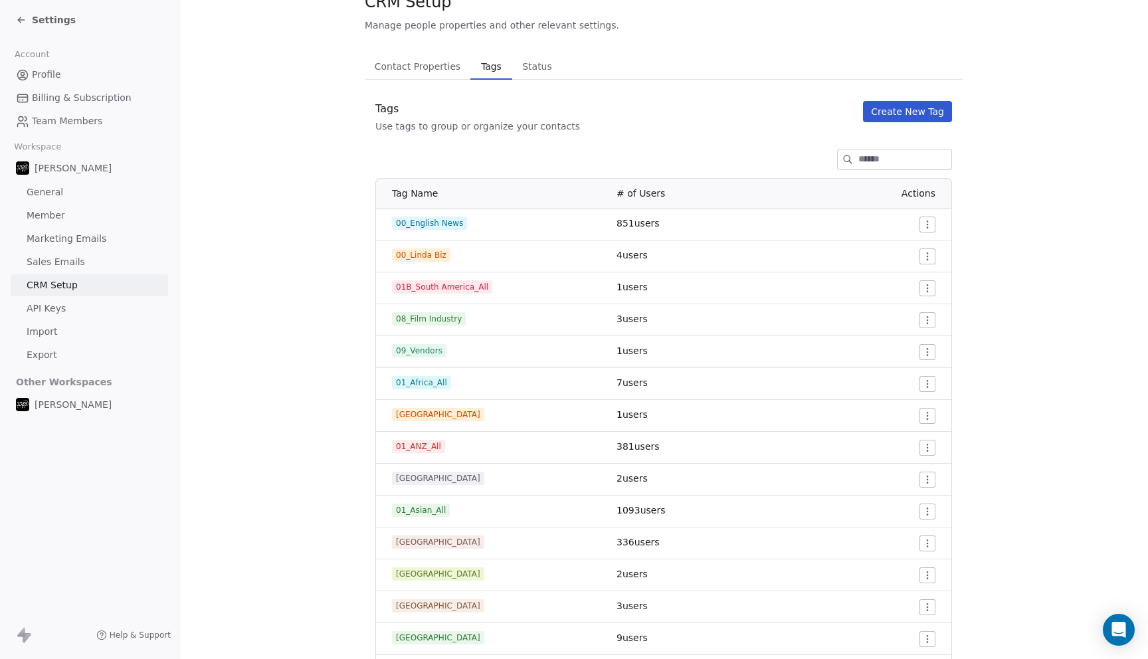
scroll to position [0, 0]
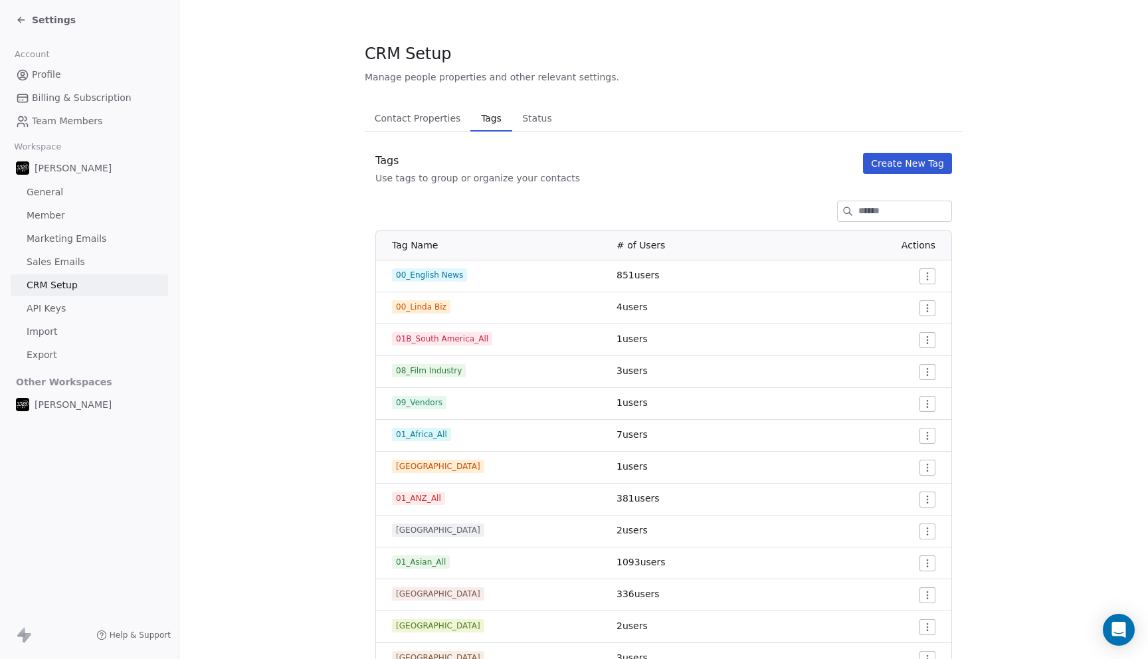
click at [870, 339] on html "Settings Account Profile Billing & Subscription Team Members Workspace Linda Go…" at bounding box center [574, 329] width 1148 height 659
click at [870, 368] on span "Edit" at bounding box center [903, 366] width 18 height 13
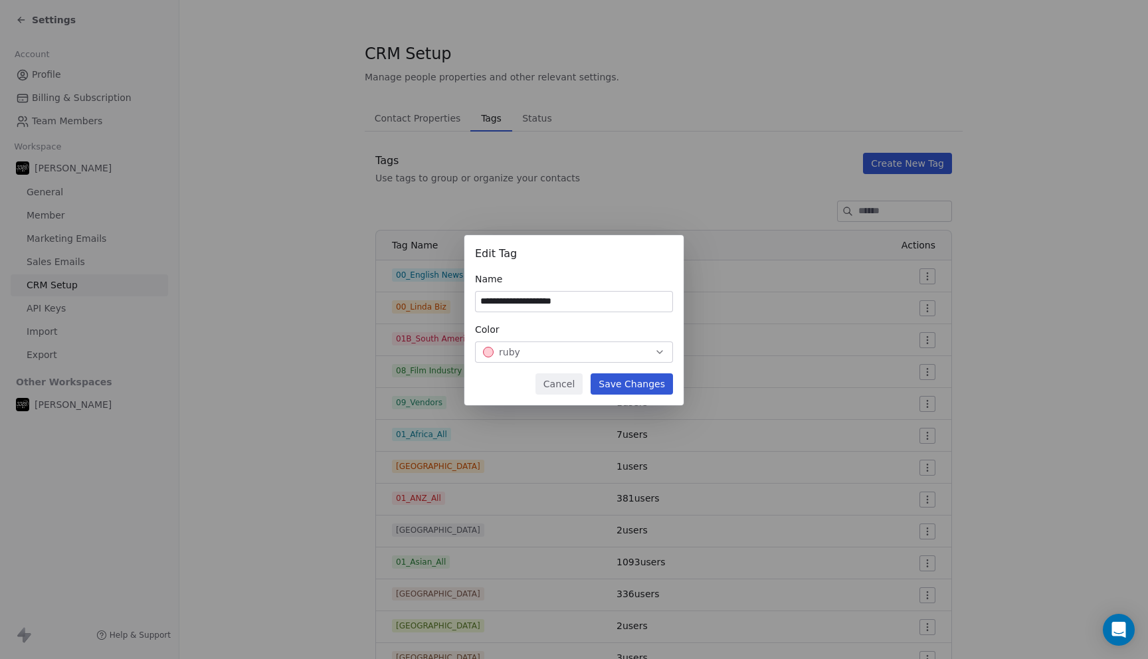
click at [496, 304] on input "**********" at bounding box center [573, 302] width 197 height 20
type input "**********"
click at [624, 384] on button "Save Changes" at bounding box center [631, 383] width 82 height 21
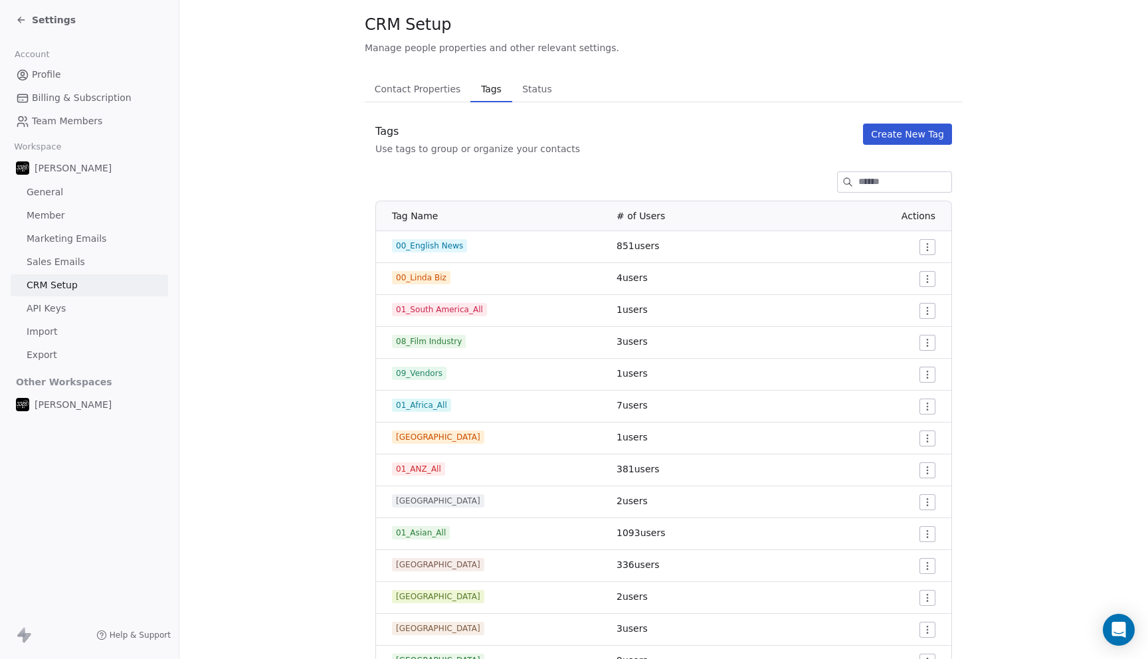
scroll to position [1125, 0]
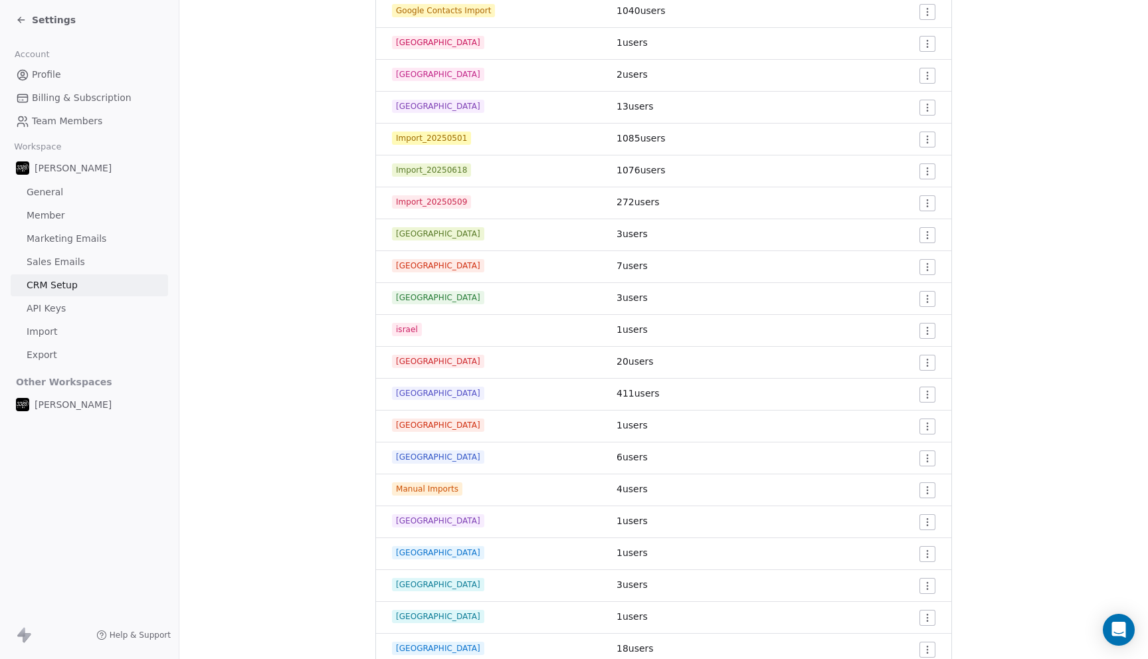
click at [870, 332] on html "Settings Account Profile Billing & Subscription Team Members Workspace Linda Go…" at bounding box center [574, 329] width 1148 height 659
click at [870, 351] on div "Edit" at bounding box center [901, 357] width 62 height 21
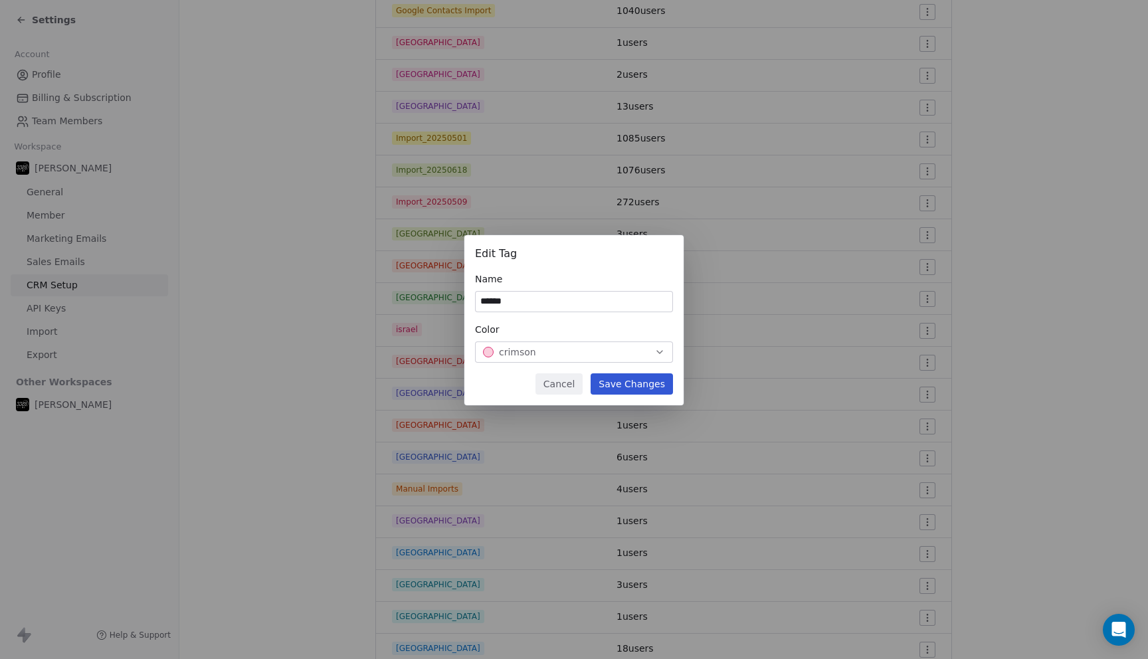
type input "******"
click at [634, 377] on button "Save Changes" at bounding box center [631, 383] width 82 height 21
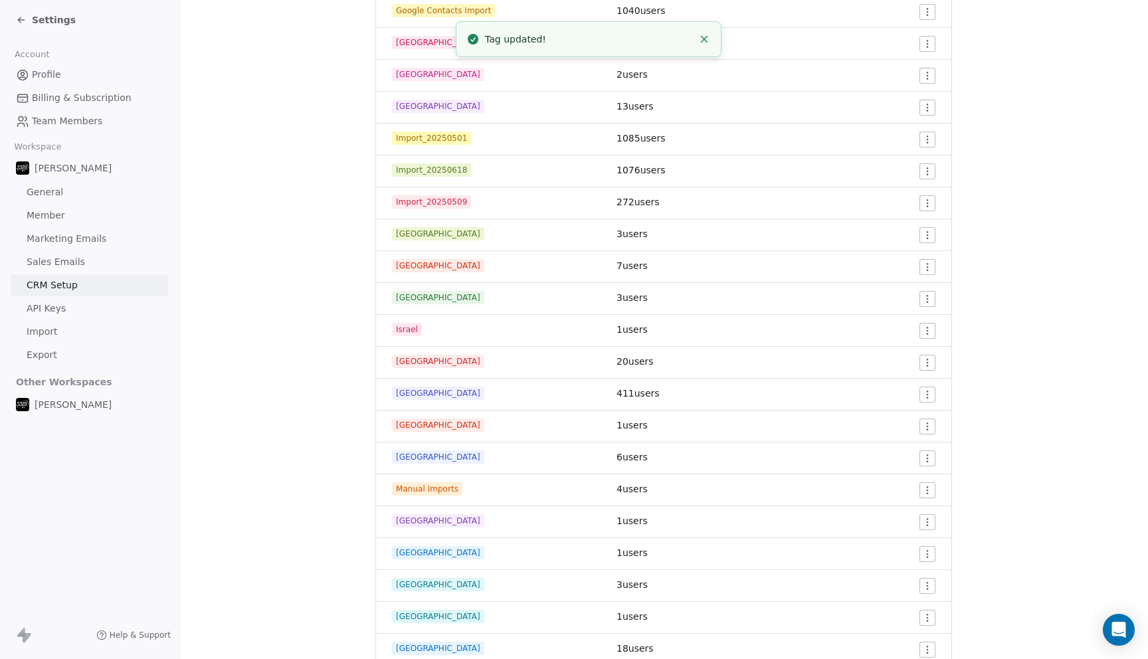
click at [300, 337] on section "CRM Setup Manage people properties and other relevant settings. Contact Propert…" at bounding box center [663, 349] width 968 height 2949
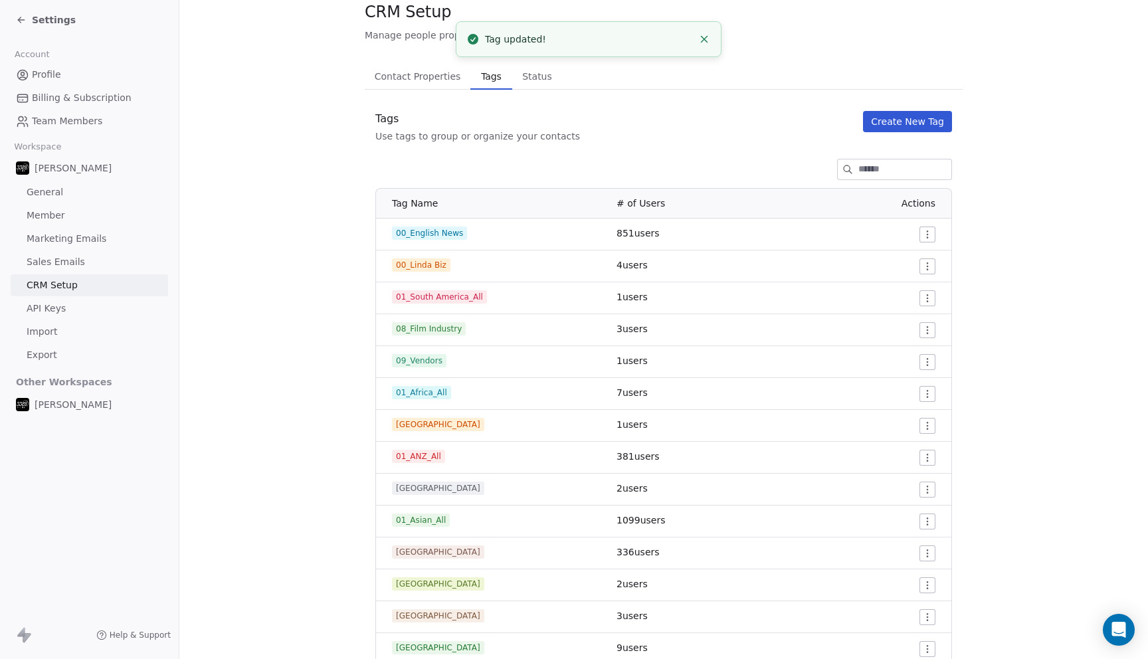
scroll to position [0, 0]
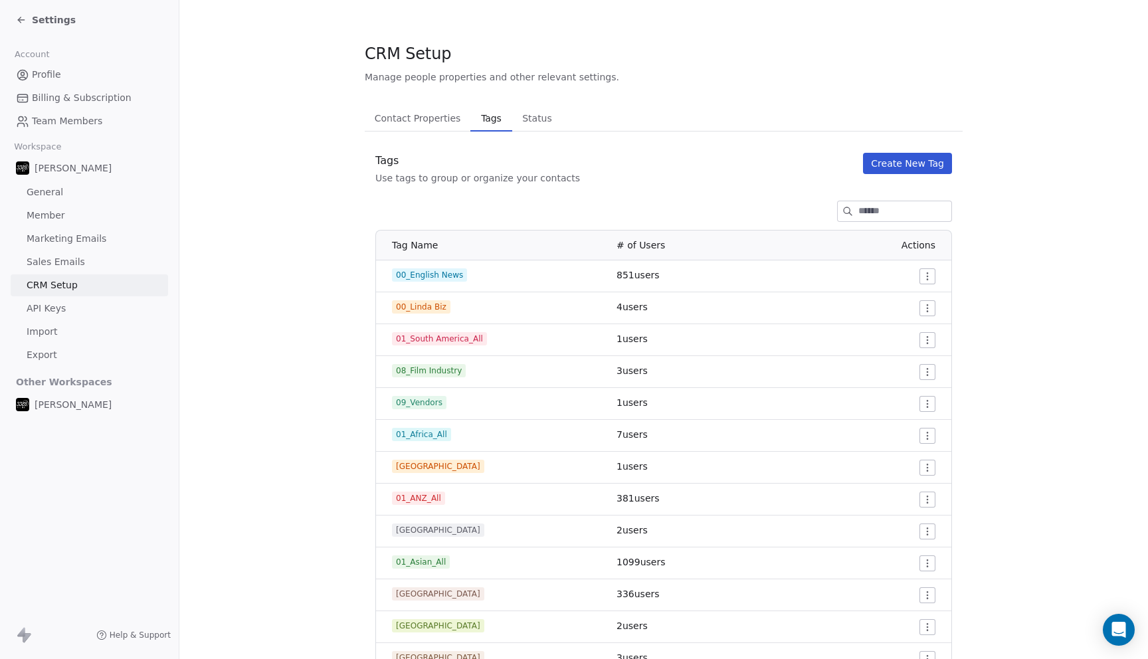
click at [58, 20] on span "Settings" at bounding box center [54, 19] width 44 height 13
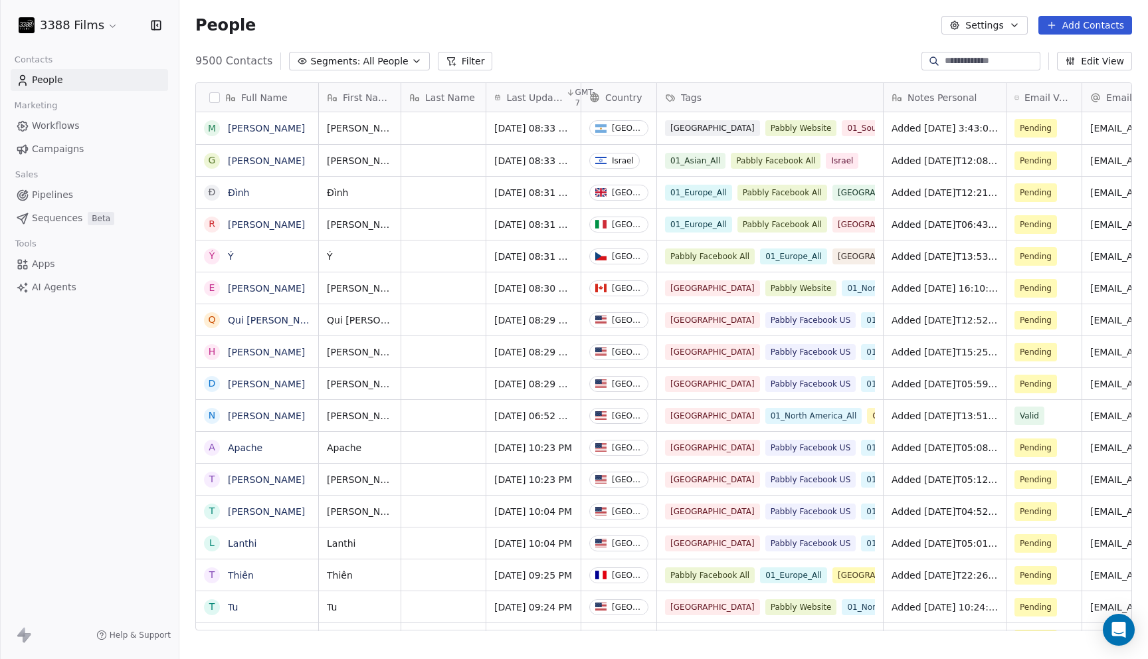
scroll to position [580, 968]
click at [666, 35] on div "People Settings Add Contacts" at bounding box center [663, 25] width 968 height 50
click at [629, 22] on div "People Settings Add Contacts" at bounding box center [663, 25] width 936 height 19
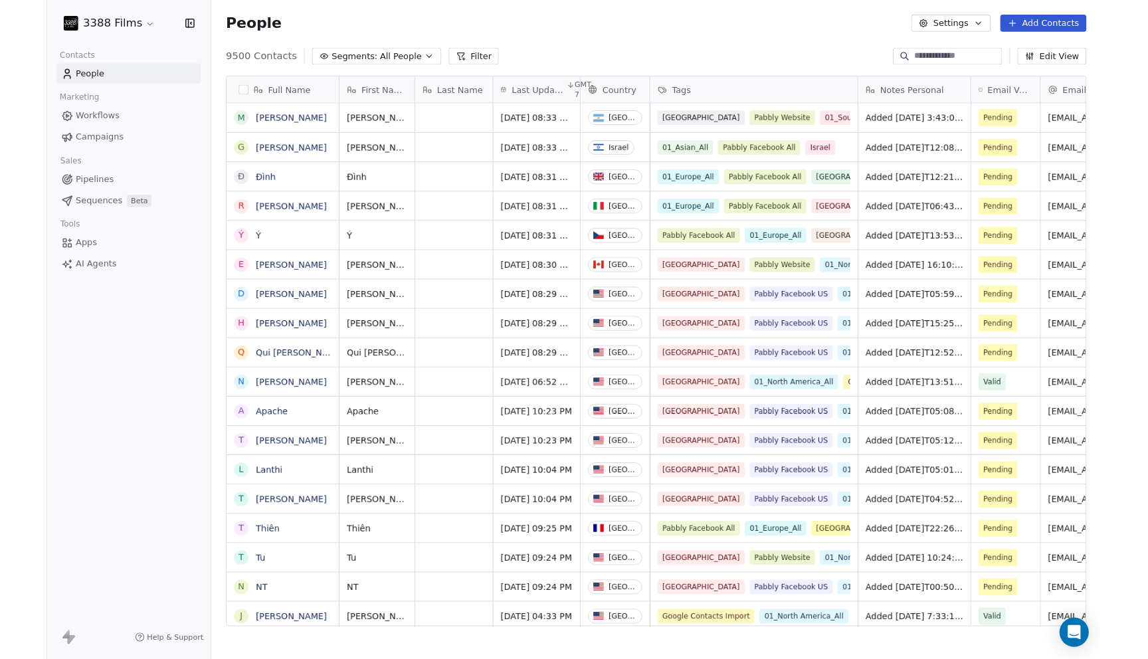
scroll to position [1, 1]
